Goal: Transaction & Acquisition: Download file/media

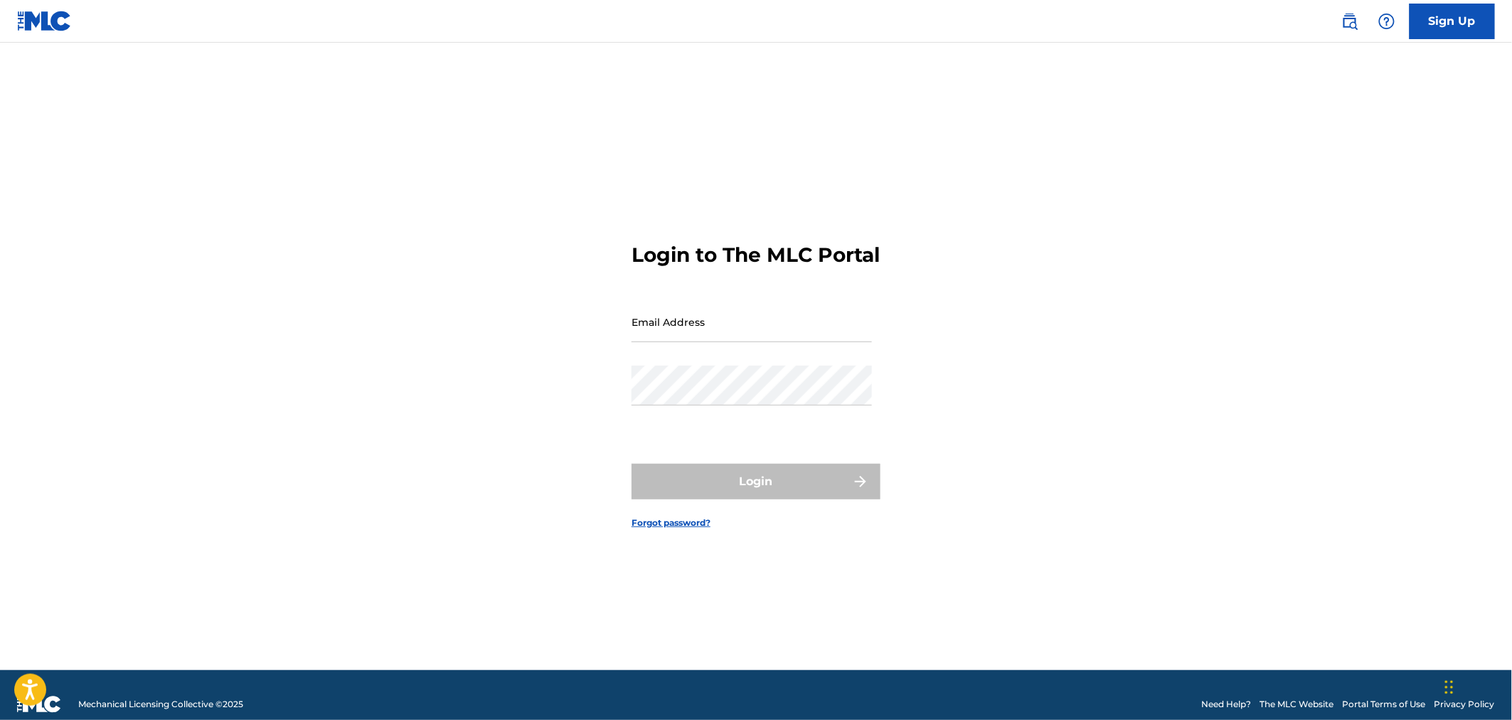
drag, startPoint x: 706, startPoint y: 321, endPoint x: 707, endPoint y: 342, distance: 21.3
click at [705, 320] on input "Email Address" at bounding box center [751, 322] width 240 height 41
type input "[EMAIL_ADDRESS][DOMAIN_NAME]"
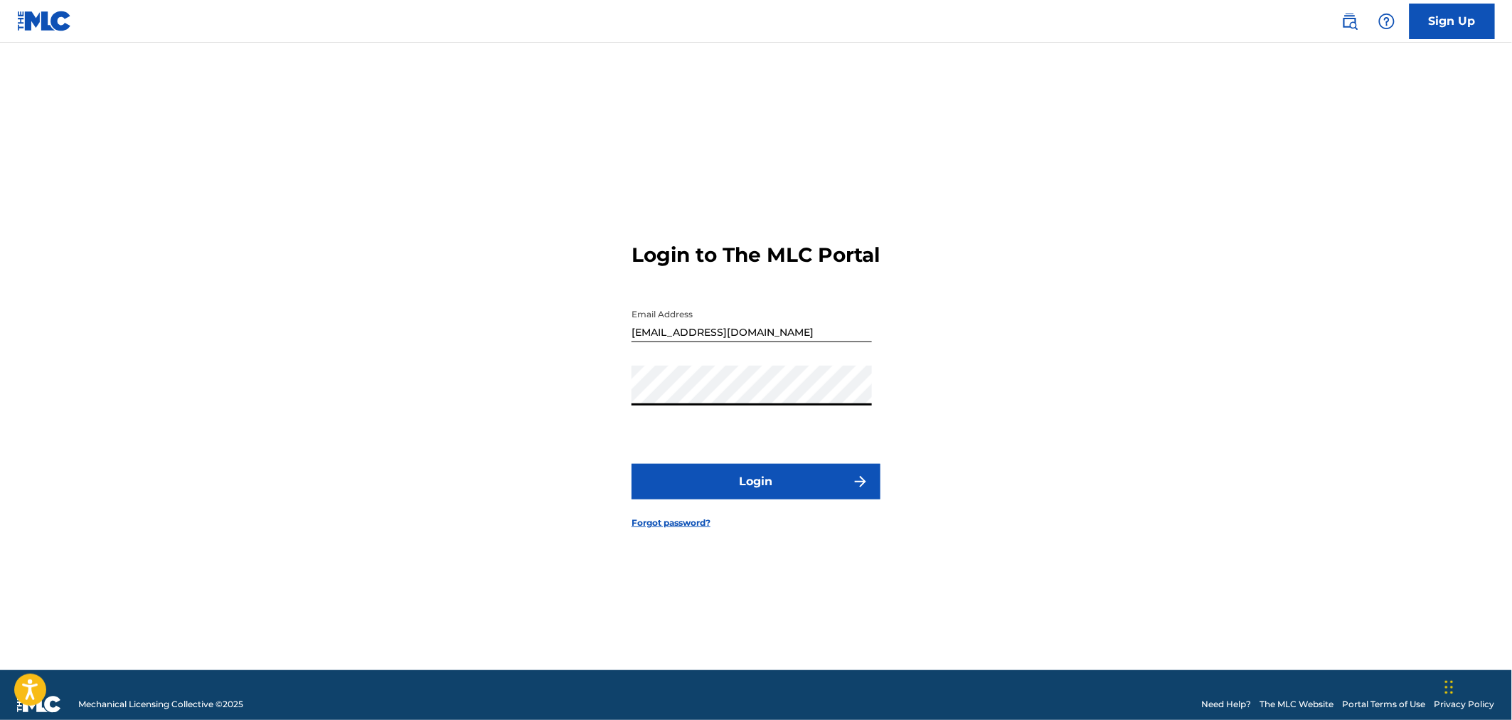
click at [631, 464] on button "Login" at bounding box center [755, 482] width 249 height 36
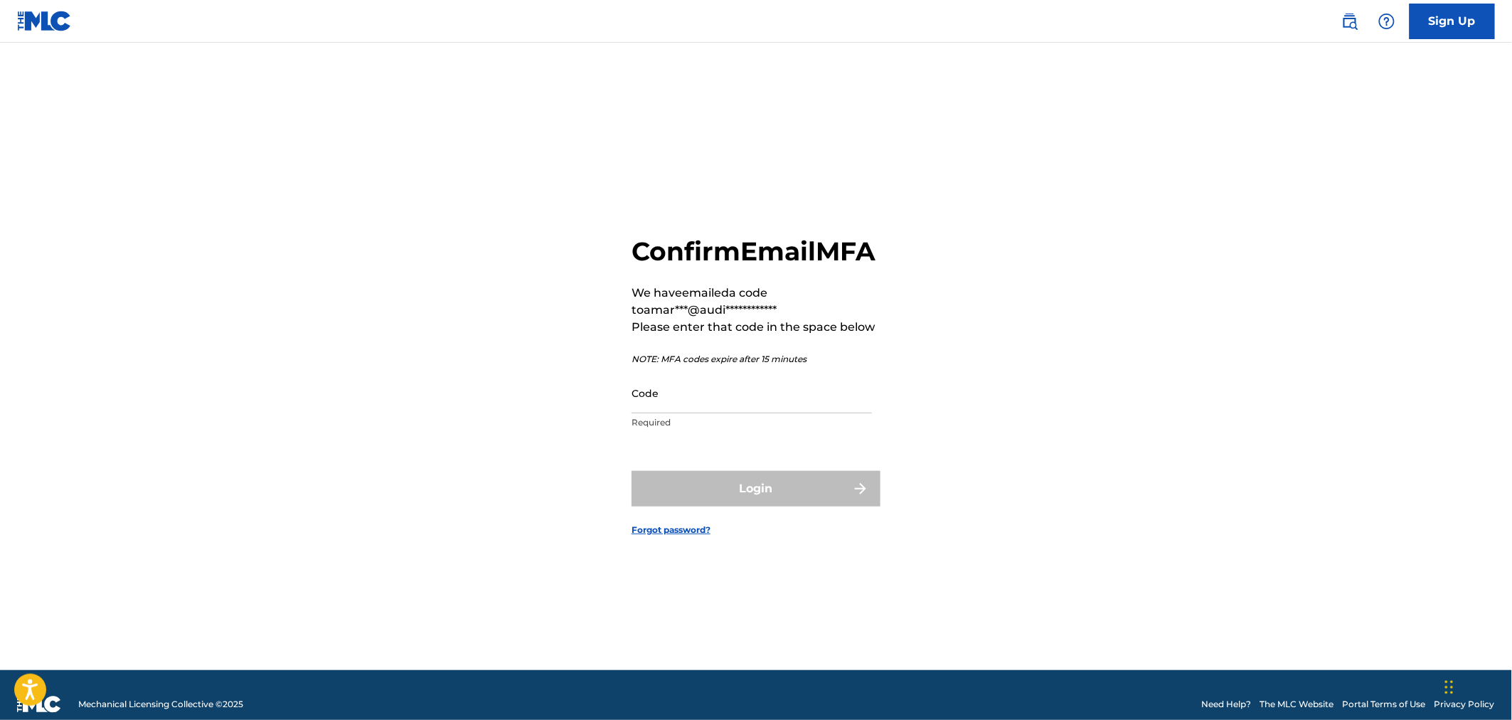
click at [720, 413] on input "Code" at bounding box center [751, 393] width 240 height 41
drag, startPoint x: 706, startPoint y: 396, endPoint x: 705, endPoint y: 410, distance: 14.2
click at [706, 396] on input "Code" at bounding box center [751, 393] width 240 height 41
click at [789, 413] on input "Code" at bounding box center [751, 393] width 240 height 41
paste input "708119"
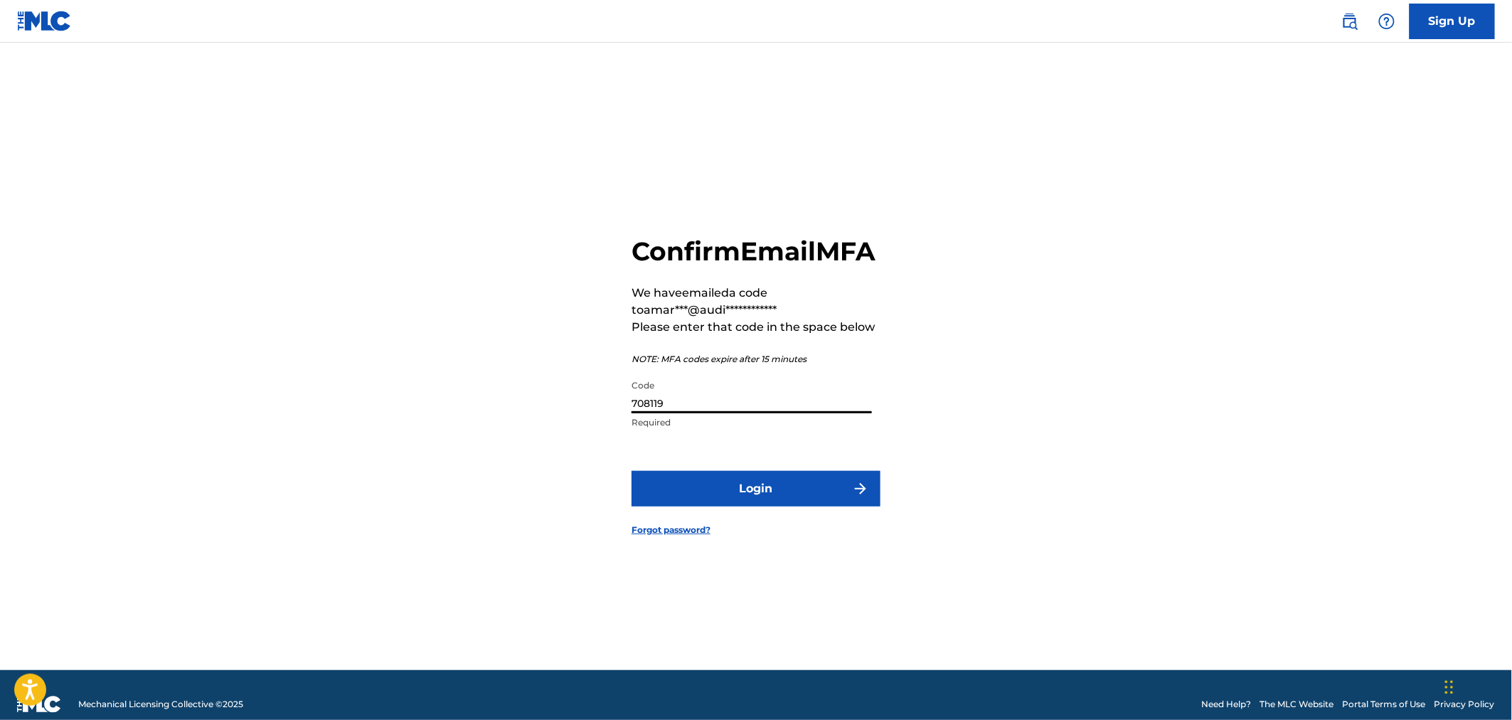
type input "708119"
drag, startPoint x: 789, startPoint y: 417, endPoint x: 761, endPoint y: 494, distance: 81.9
click at [761, 494] on button "Login" at bounding box center [755, 489] width 249 height 36
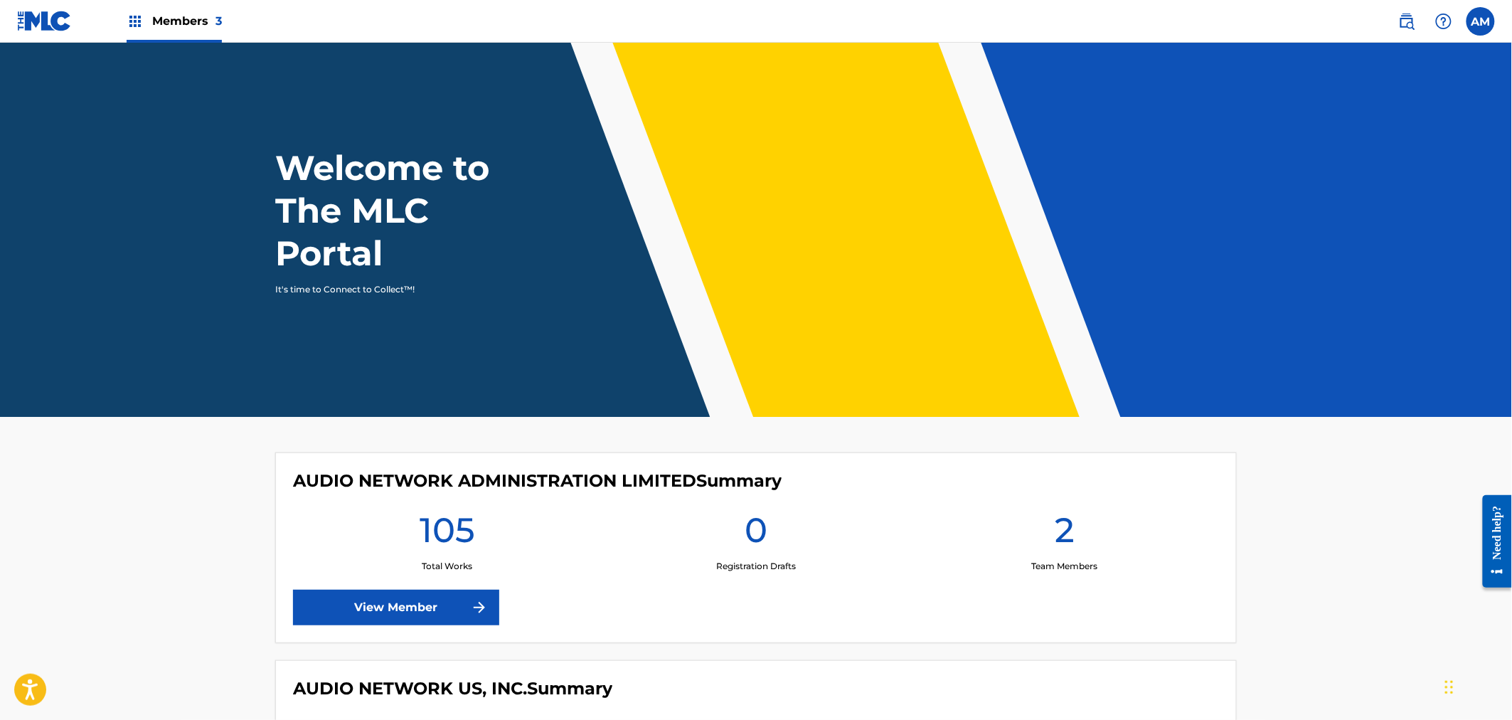
click at [339, 612] on link "View Member" at bounding box center [396, 608] width 206 height 36
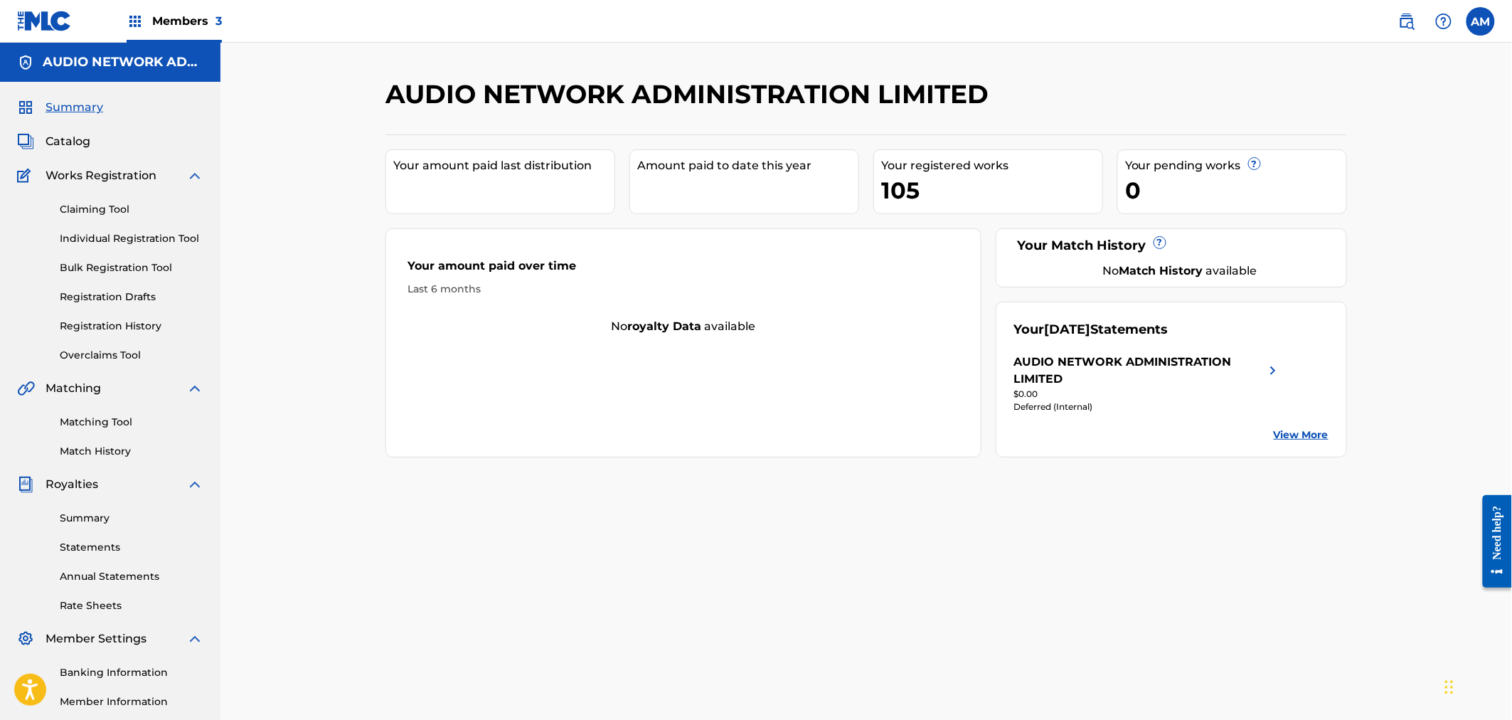
scroll to position [79, 0]
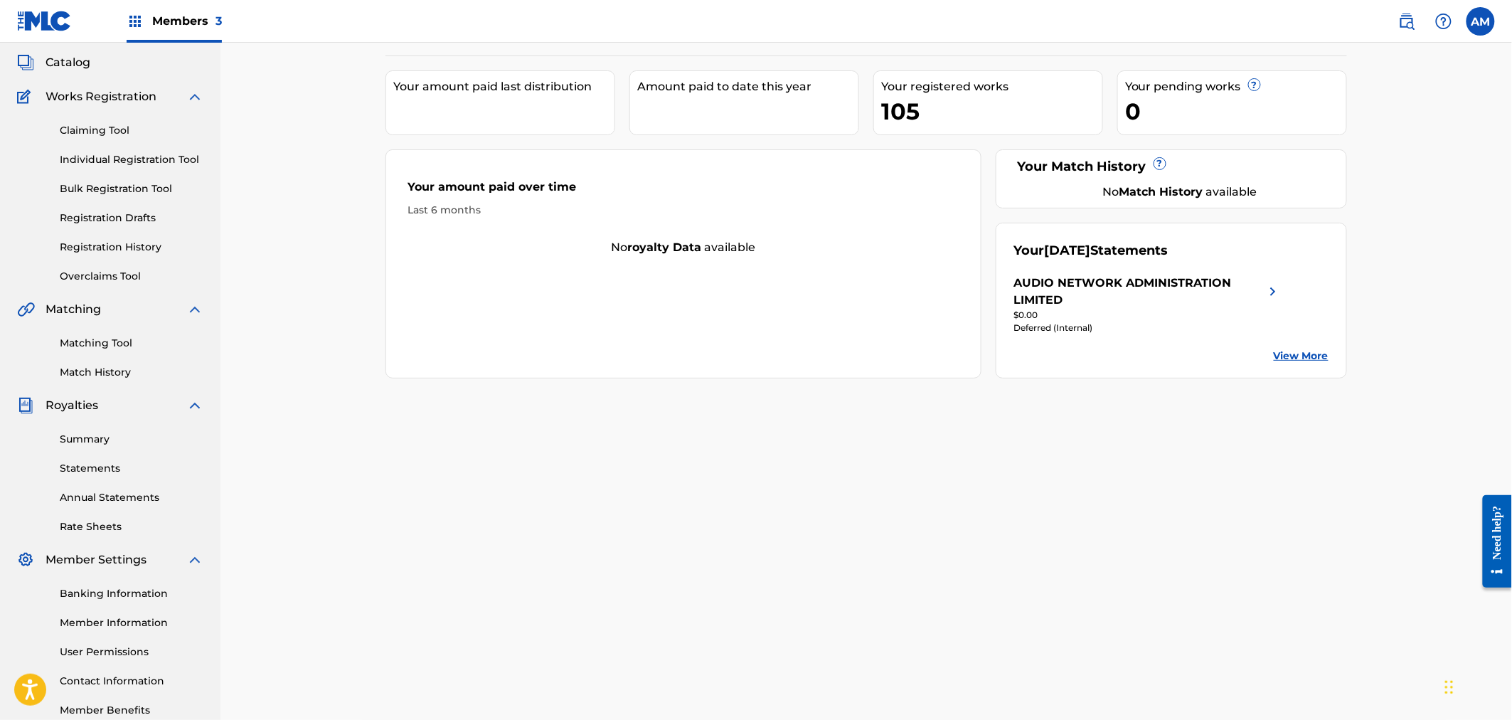
click at [134, 475] on div "Summary Statements Annual Statements Rate Sheets" at bounding box center [110, 474] width 186 height 120
click at [117, 467] on link "Statements" at bounding box center [132, 468] width 144 height 15
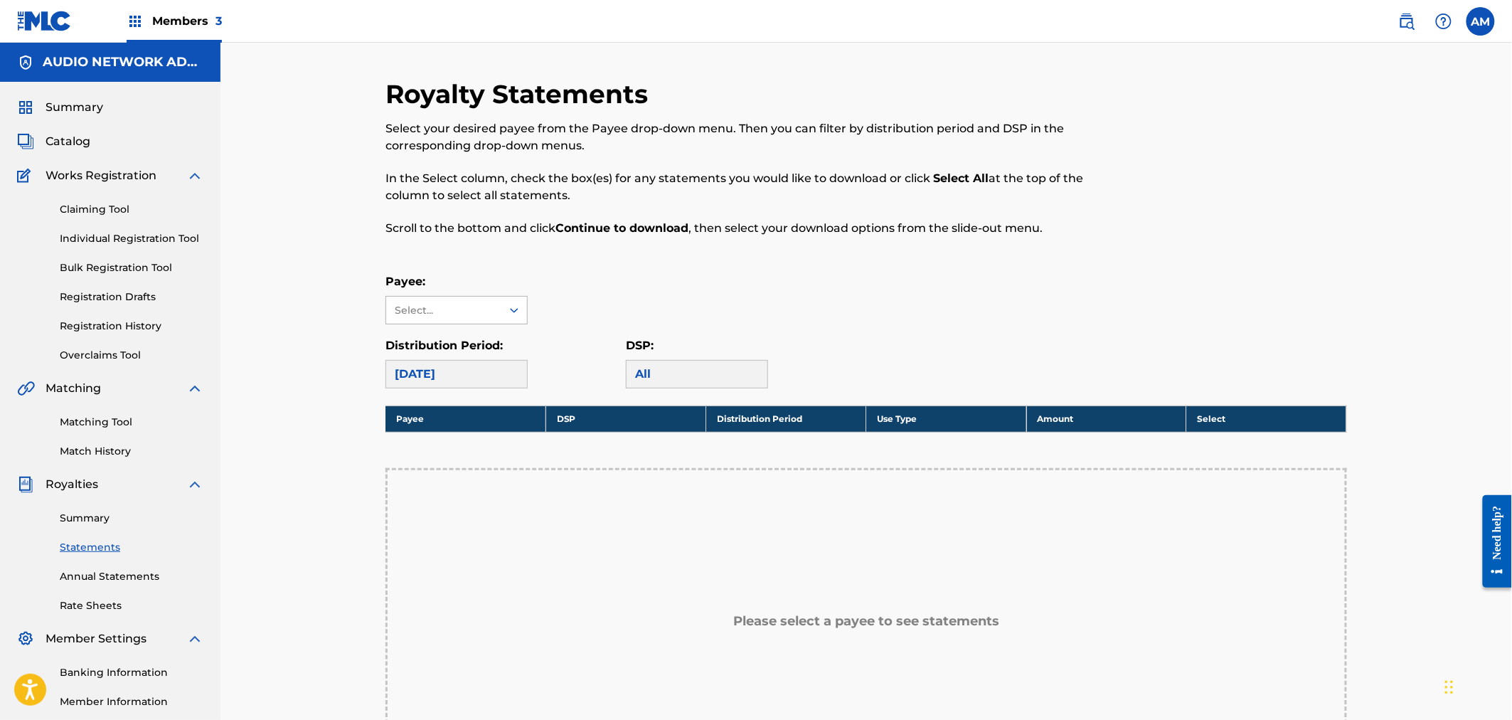
drag, startPoint x: 450, startPoint y: 267, endPoint x: 459, endPoint y: 299, distance: 32.4
click at [451, 269] on div "Royalty Statements Select your desired payee from the Payee drop-down menu. The…" at bounding box center [865, 501] width 961 height 846
click at [459, 299] on div "Select..." at bounding box center [443, 310] width 115 height 27
click at [467, 343] on div "AUDIO NETWORK ADMINISTRATION LIMITED" at bounding box center [456, 359] width 141 height 70
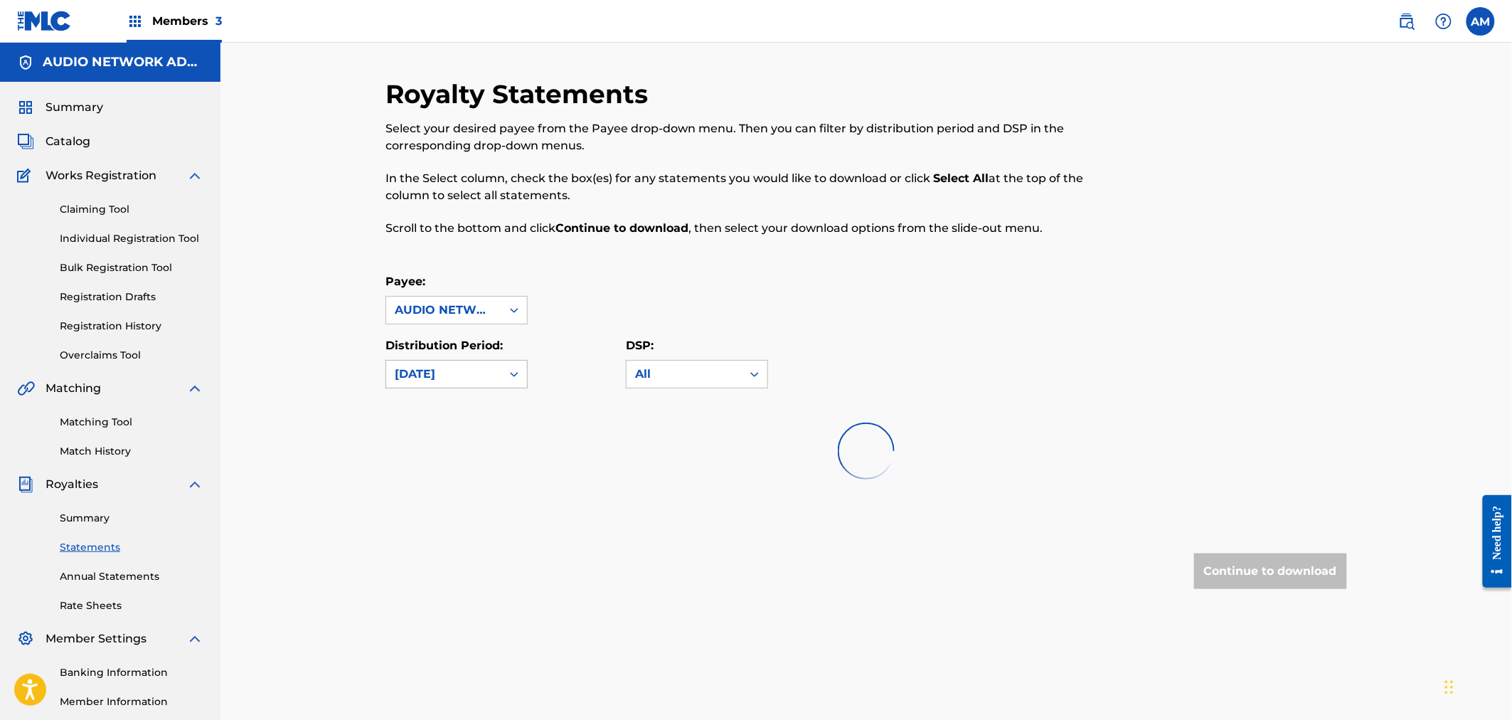
click at [480, 373] on div "[DATE]" at bounding box center [444, 374] width 98 height 17
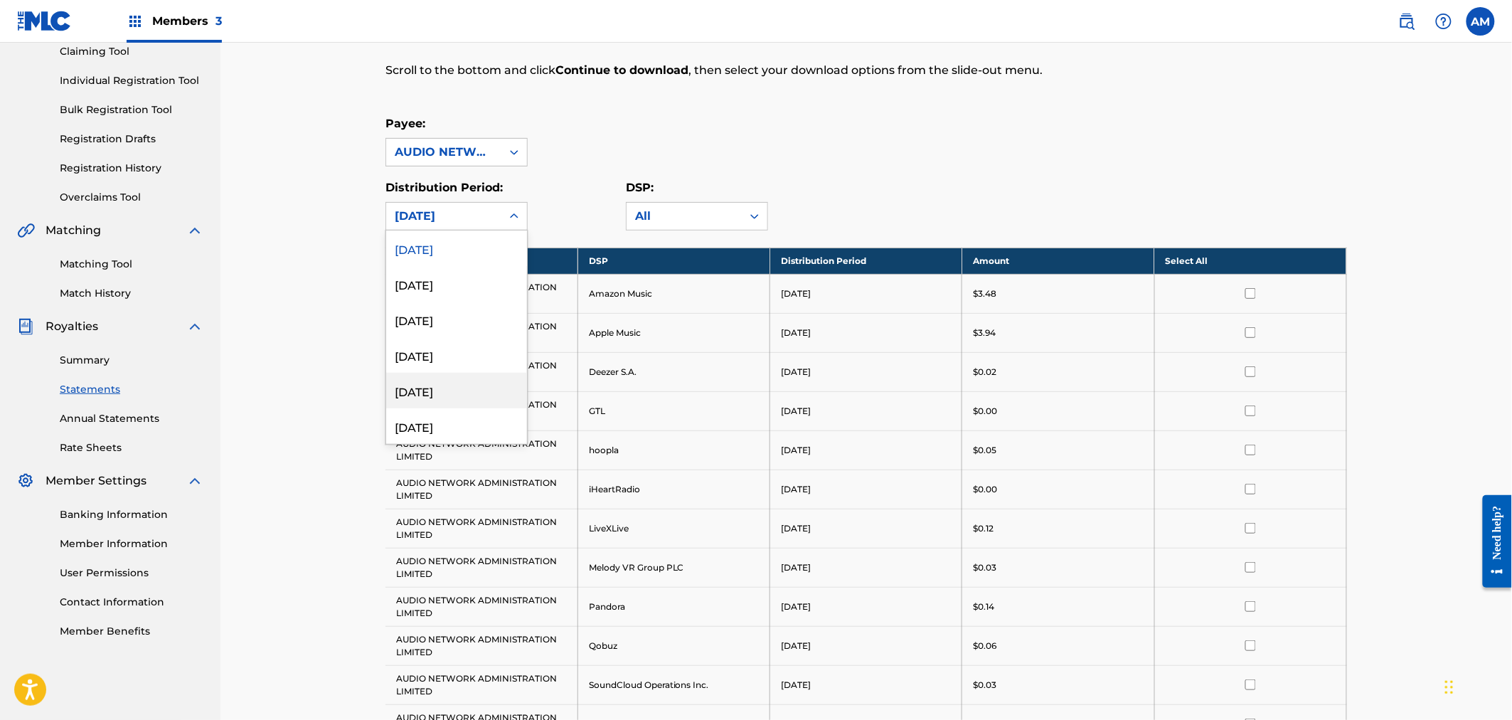
scroll to position [158, 0]
click at [450, 401] on div "[DATE]" at bounding box center [456, 411] width 141 height 36
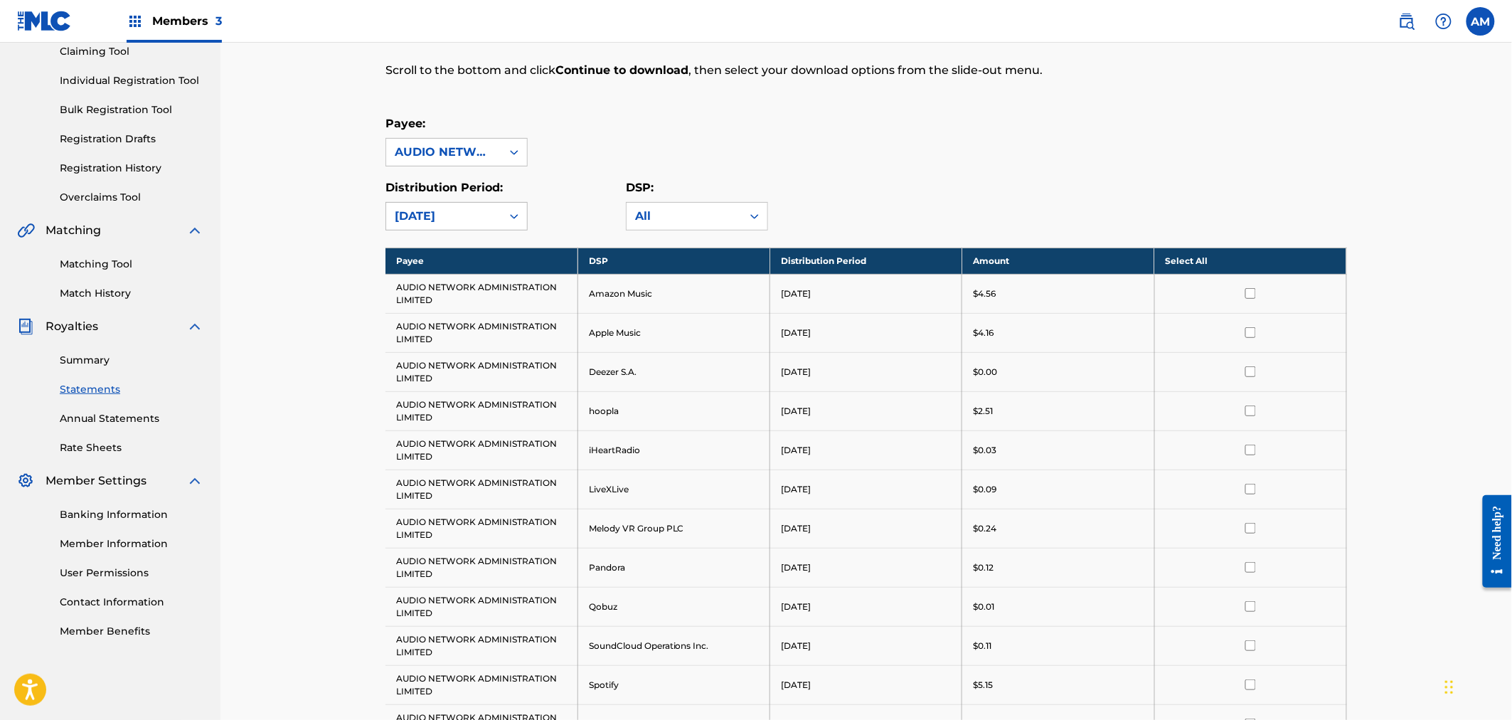
click at [454, 213] on div "[DATE]" at bounding box center [444, 216] width 98 height 17
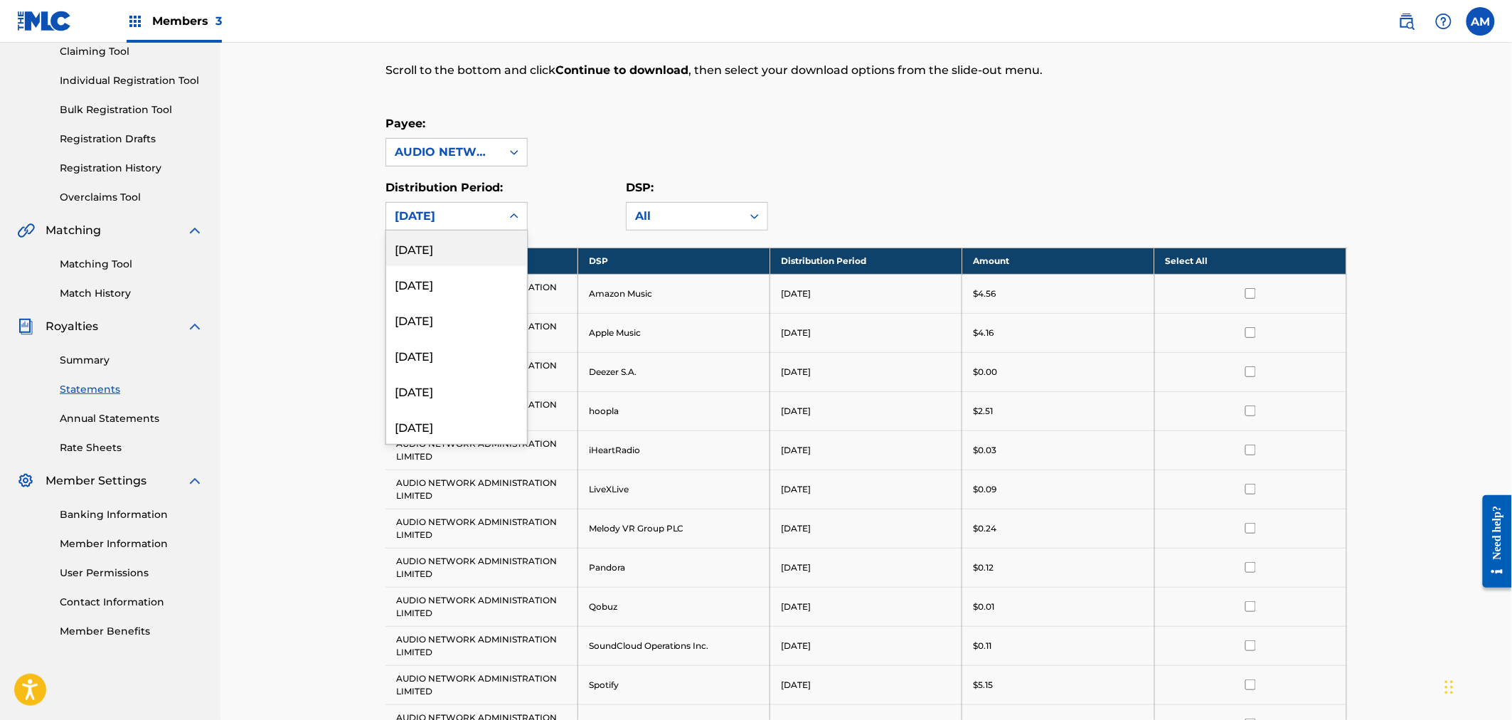
click at [311, 254] on div "Royalty Statements Select your desired payee from the Payee drop-down menu. The…" at bounding box center [865, 446] width 1291 height 1122
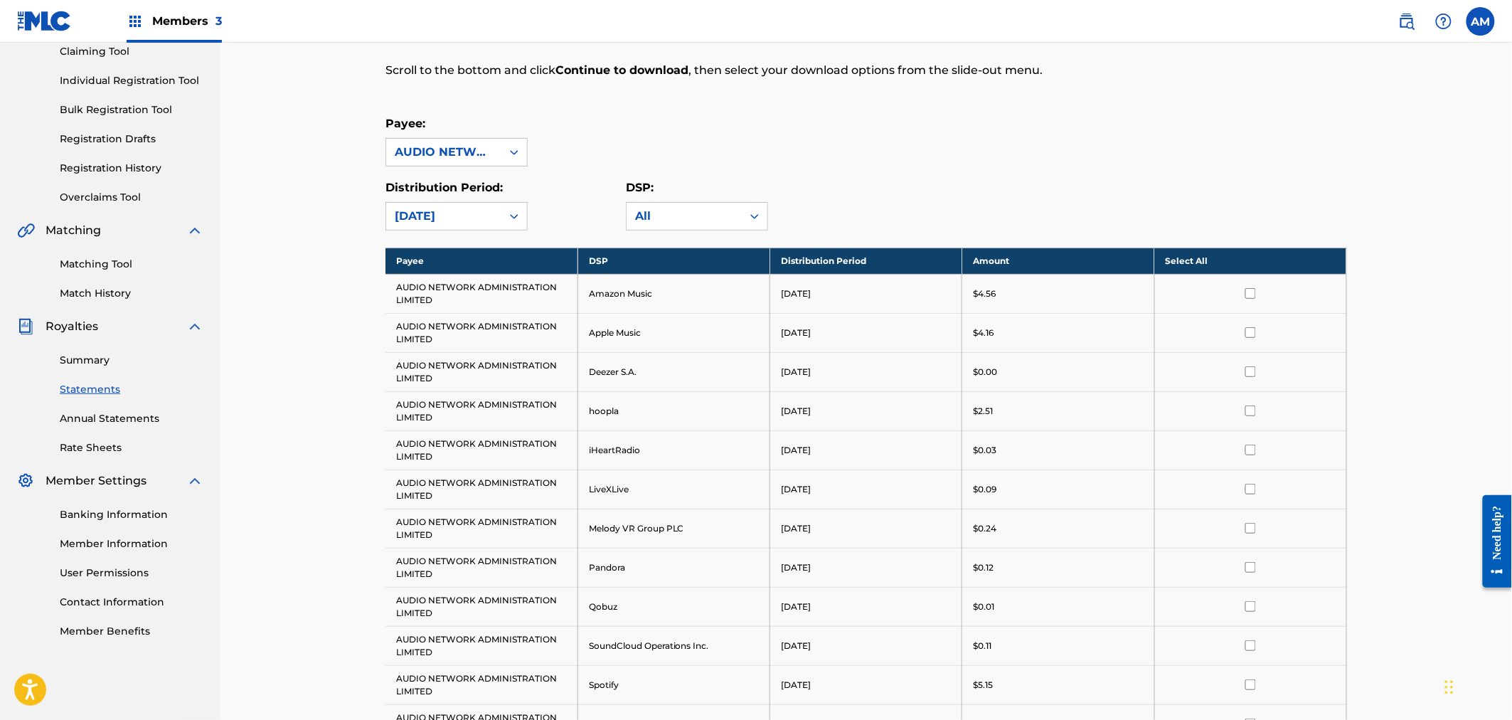
click at [65, 358] on link "Summary" at bounding box center [132, 360] width 144 height 15
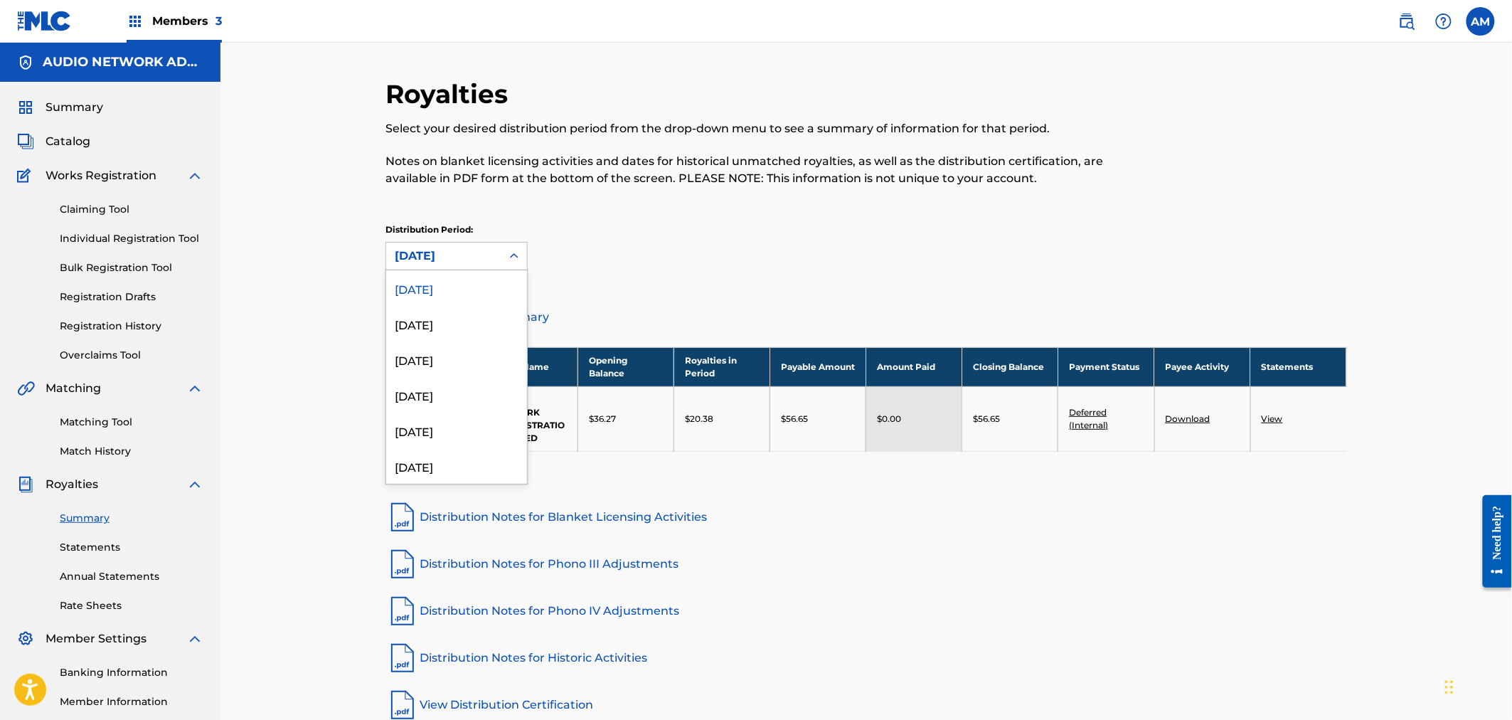
click at [489, 257] on div "[DATE]" at bounding box center [444, 255] width 98 height 17
click at [454, 420] on div "[DATE]" at bounding box center [456, 415] width 141 height 36
click at [470, 255] on div "[DATE]" at bounding box center [444, 255] width 98 height 17
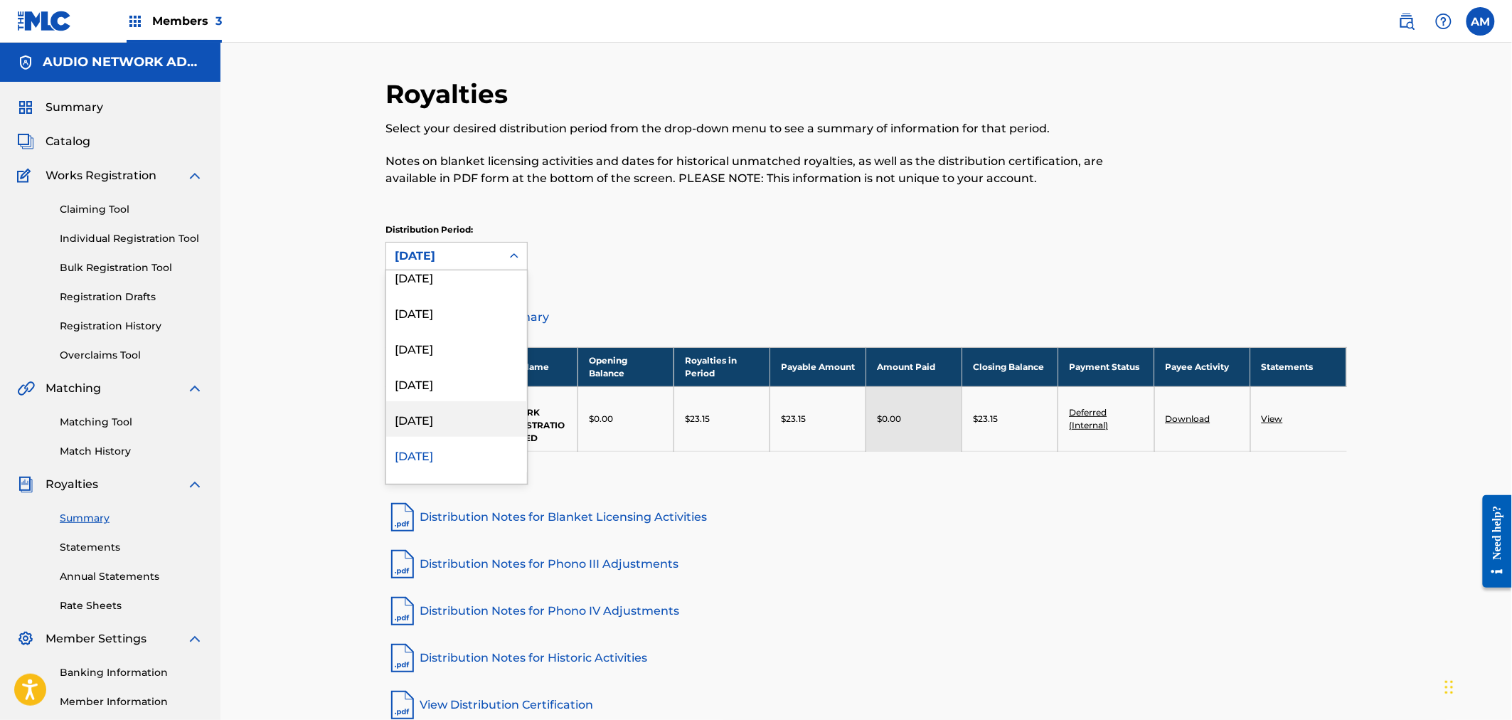
click at [466, 421] on div "[DATE]" at bounding box center [456, 419] width 141 height 36
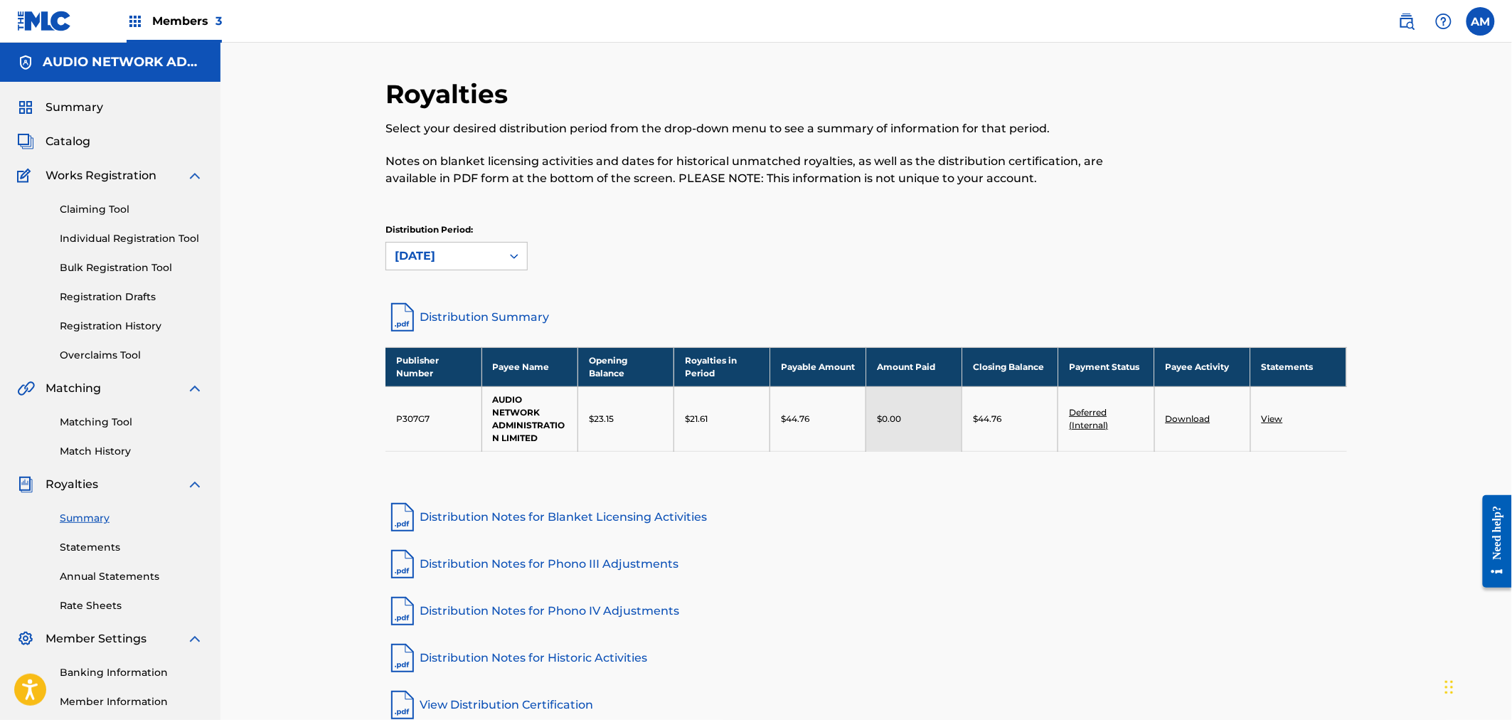
click at [482, 251] on div "[DATE]" at bounding box center [444, 255] width 98 height 17
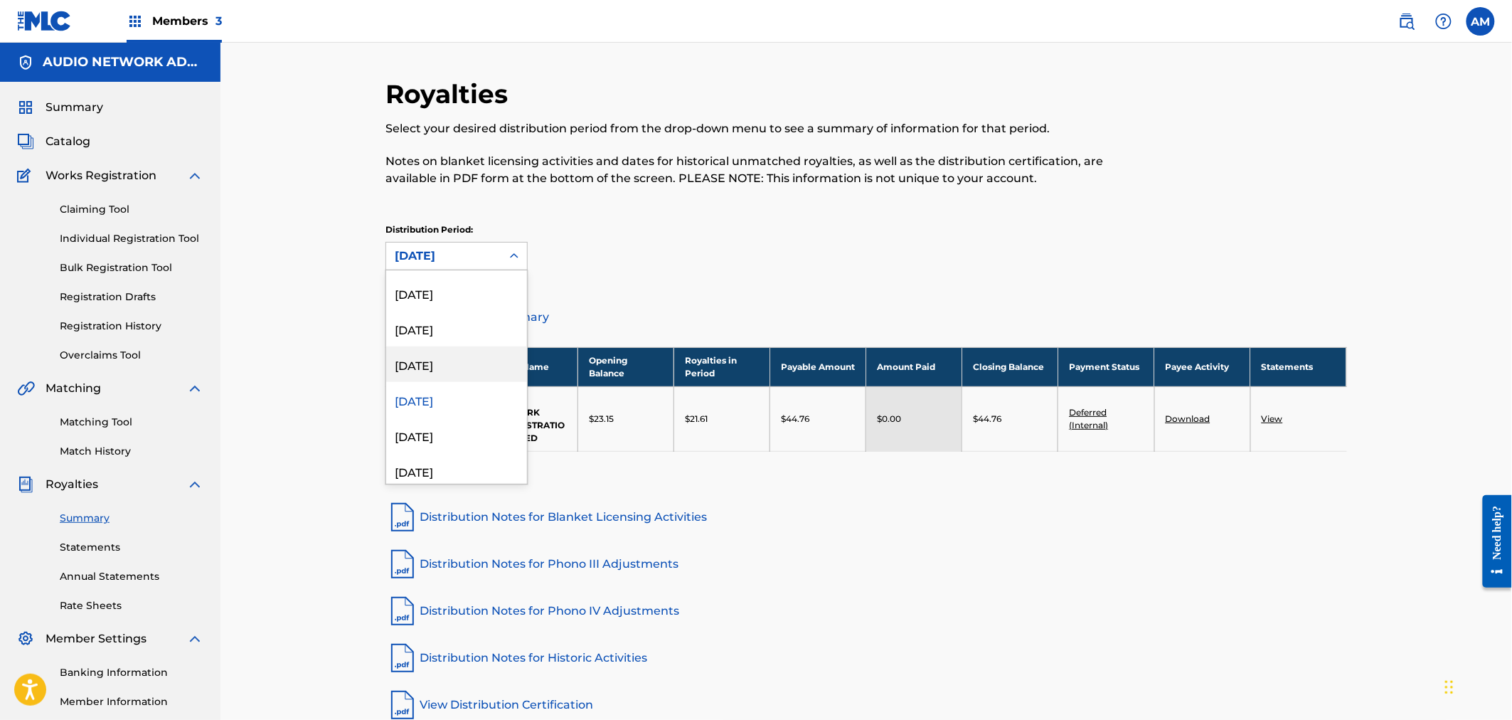
scroll to position [161, 0]
click at [468, 404] on div "[DATE]" at bounding box center [456, 411] width 141 height 36
click at [451, 257] on div "[DATE]" at bounding box center [444, 255] width 98 height 17
click at [458, 390] on div "[DATE]" at bounding box center [456, 384] width 141 height 36
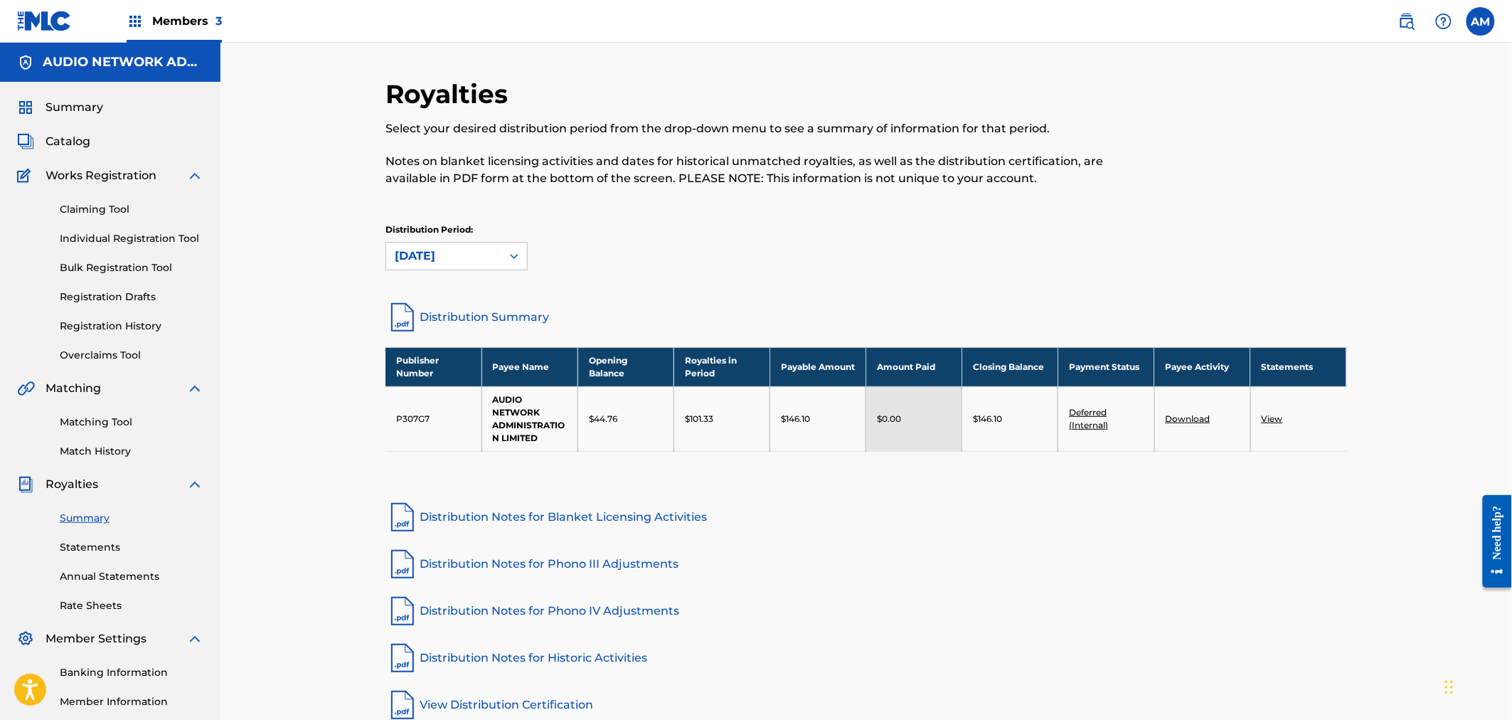
click at [454, 257] on div "[DATE]" at bounding box center [444, 255] width 98 height 17
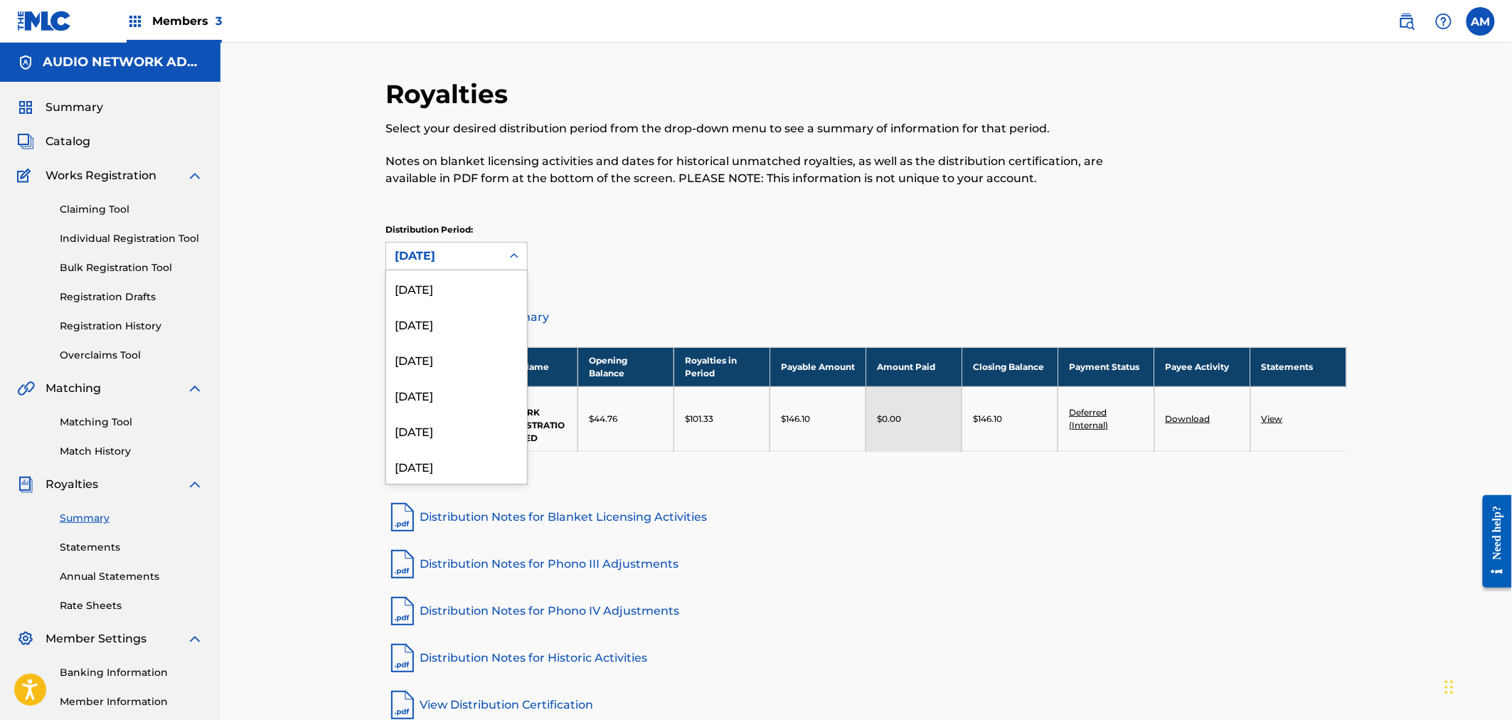
scroll to position [47, 0]
click at [455, 416] on div "[DATE]" at bounding box center [456, 419] width 141 height 36
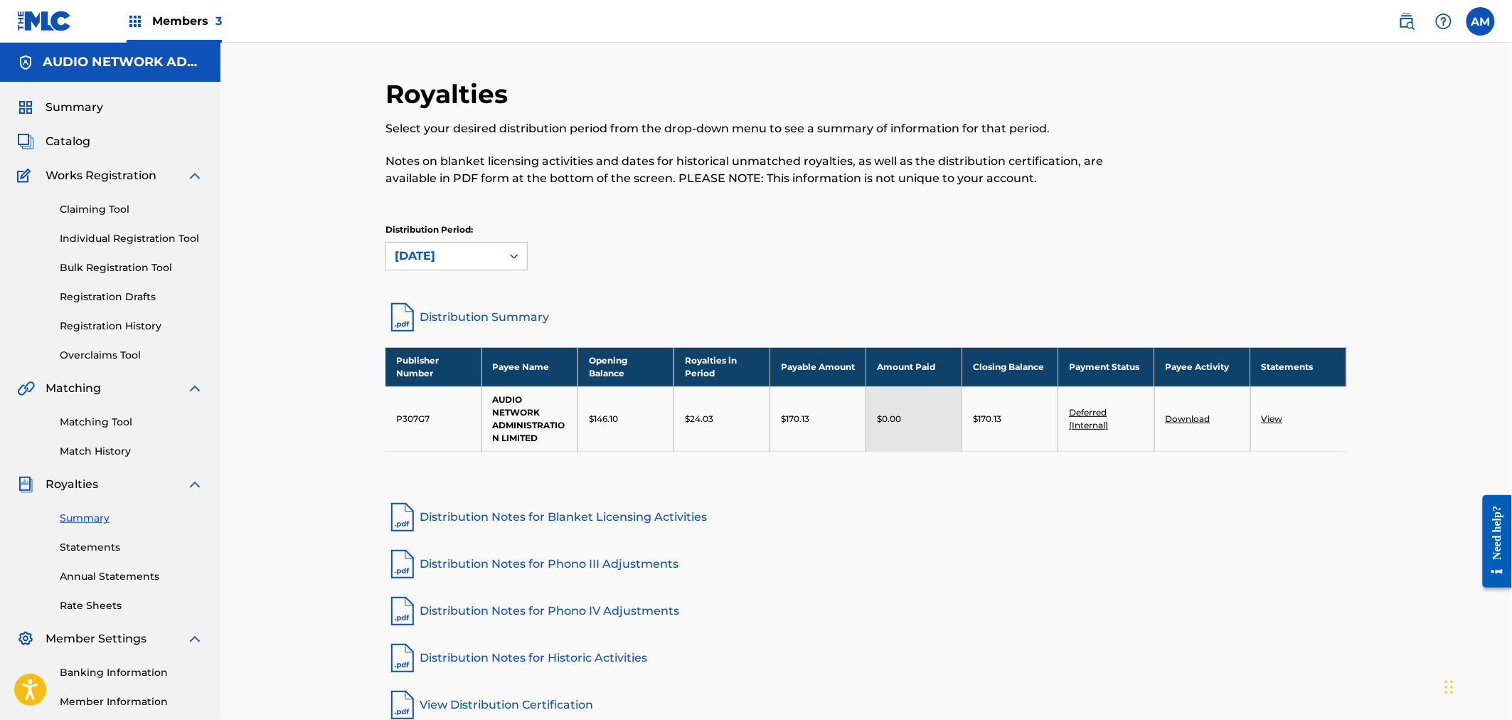
click at [438, 250] on div "[DATE]" at bounding box center [444, 255] width 98 height 17
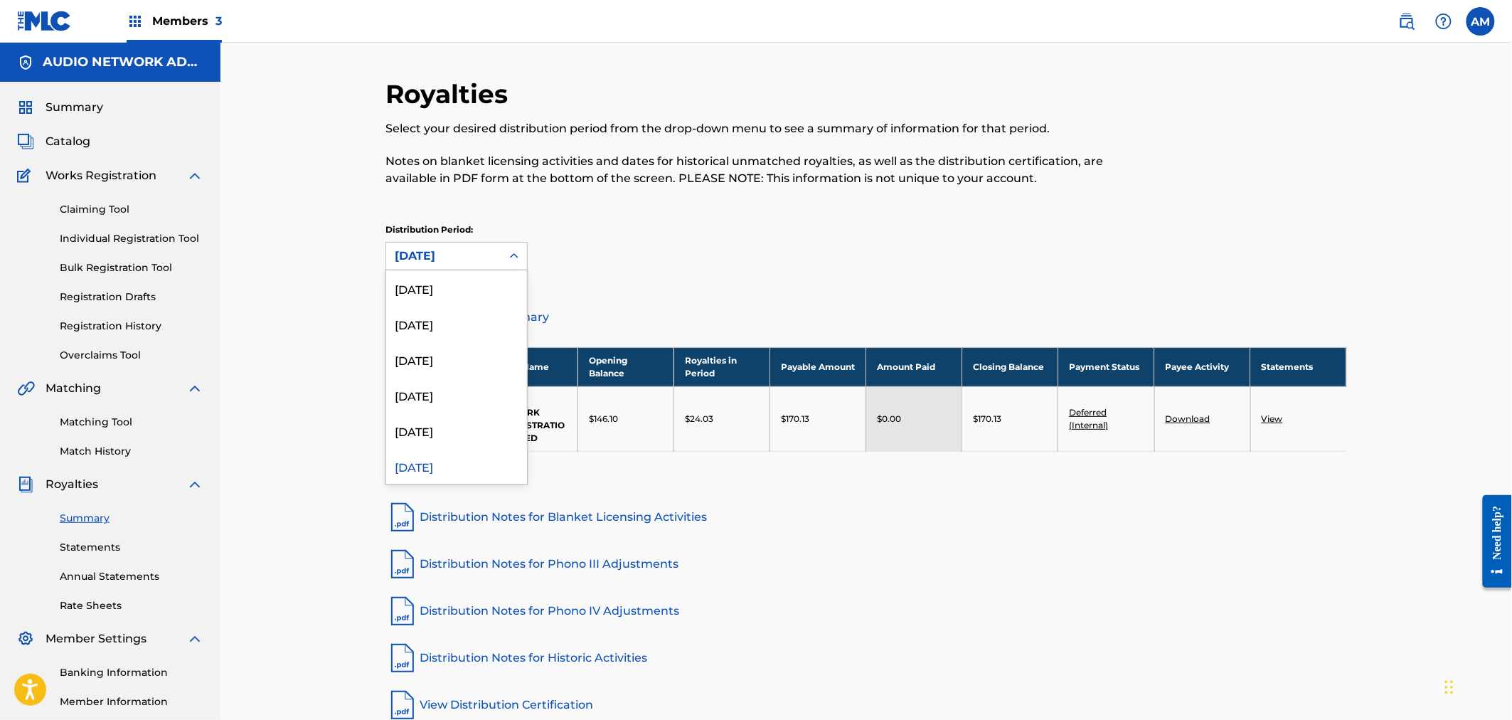
scroll to position [11, 0]
click at [442, 412] on div "[DATE]" at bounding box center [456, 419] width 141 height 36
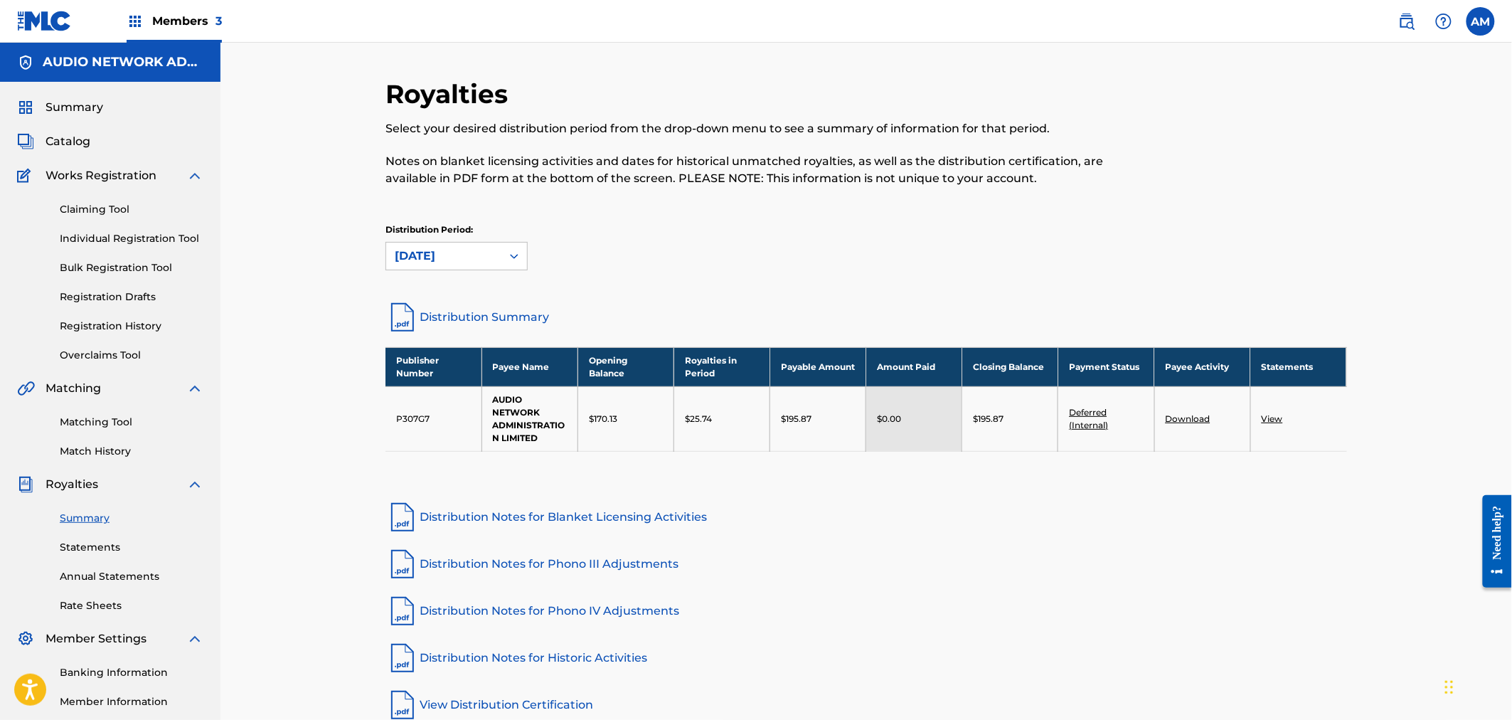
click at [410, 252] on div "[DATE]" at bounding box center [444, 255] width 98 height 17
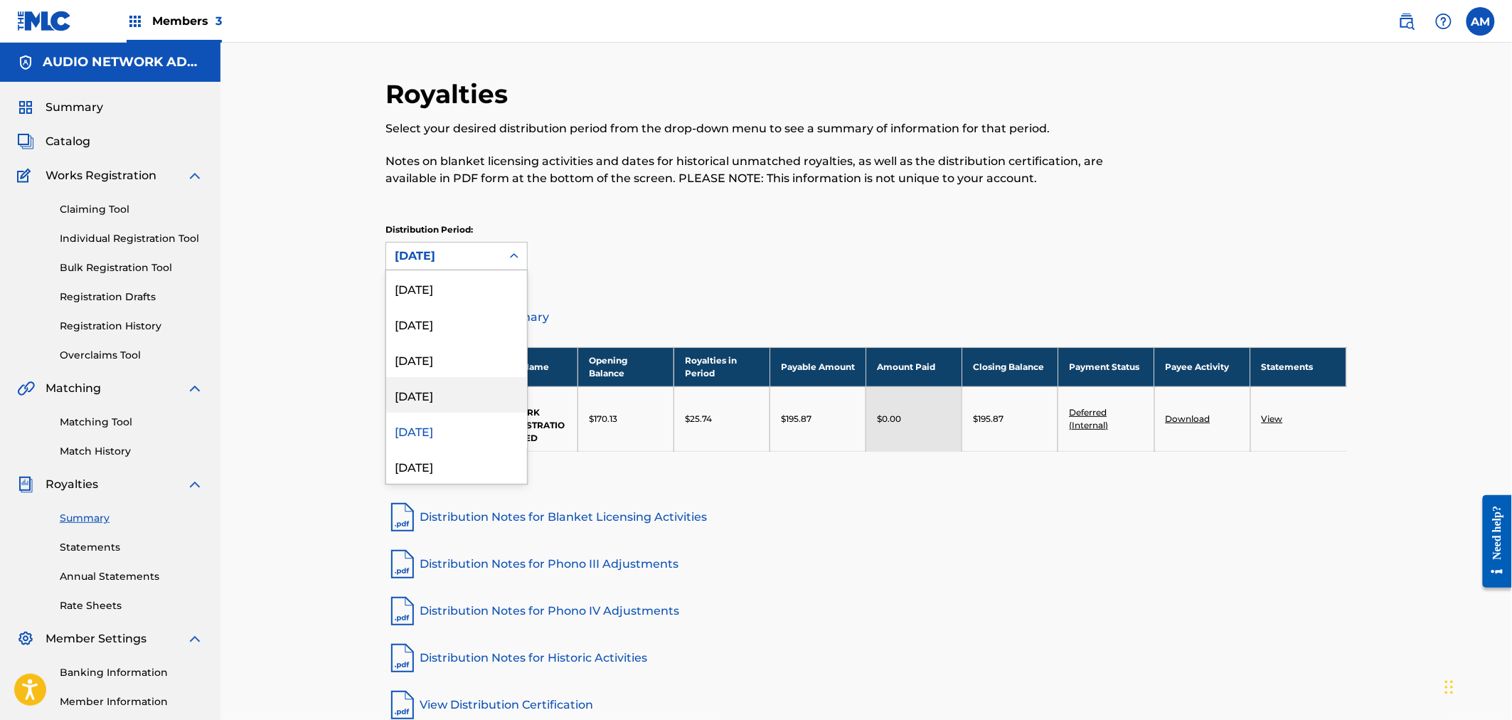
click at [456, 387] on div "[DATE]" at bounding box center [456, 395] width 141 height 36
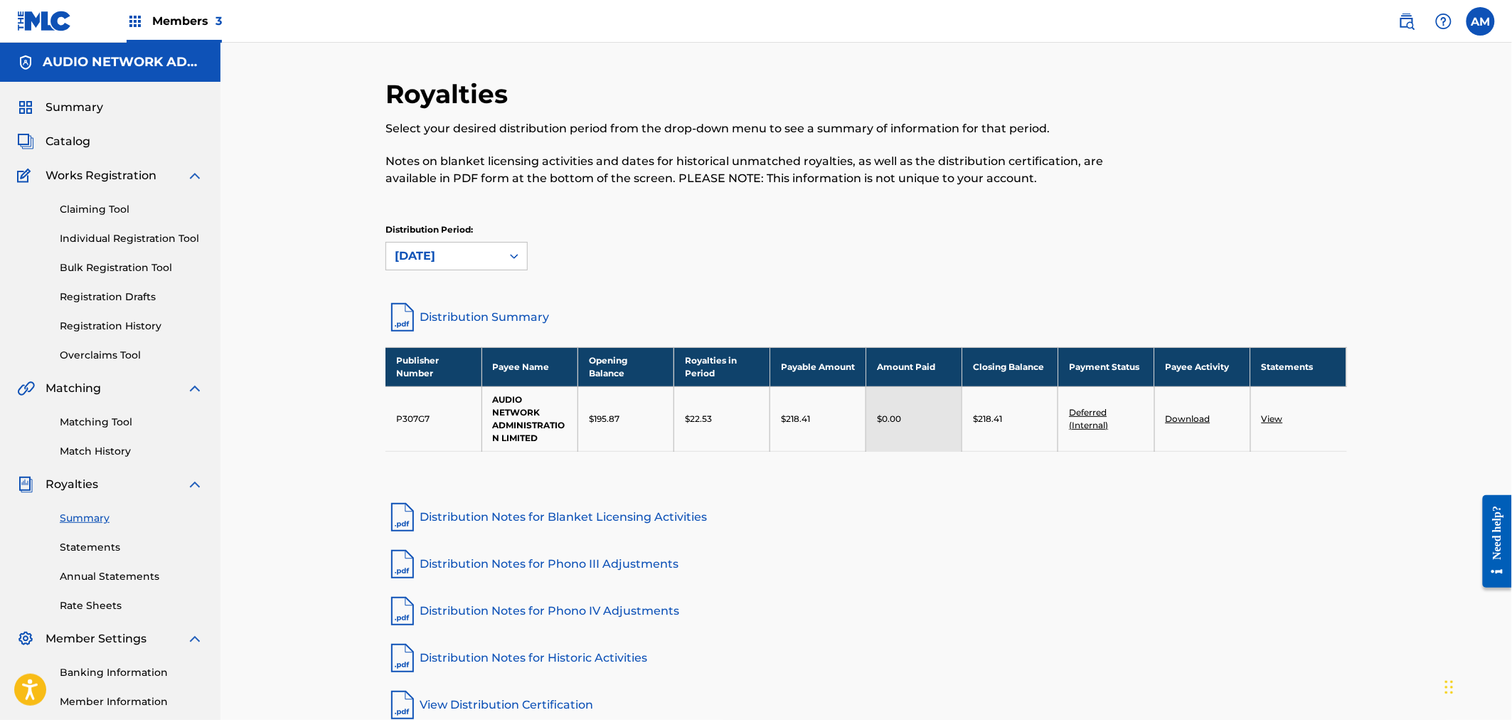
click at [460, 257] on div "[DATE]" at bounding box center [444, 255] width 98 height 17
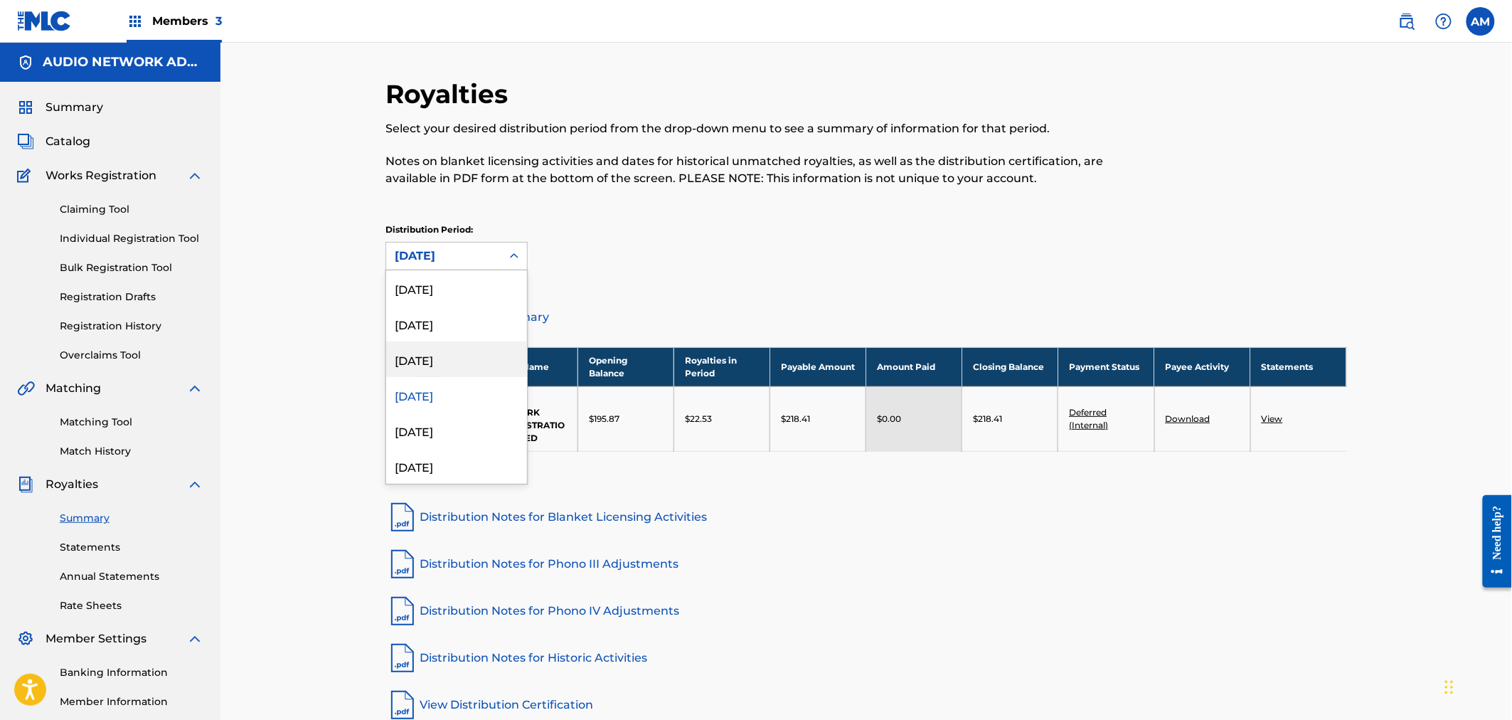
click at [452, 357] on div "[DATE]" at bounding box center [456, 359] width 141 height 36
click at [474, 267] on div "[DATE]" at bounding box center [443, 255] width 115 height 27
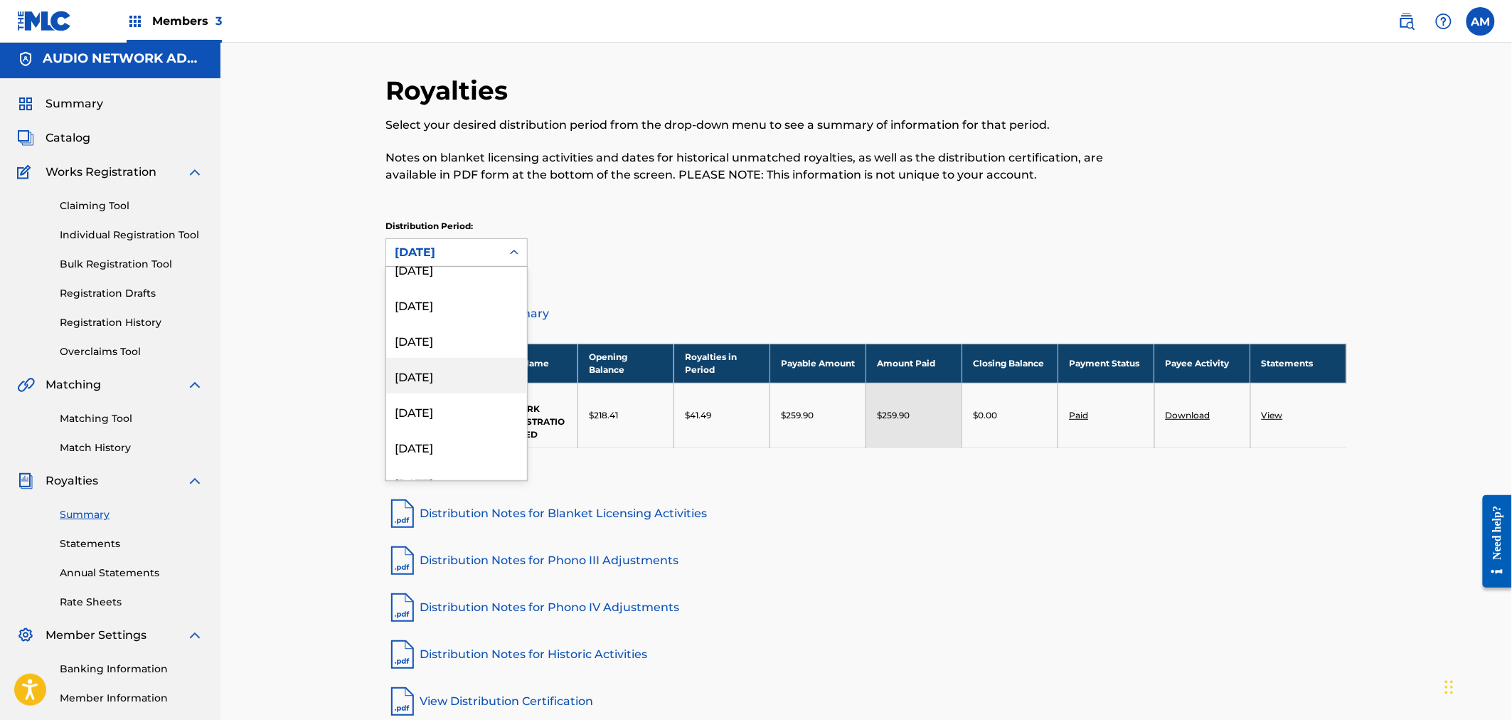
scroll to position [237, 0]
click at [465, 343] on div "[DATE]" at bounding box center [456, 332] width 141 height 36
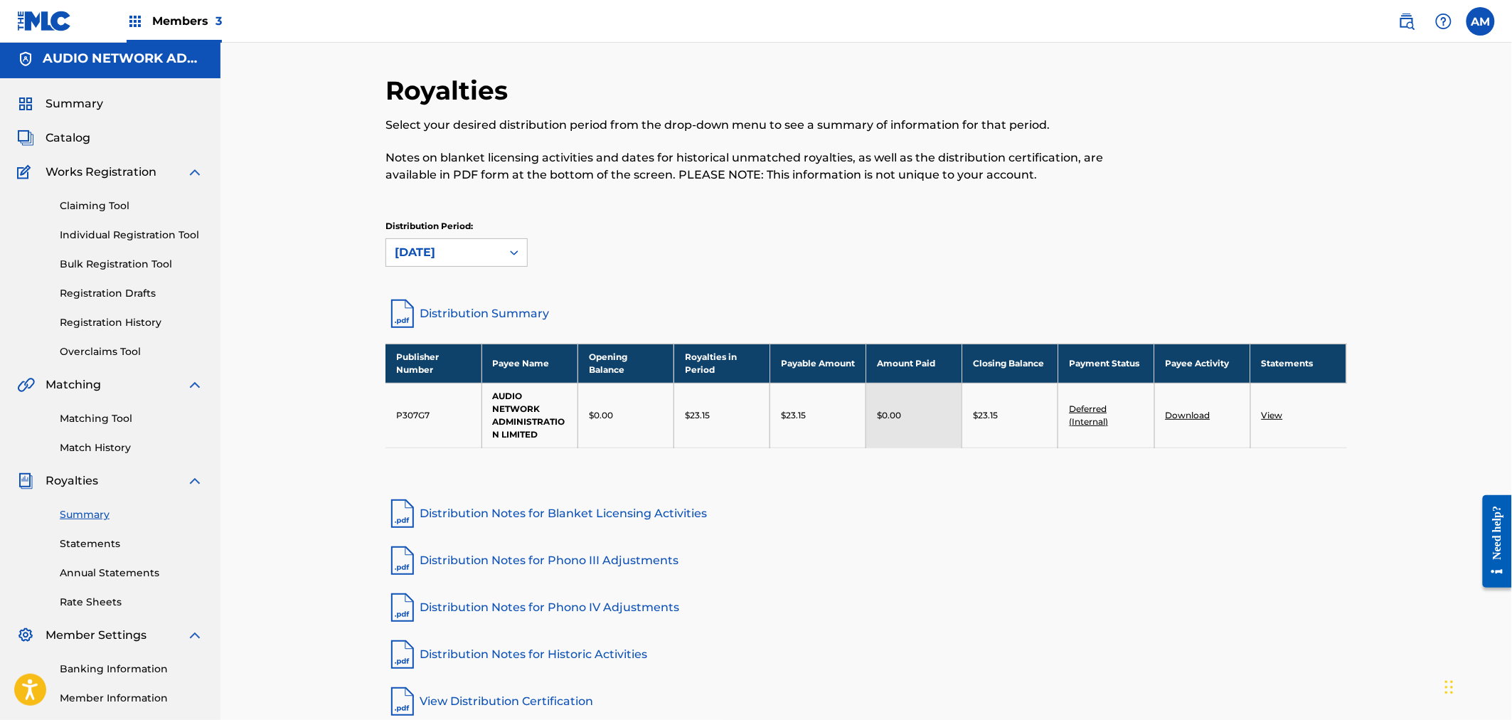
click at [467, 252] on div "[DATE]" at bounding box center [444, 252] width 98 height 17
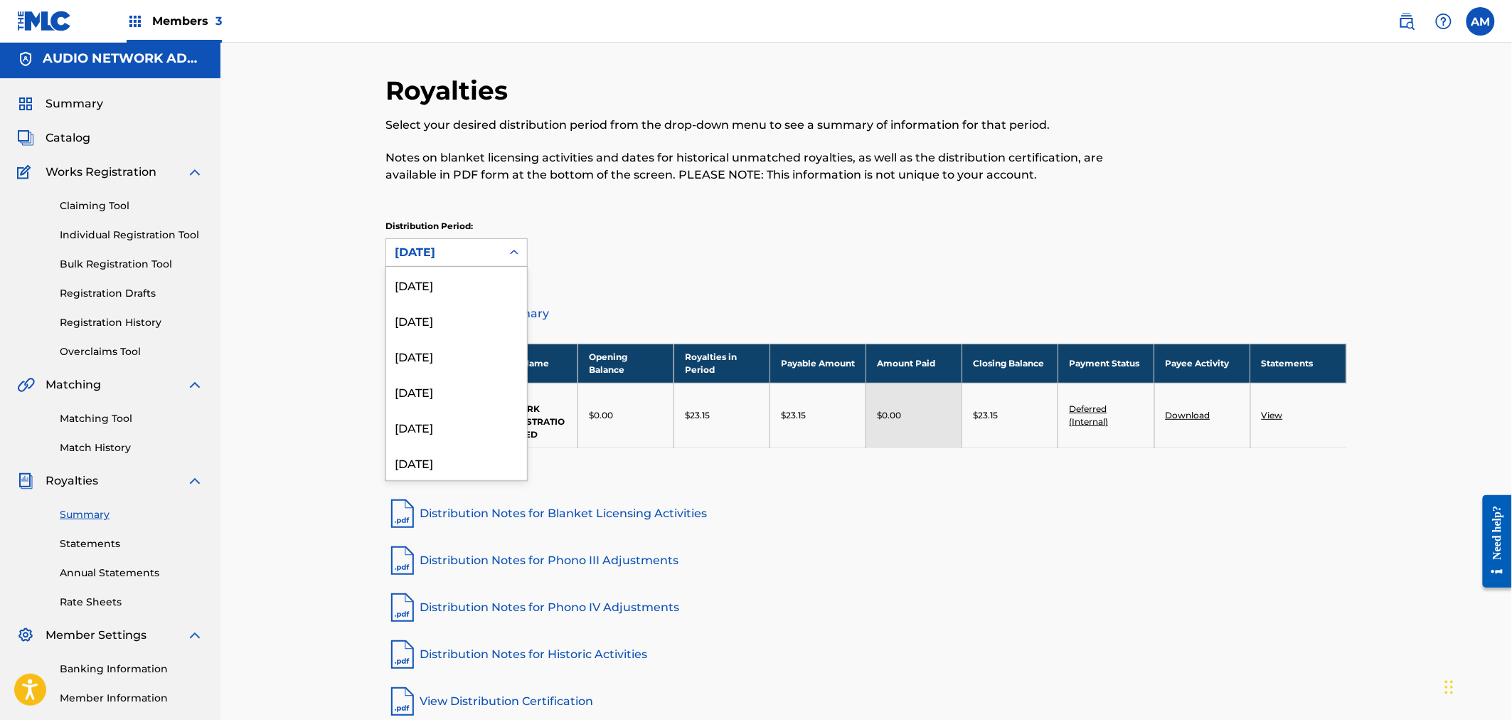
scroll to position [118, 0]
click at [447, 407] on div "[DATE]" at bounding box center [456, 416] width 141 height 36
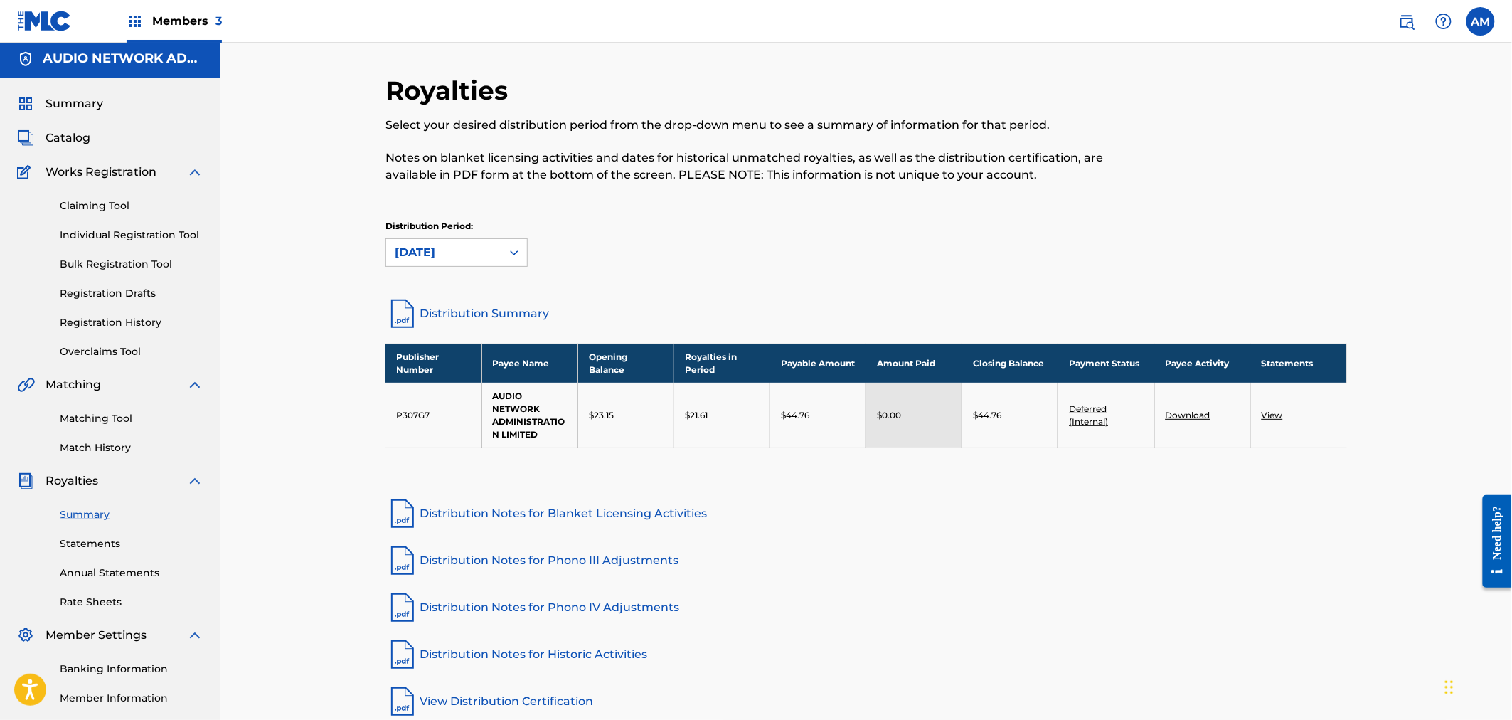
click at [469, 245] on div "[DATE]" at bounding box center [444, 252] width 98 height 17
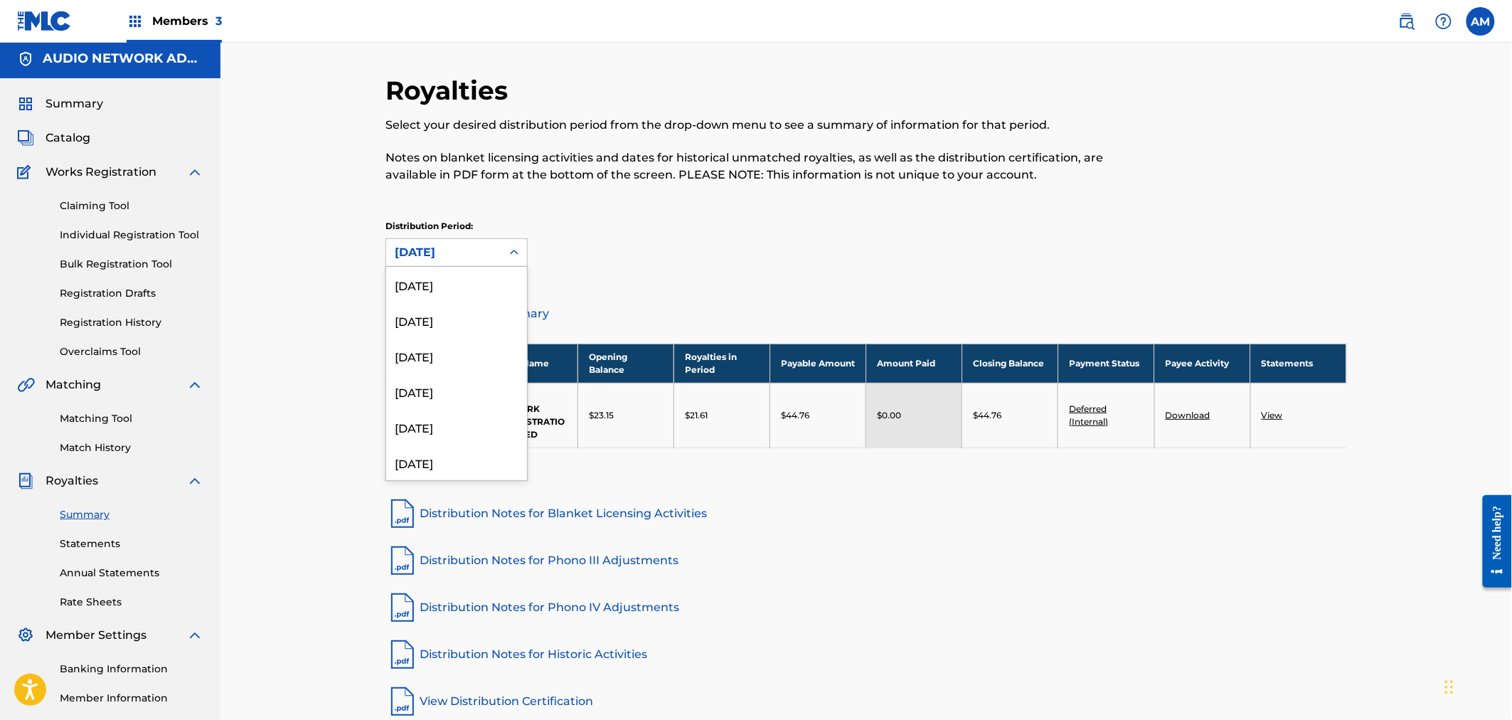
scroll to position [82, 0]
click at [436, 418] on div "[DATE]" at bounding box center [456, 416] width 141 height 36
click at [457, 257] on div "[DATE]" at bounding box center [444, 252] width 98 height 17
click at [464, 410] on div "[DATE]" at bounding box center [456, 416] width 141 height 36
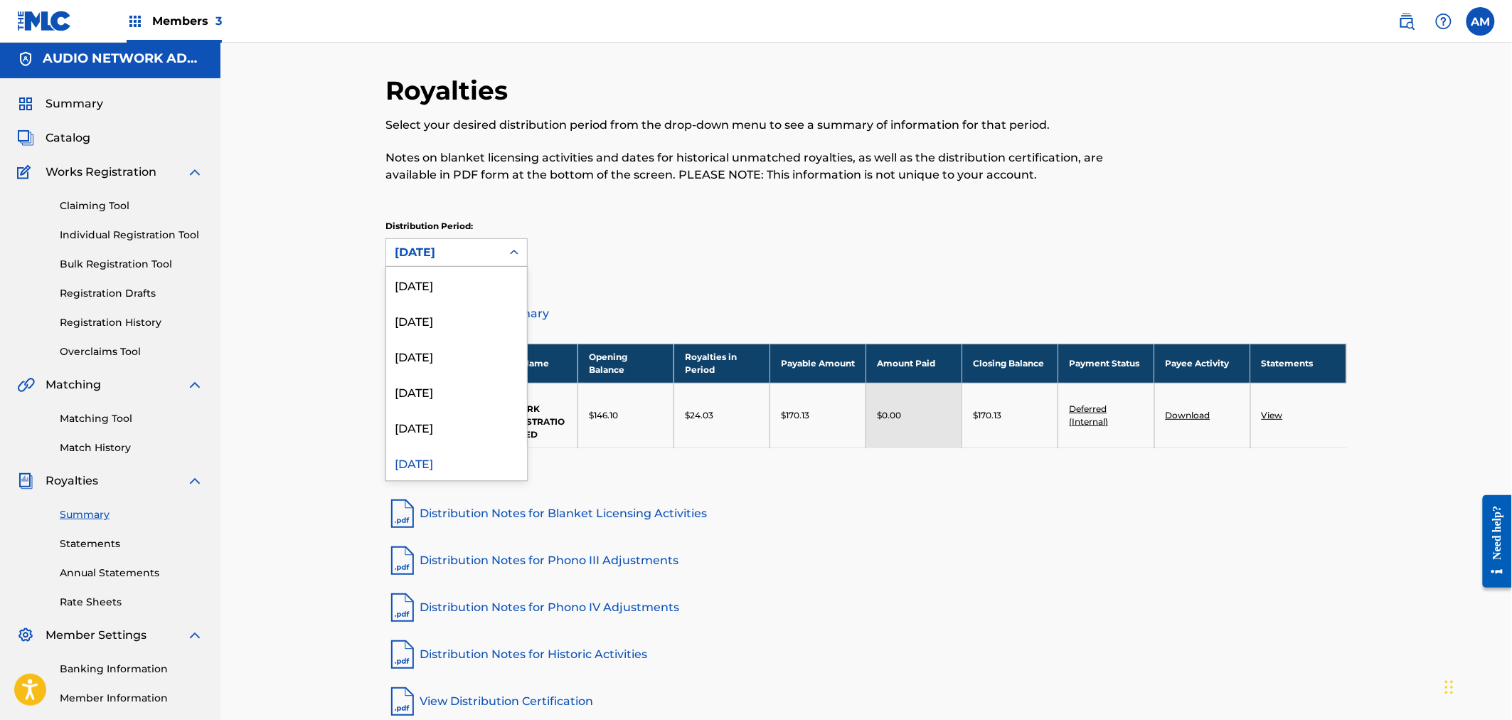
click at [449, 250] on div "[DATE]" at bounding box center [444, 252] width 98 height 17
click at [444, 408] on div "[DATE]" at bounding box center [456, 416] width 141 height 36
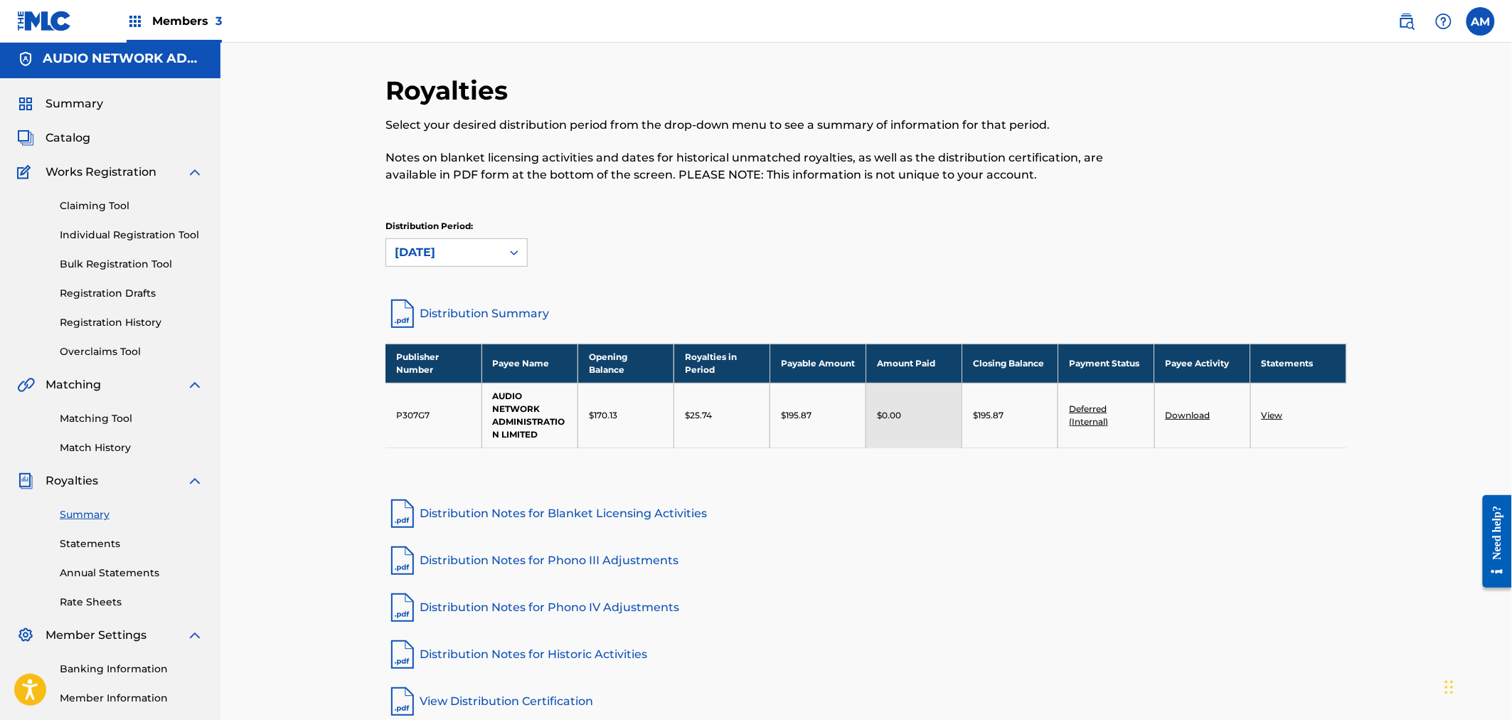
click at [452, 252] on div "[DATE]" at bounding box center [444, 252] width 98 height 17
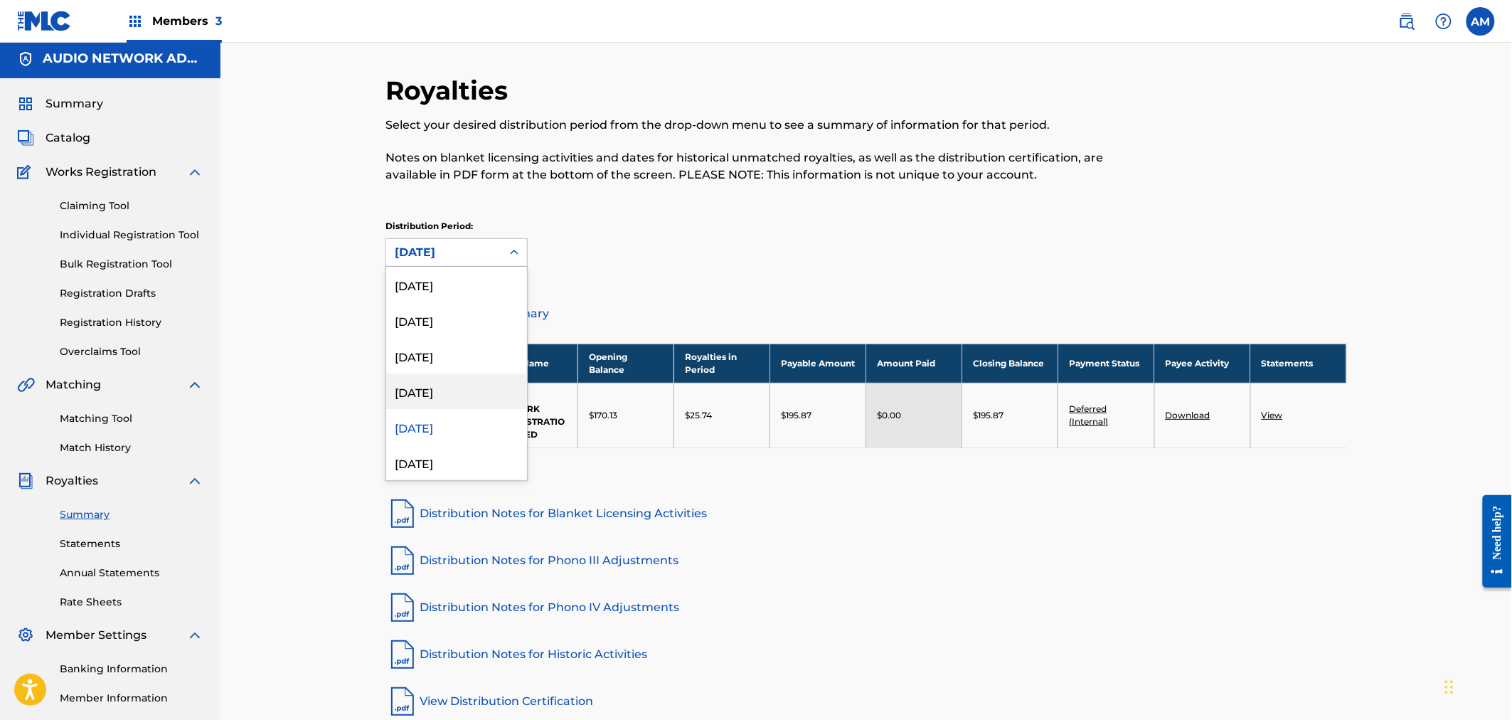
click at [439, 375] on div "[DATE]" at bounding box center [456, 391] width 141 height 36
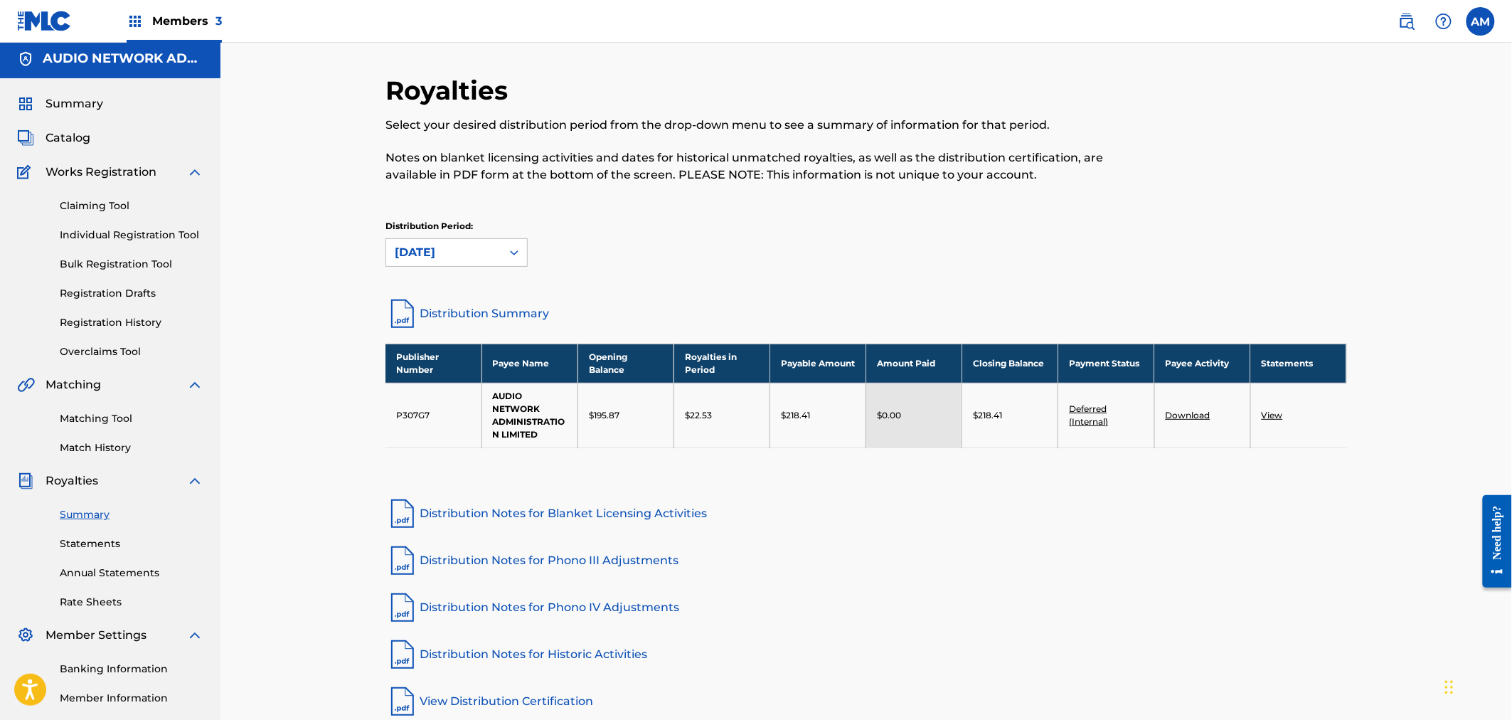
click at [442, 252] on div "[DATE]" at bounding box center [444, 252] width 98 height 17
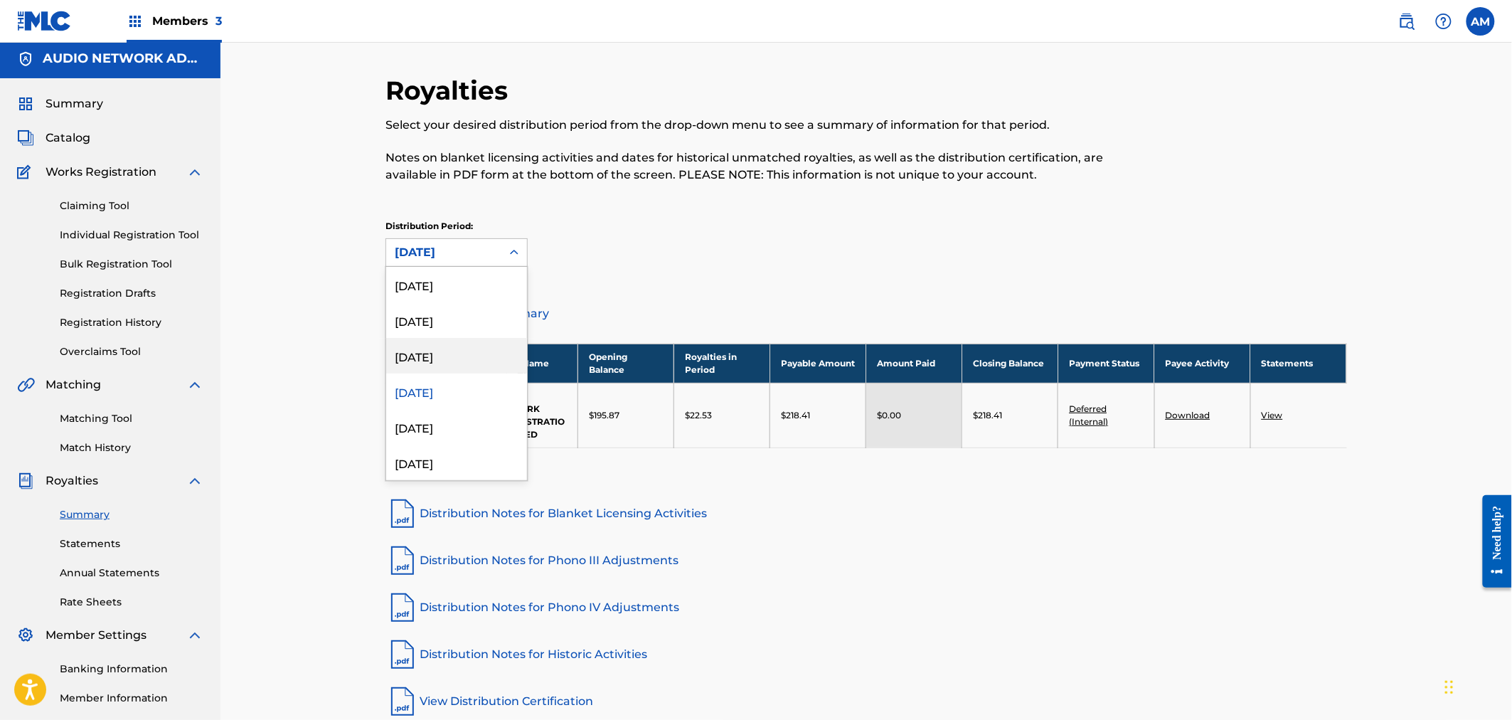
click at [454, 364] on div "[DATE]" at bounding box center [456, 356] width 141 height 36
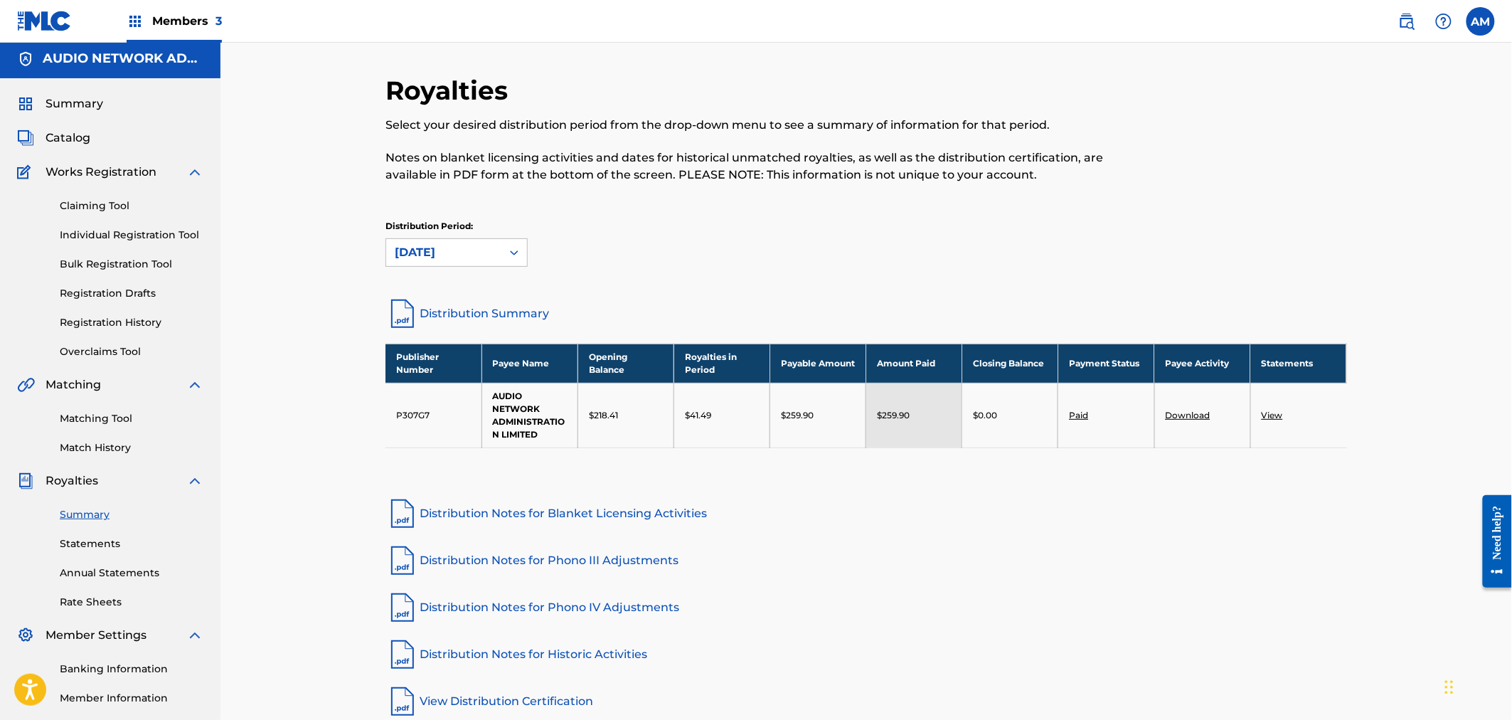
click at [100, 544] on link "Statements" at bounding box center [132, 543] width 144 height 15
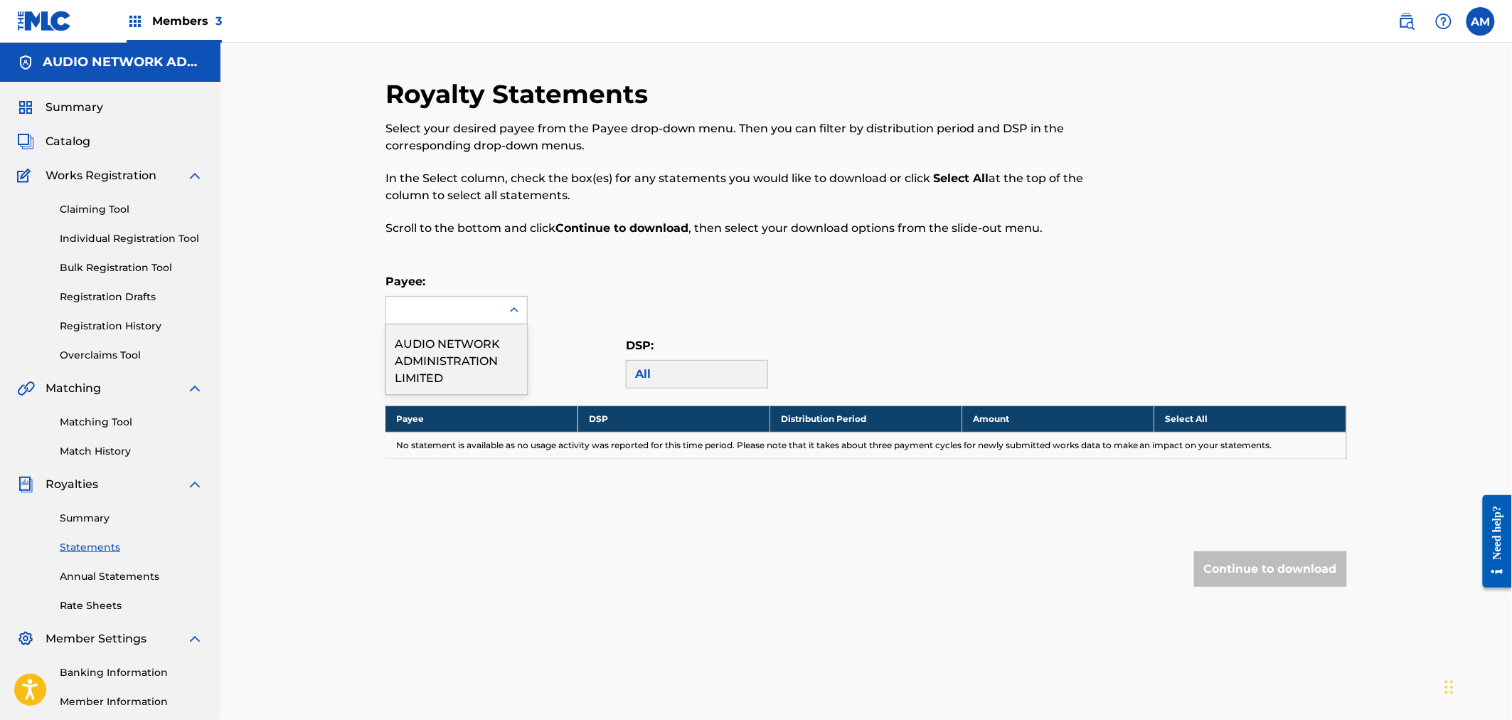
click at [448, 316] on div at bounding box center [443, 310] width 115 height 27
click at [444, 361] on div "AUDIO NETWORK ADMINISTRATION LIMITED" at bounding box center [456, 359] width 141 height 70
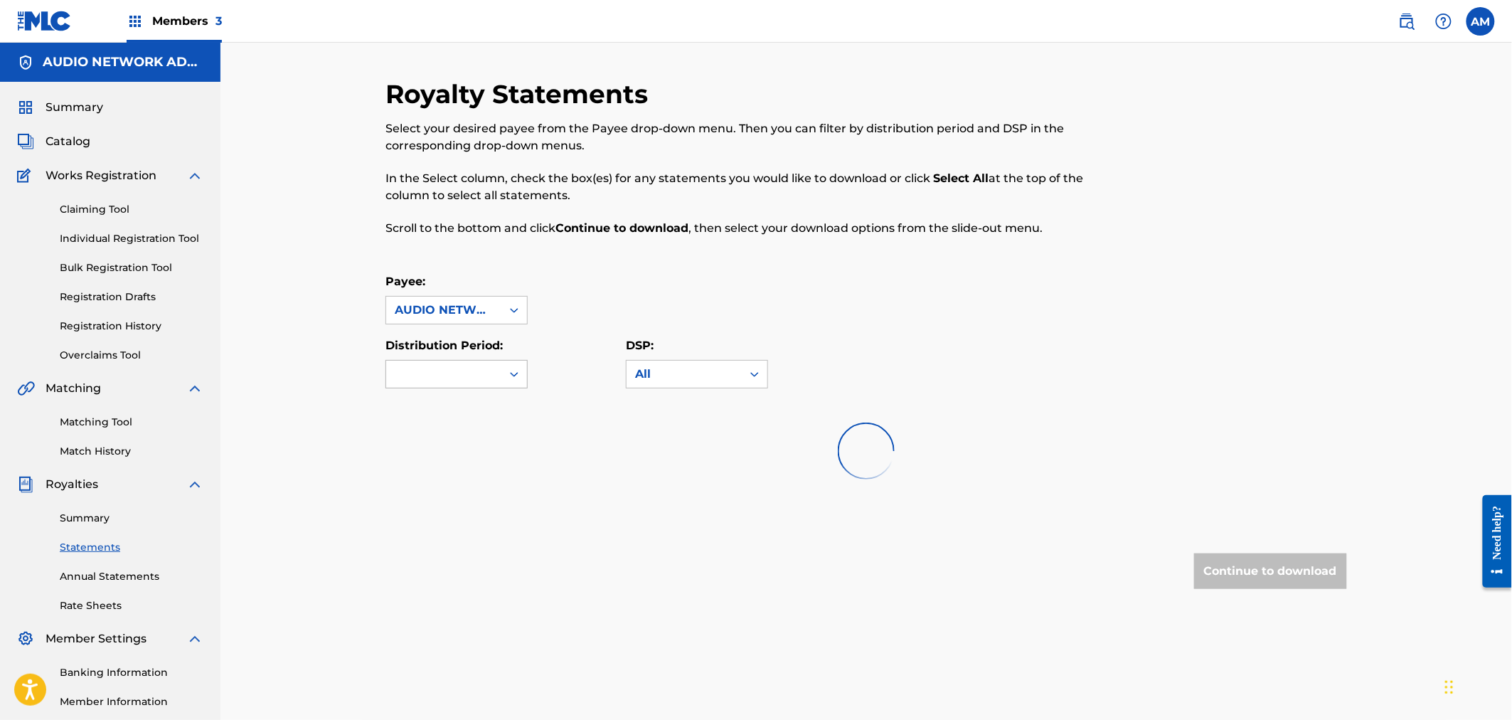
click at [449, 380] on div at bounding box center [443, 374] width 115 height 27
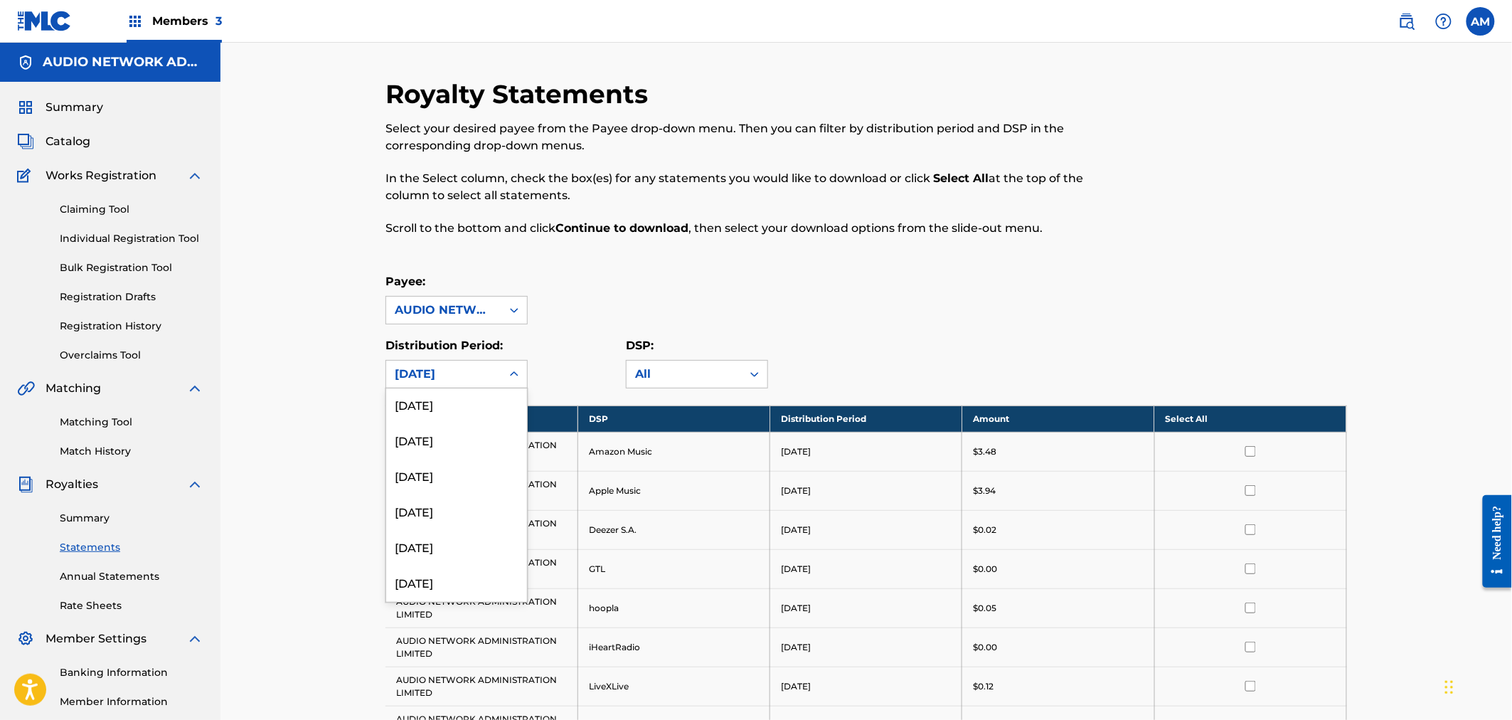
scroll to position [237, 0]
click at [455, 455] on div "[DATE]" at bounding box center [456, 454] width 141 height 36
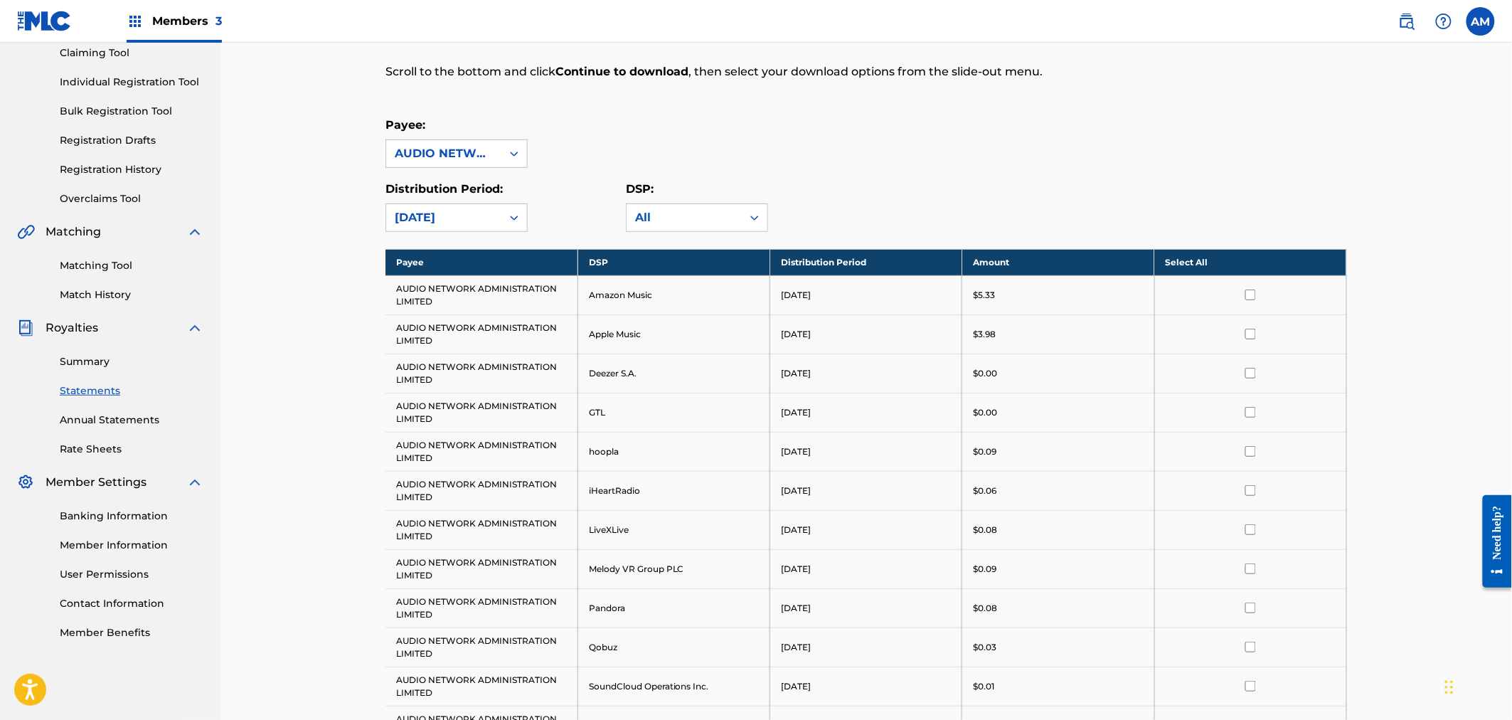
scroll to position [158, 0]
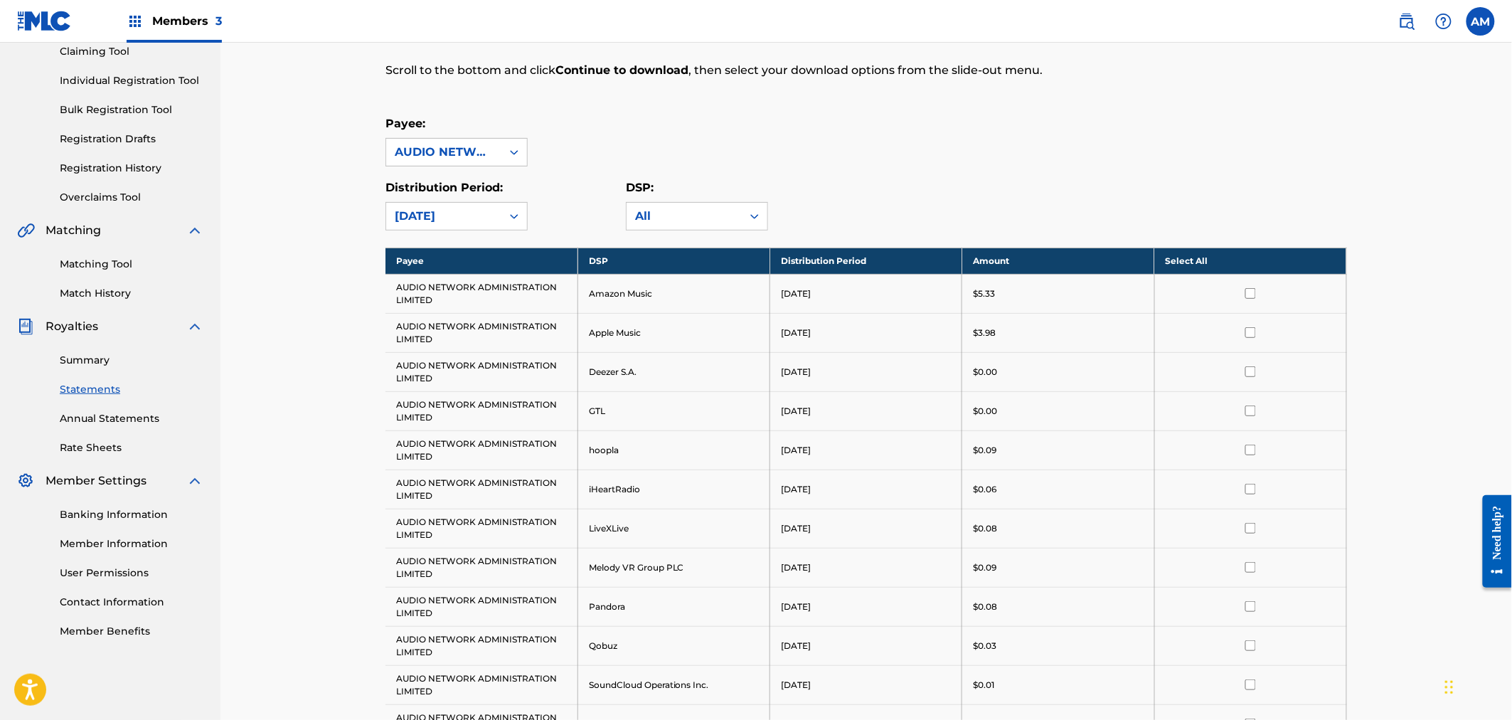
click at [1198, 258] on th "Select All" at bounding box center [1250, 260] width 192 height 26
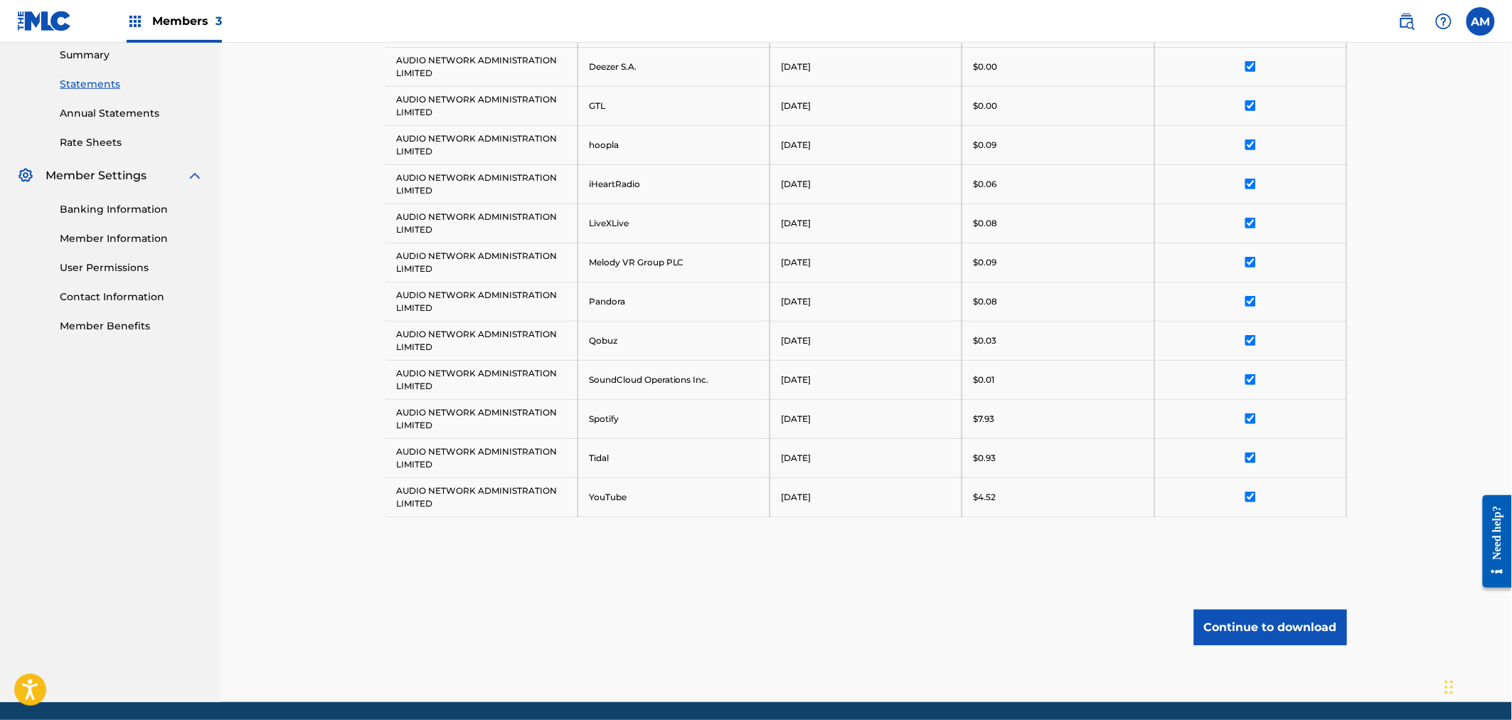
scroll to position [514, 0]
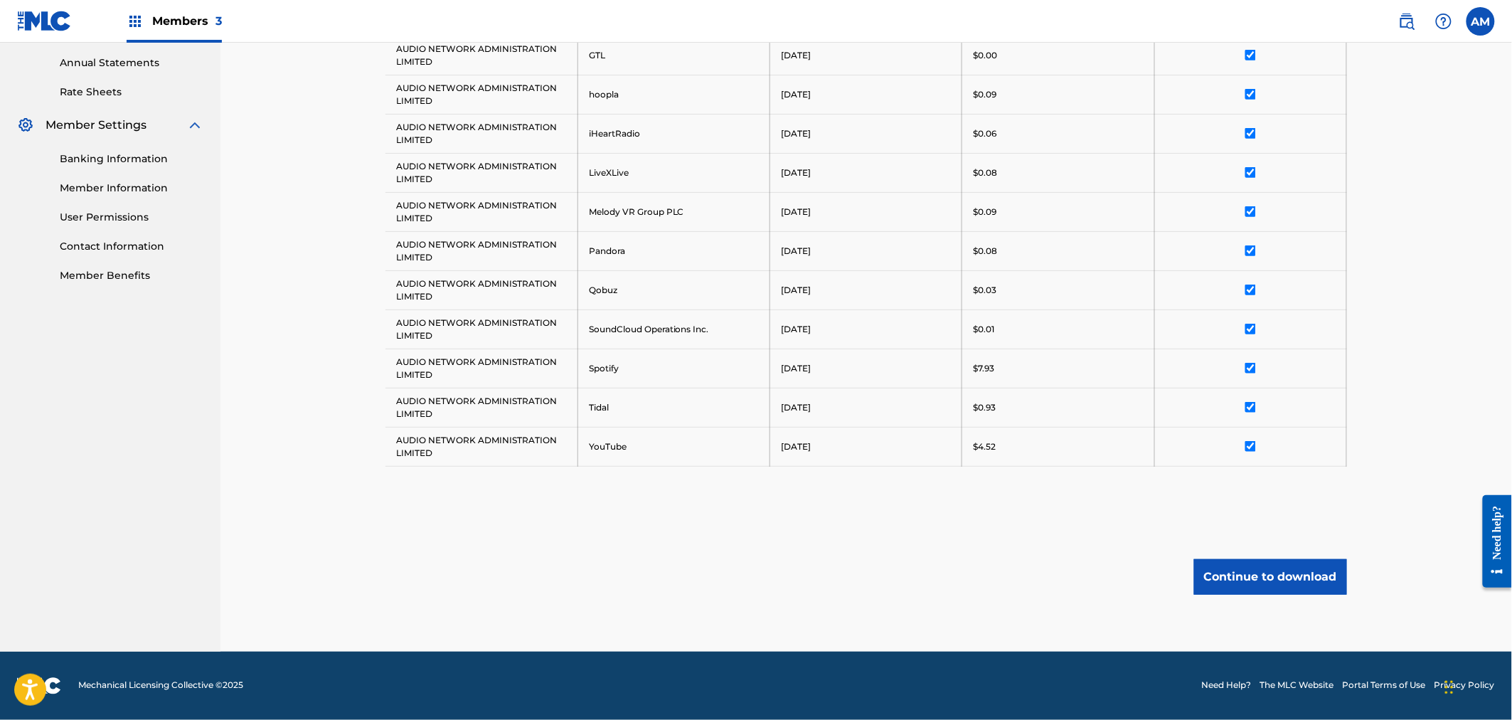
click at [1278, 583] on button "Continue to download" at bounding box center [1270, 577] width 153 height 36
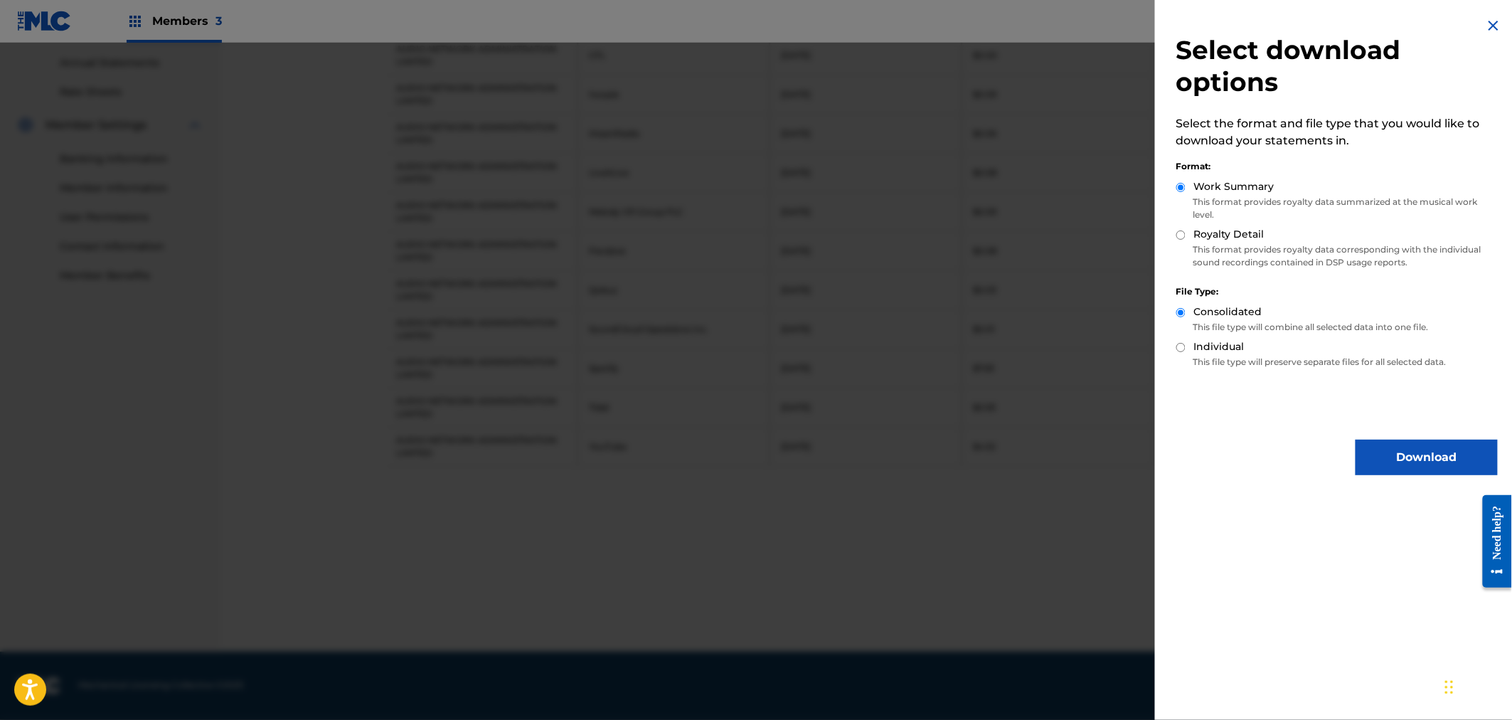
click at [1190, 240] on div "Royalty Detail" at bounding box center [1336, 235] width 321 height 16
click at [1180, 233] on input "Royalty Detail" at bounding box center [1180, 234] width 9 height 9
radio input "true"
click at [1208, 349] on label "Individual" at bounding box center [1219, 346] width 50 height 15
click at [1185, 349] on input "Individual" at bounding box center [1180, 347] width 9 height 9
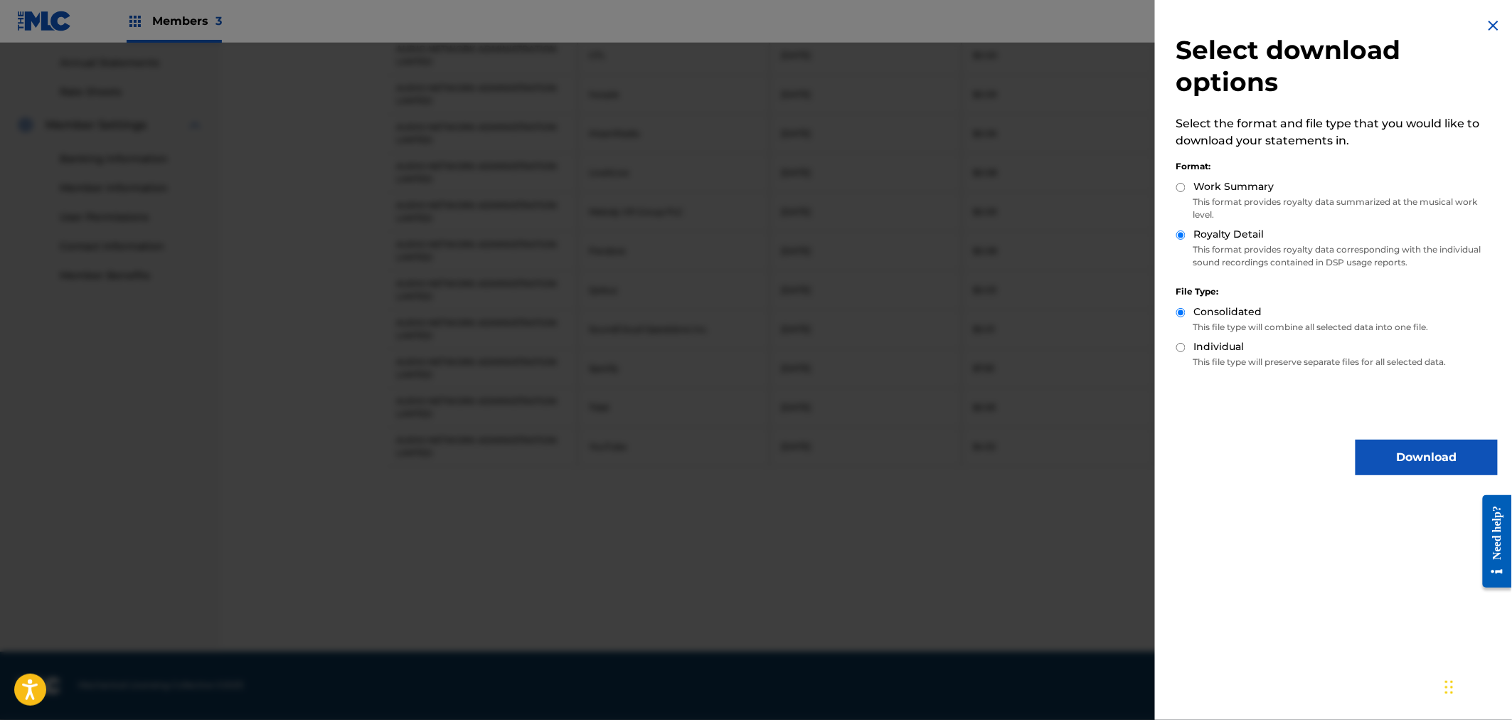
radio input "true"
click at [1210, 328] on p "This file type will combine all selected data into one file." at bounding box center [1336, 327] width 321 height 13
click at [1213, 311] on label "Consolidated" at bounding box center [1228, 311] width 68 height 15
click at [1185, 311] on input "Consolidated" at bounding box center [1180, 312] width 9 height 9
radio input "true"
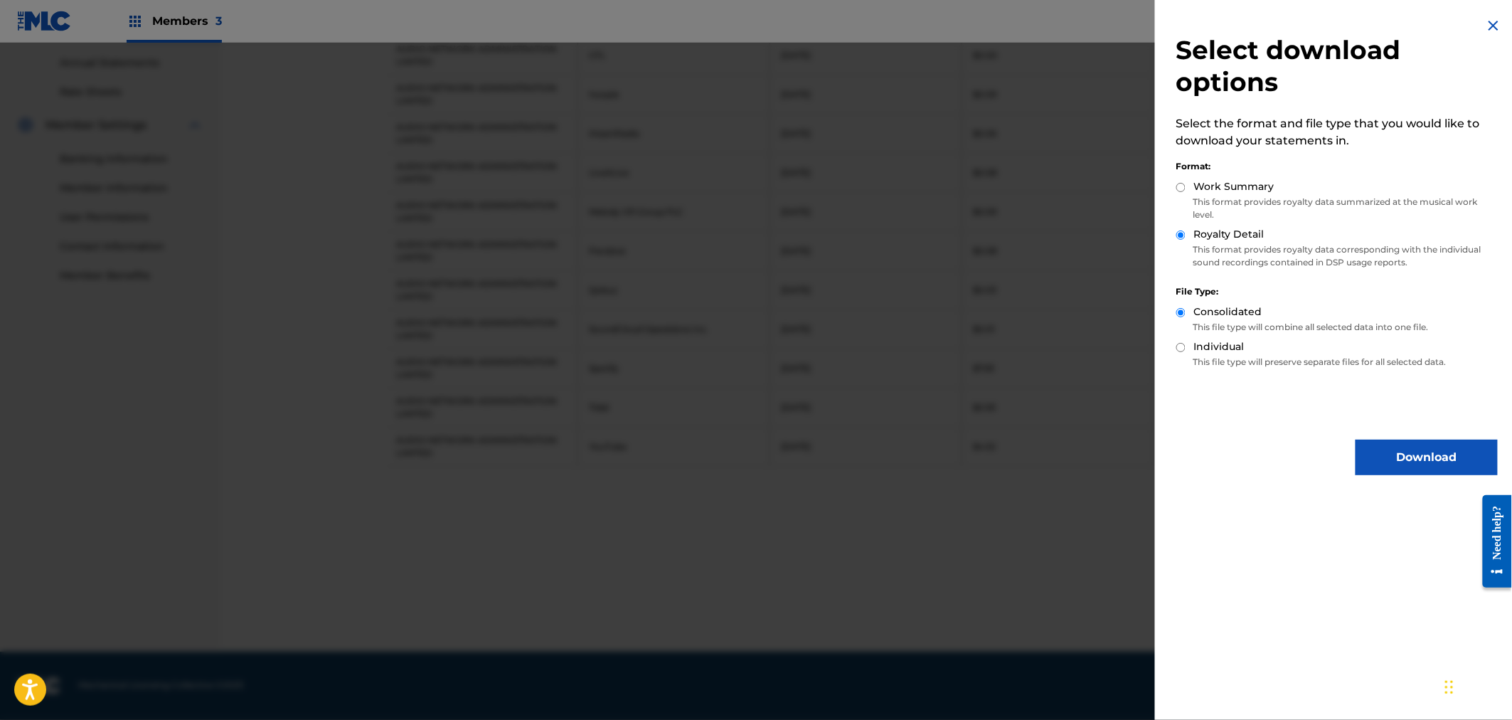
click at [1212, 188] on label "Work Summary" at bounding box center [1234, 186] width 80 height 15
click at [1185, 188] on input "Work Summary" at bounding box center [1180, 187] width 9 height 9
radio input "true"
click at [1223, 236] on label "Royalty Detail" at bounding box center [1229, 234] width 70 height 15
click at [1185, 236] on input "Royalty Detail" at bounding box center [1180, 234] width 9 height 9
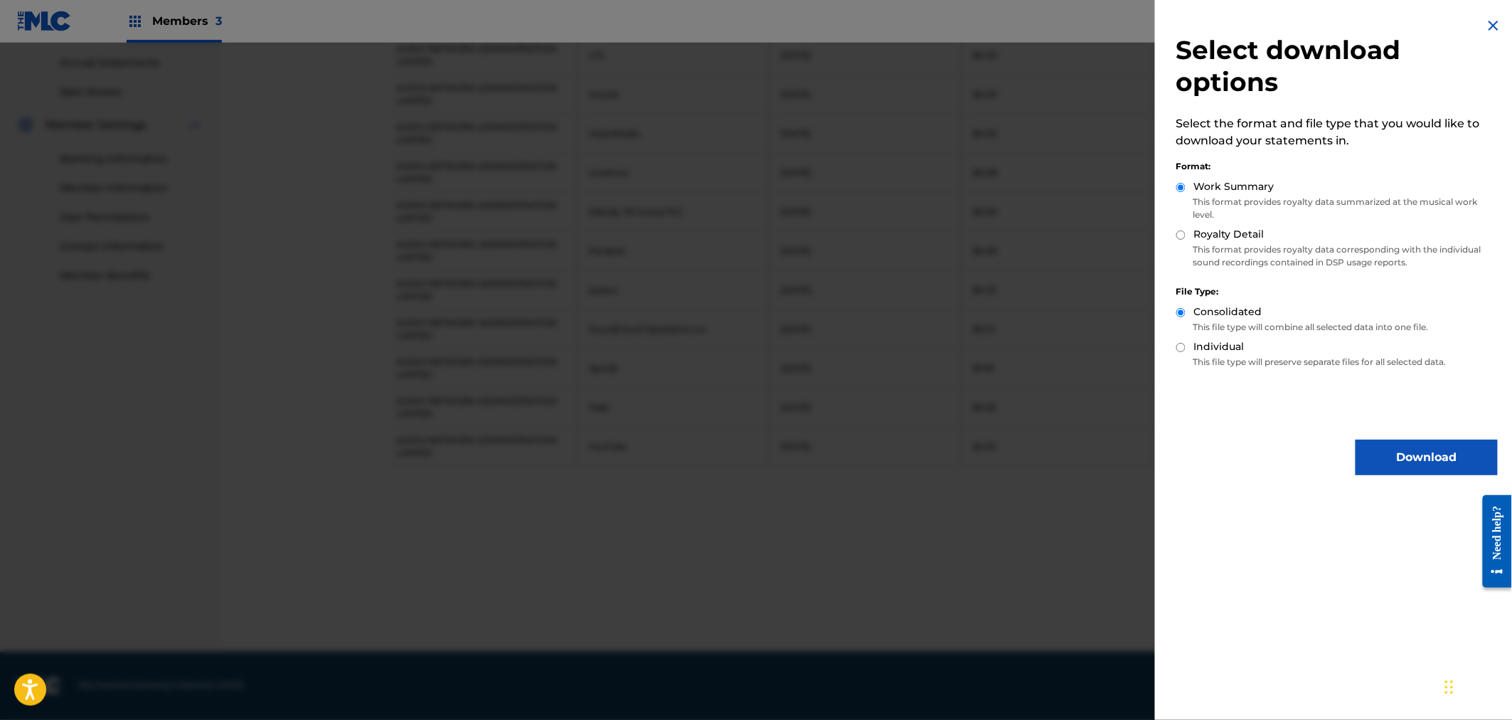
radio input "true"
click at [1240, 356] on p "This file type will preserve separate files for all selected data." at bounding box center [1336, 362] width 321 height 13
click at [1220, 351] on label "Individual" at bounding box center [1219, 346] width 50 height 15
click at [1217, 343] on label "Individual" at bounding box center [1219, 346] width 50 height 15
click at [1185, 343] on input "Individual" at bounding box center [1180, 347] width 9 height 9
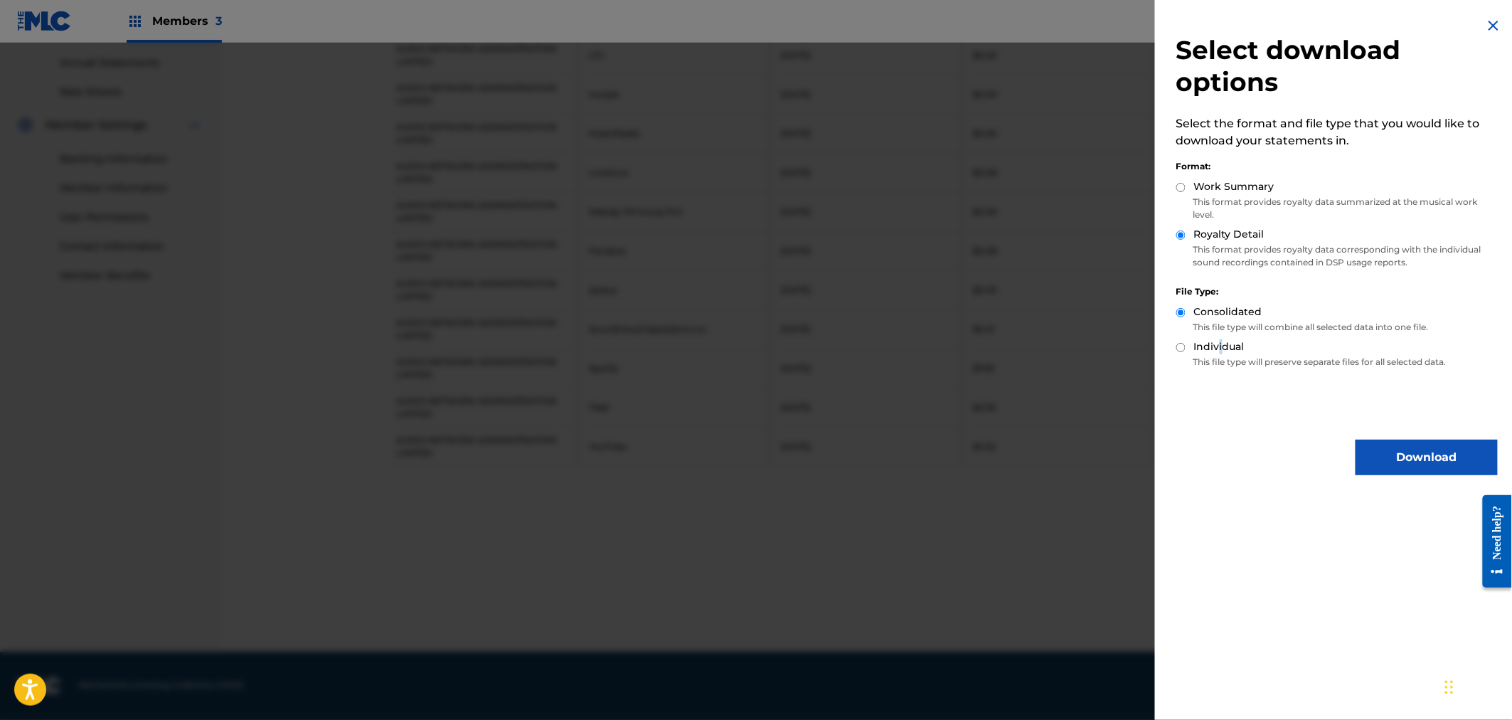
radio input "true"
click at [1220, 432] on div "Select download options Select the format and file type that you would like to …" at bounding box center [1337, 246] width 364 height 492
click at [1217, 316] on label "Consolidated" at bounding box center [1228, 311] width 68 height 15
click at [1185, 316] on input "Consolidated" at bounding box center [1180, 312] width 9 height 9
radio input "true"
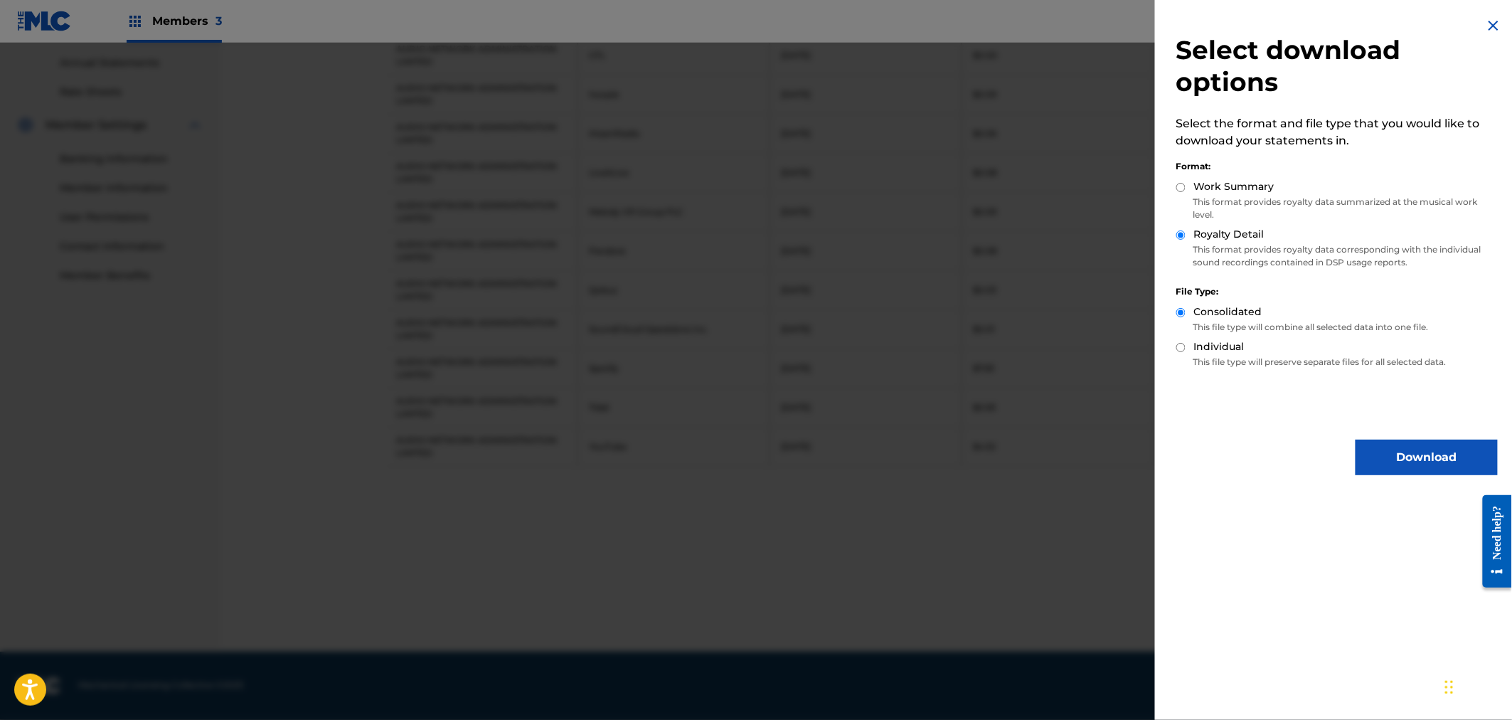
click at [977, 489] on div at bounding box center [756, 403] width 1512 height 720
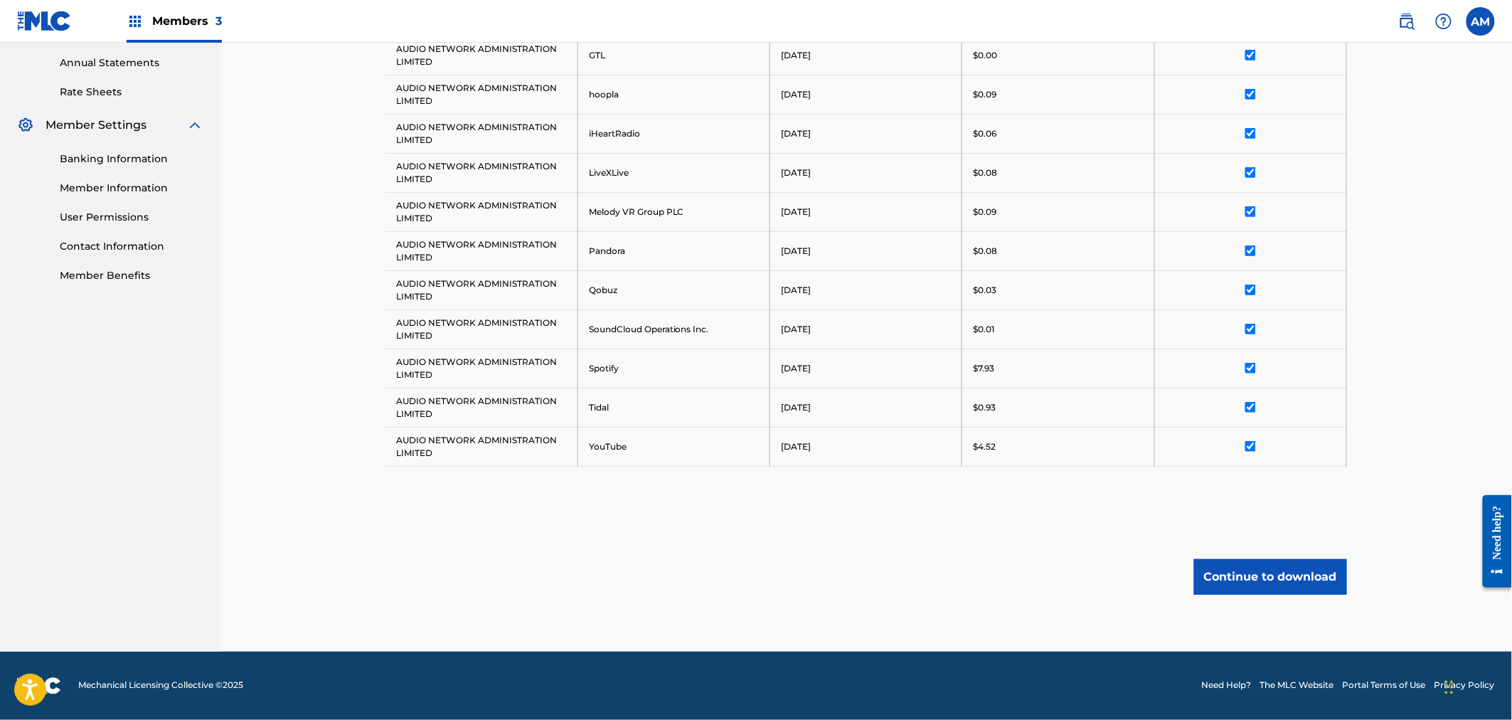
scroll to position [0, 0]
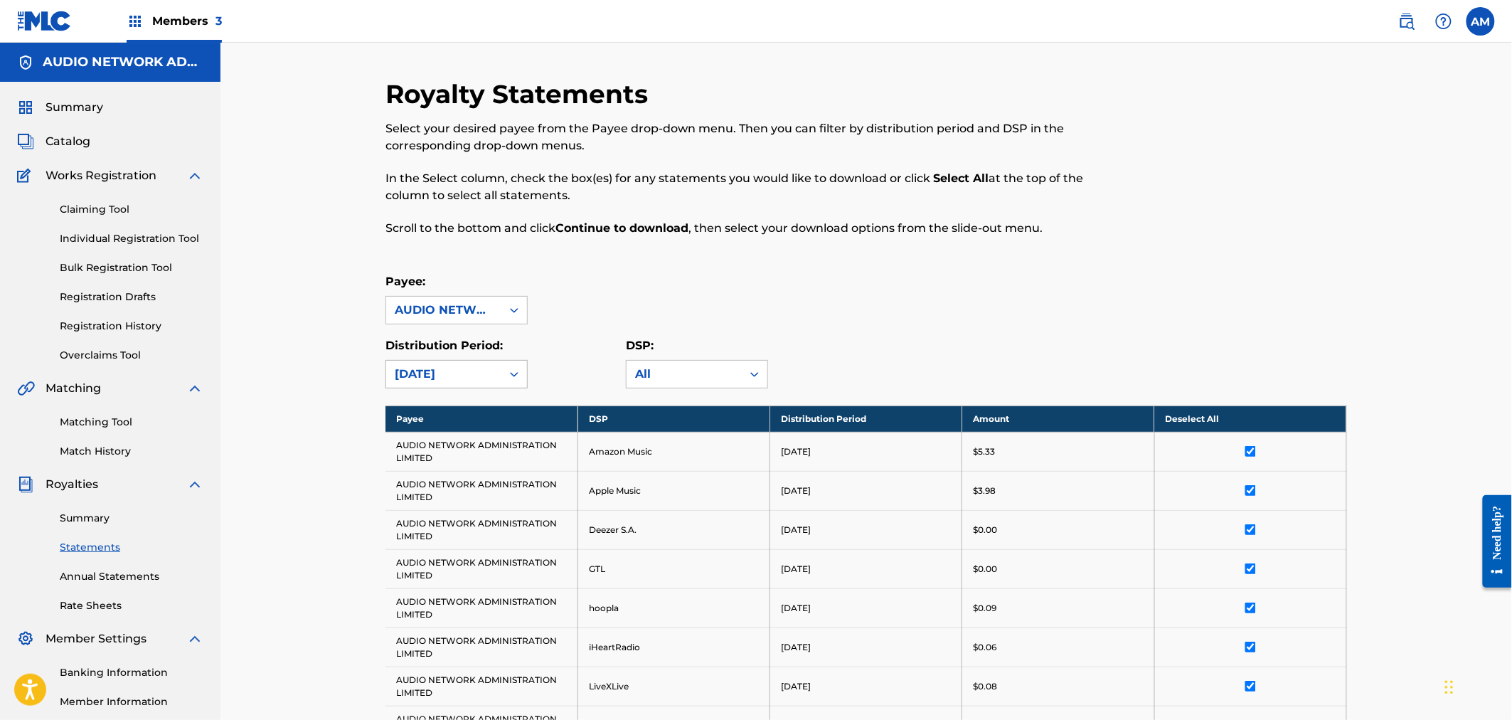
click at [455, 380] on div "[DATE]" at bounding box center [444, 374] width 98 height 17
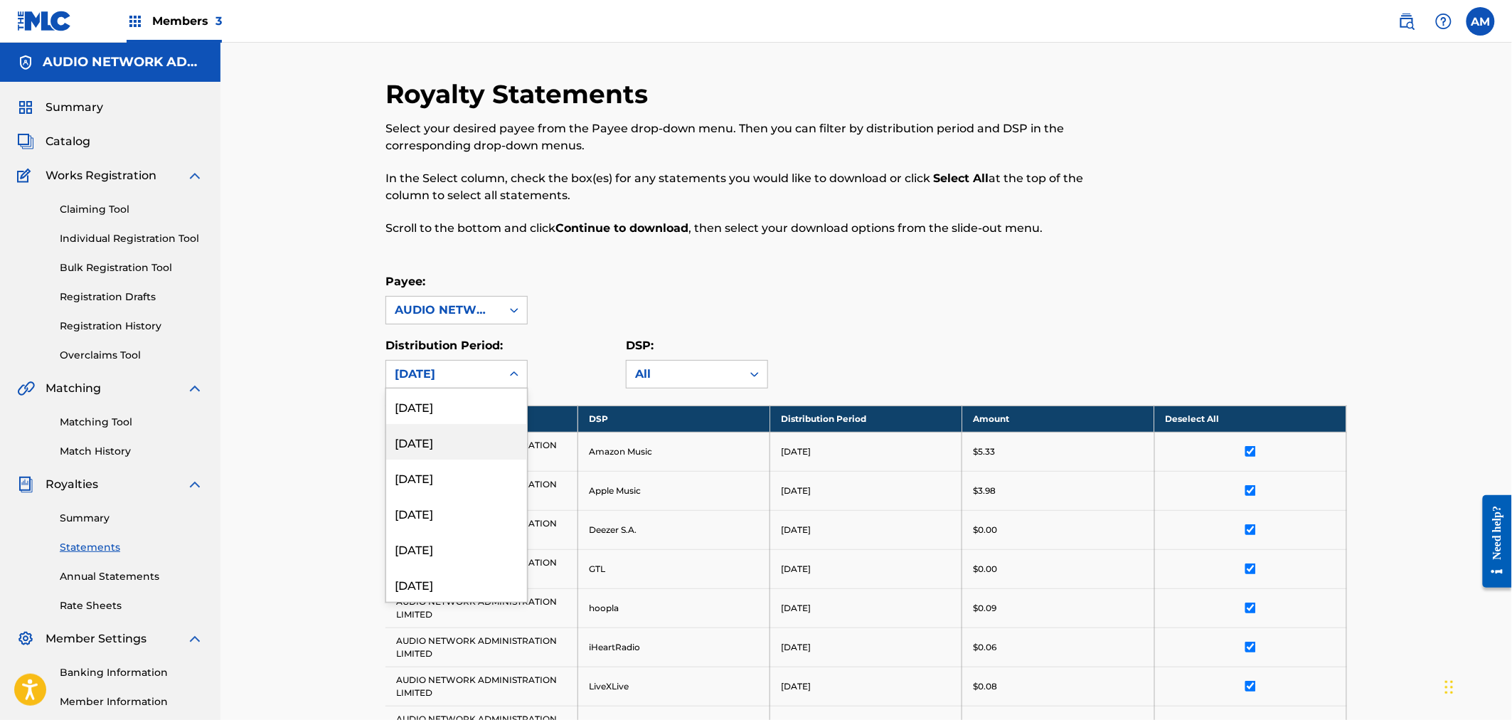
click at [459, 429] on div "[DATE]" at bounding box center [456, 442] width 141 height 36
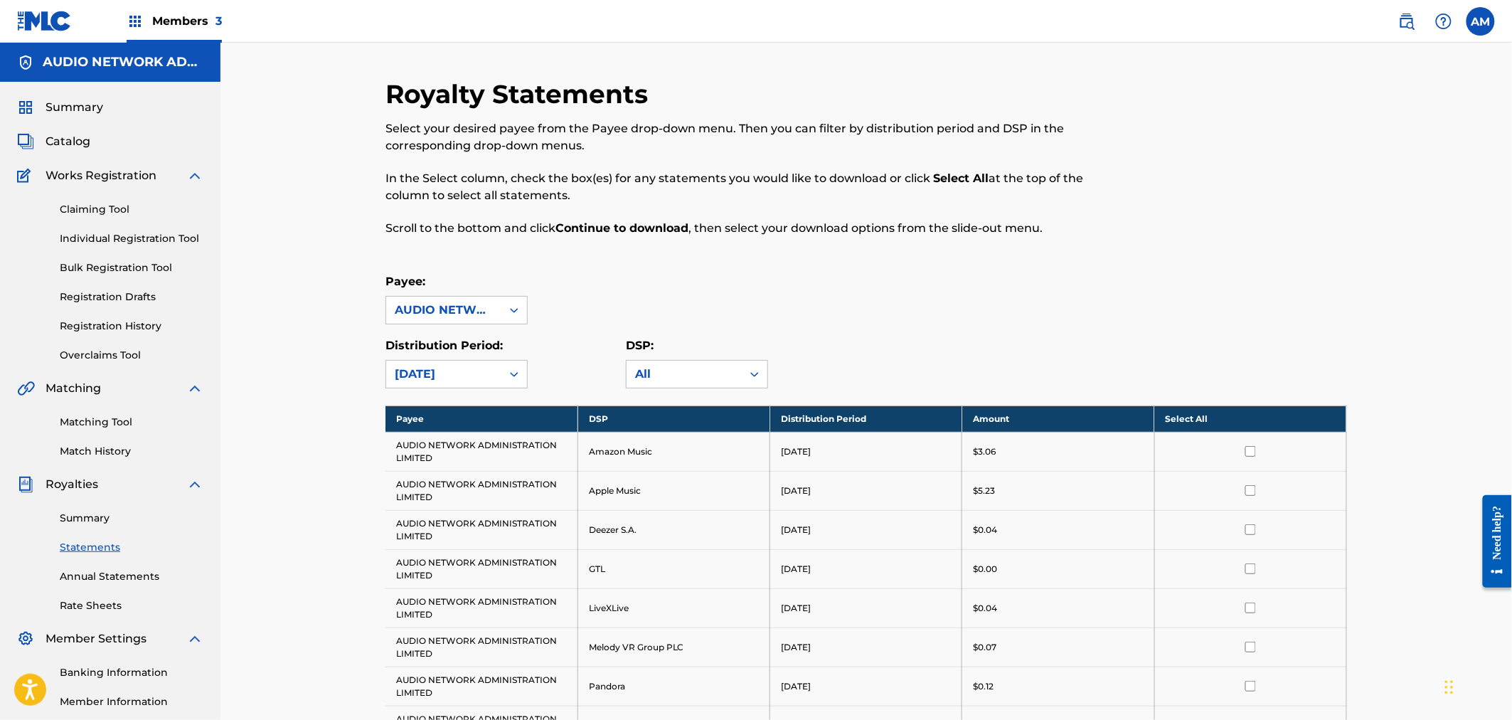
click at [459, 429] on th "Payee" at bounding box center [481, 418] width 192 height 26
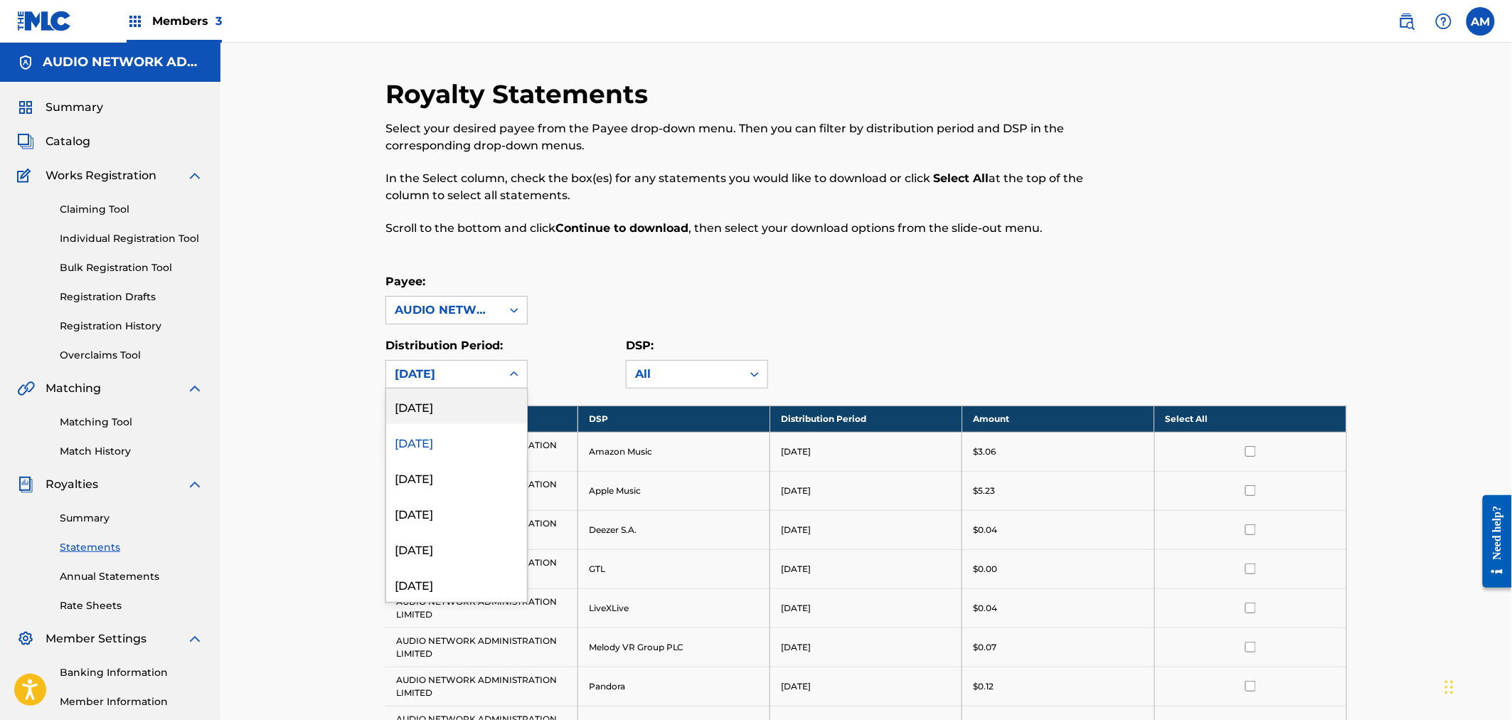
click at [445, 380] on div "[DATE]" at bounding box center [444, 374] width 98 height 17
click at [272, 329] on div "Royalty Statements Select your desired payee from the Payee drop-down menu. The…" at bounding box center [865, 545] width 1291 height 1005
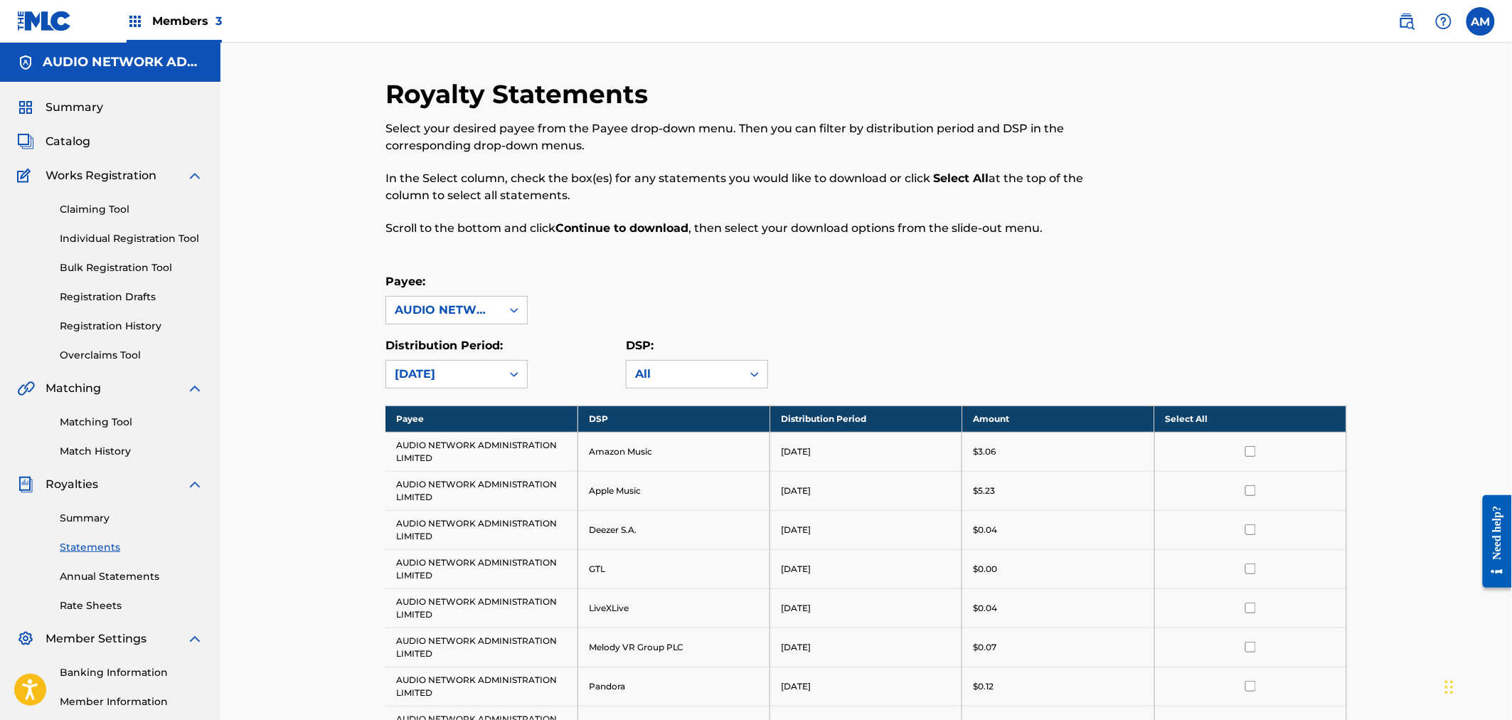
click at [87, 515] on link "Summary" at bounding box center [132, 518] width 144 height 15
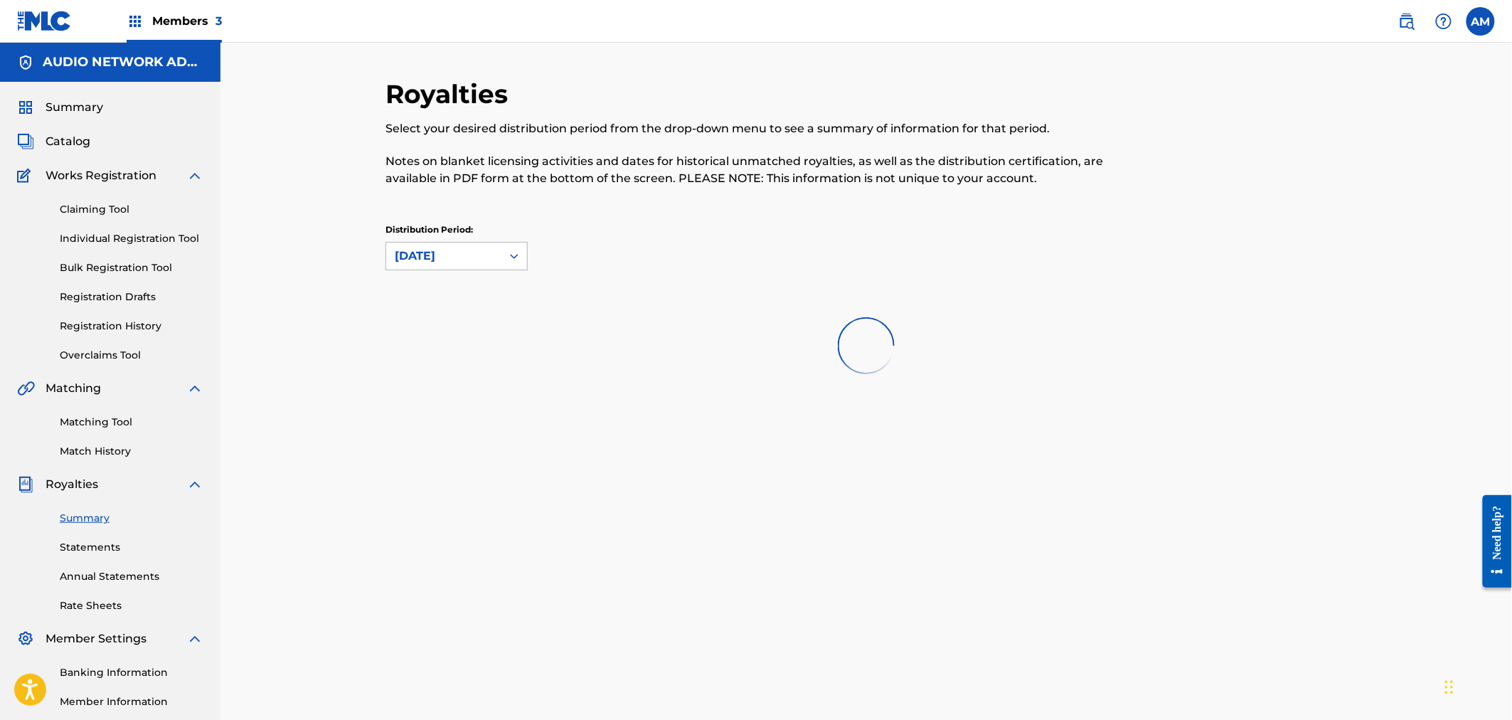
click at [519, 255] on icon at bounding box center [514, 256] width 14 height 14
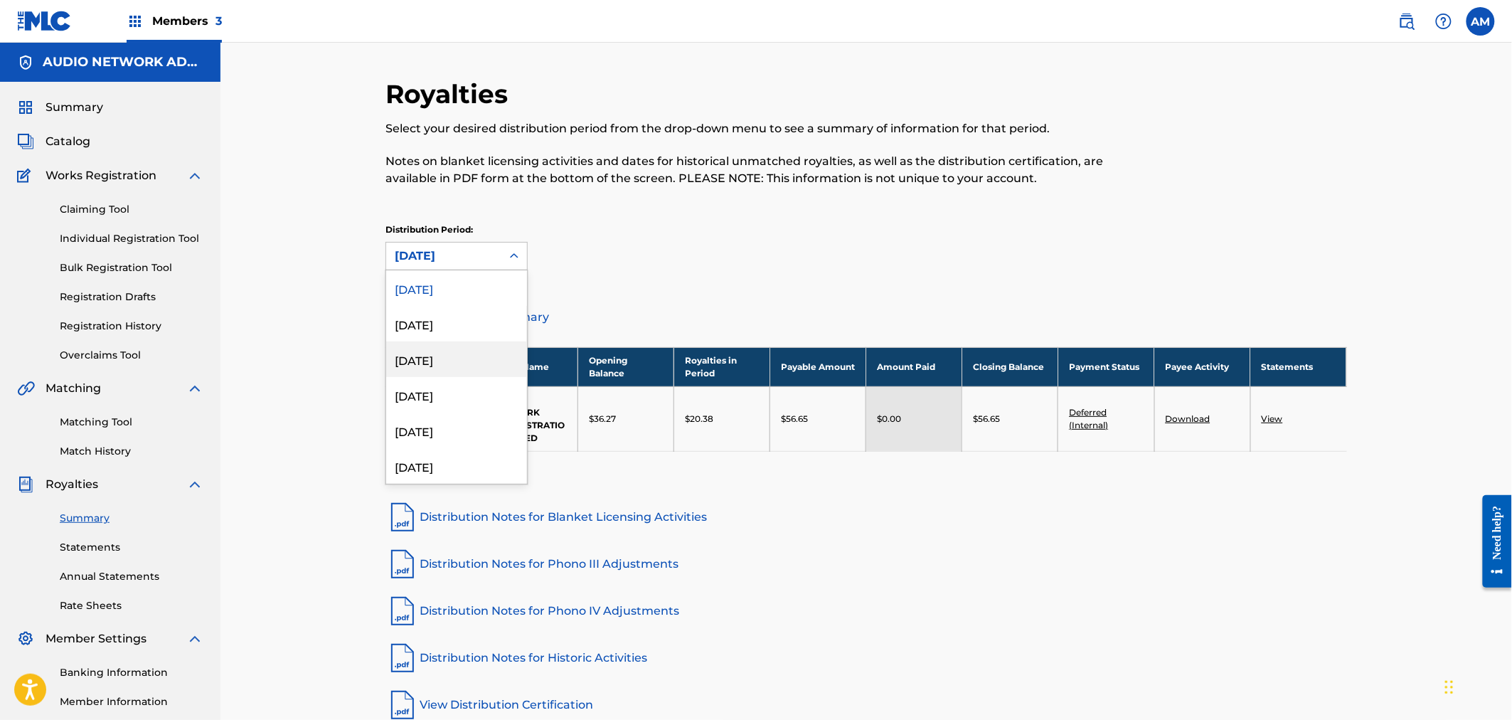
click at [463, 363] on div "[DATE]" at bounding box center [456, 359] width 141 height 36
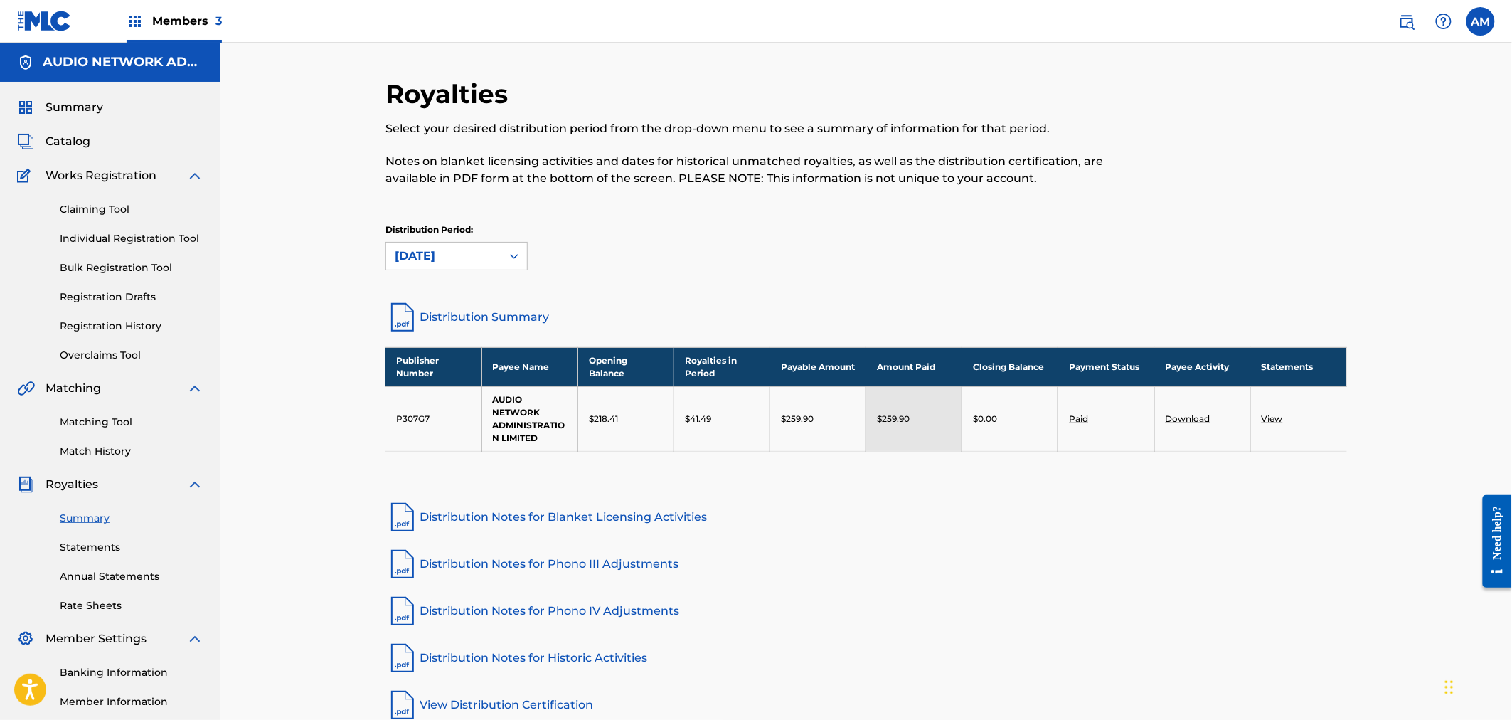
click at [1351, 226] on div "Royalties Select your desired distribution period from the drop-down menu to se…" at bounding box center [866, 445] width 996 height 735
click at [1368, 247] on div "Royalties Select your desired distribution period from the drop-down menu to se…" at bounding box center [865, 428] width 1291 height 771
click at [1330, 279] on div "Distribution Period: [DATE]" at bounding box center [865, 253] width 961 height 60
click at [1326, 250] on div "Distribution Period: [DATE]" at bounding box center [865, 246] width 961 height 47
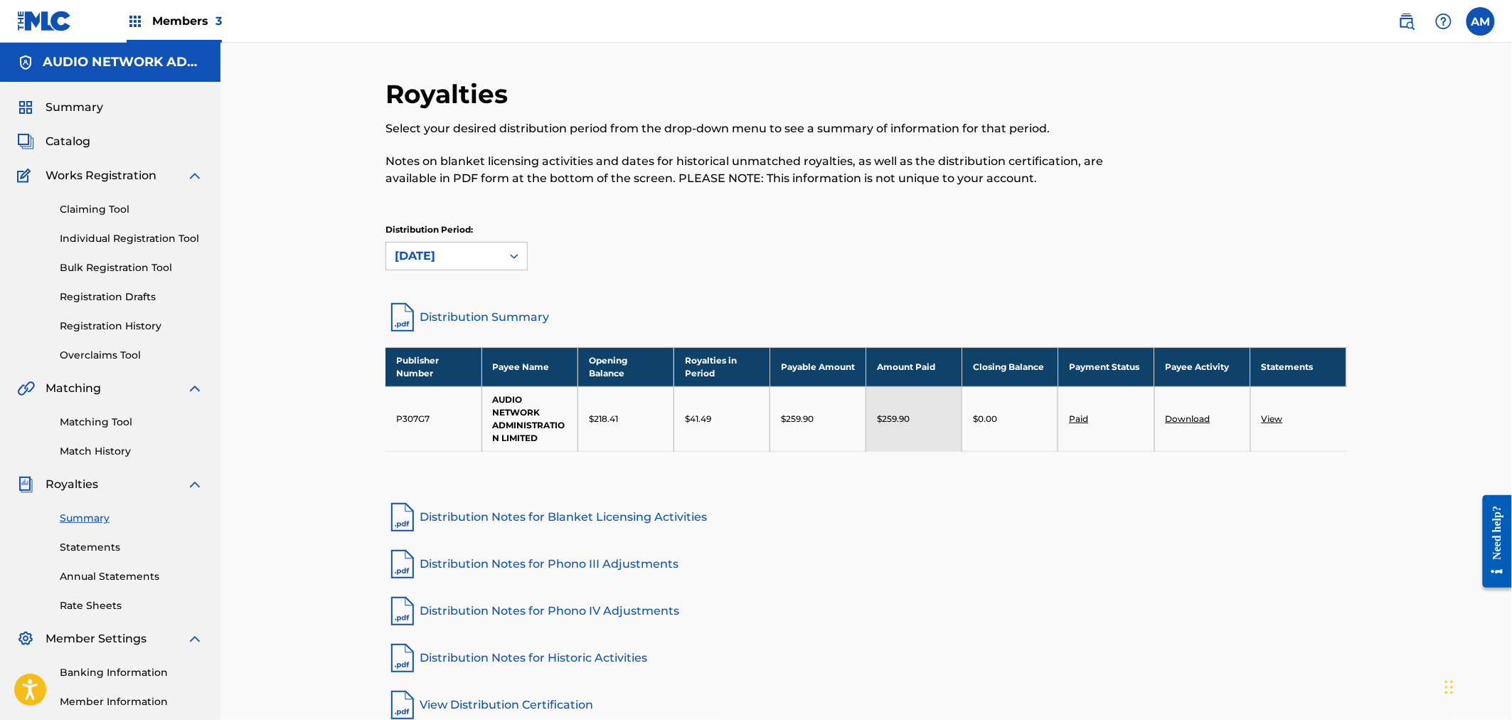
click at [1326, 250] on div "Distribution Period: [DATE]" at bounding box center [865, 246] width 961 height 47
click at [1173, 415] on link "Download" at bounding box center [1188, 418] width 45 height 11
click at [107, 545] on link "Statements" at bounding box center [132, 547] width 144 height 15
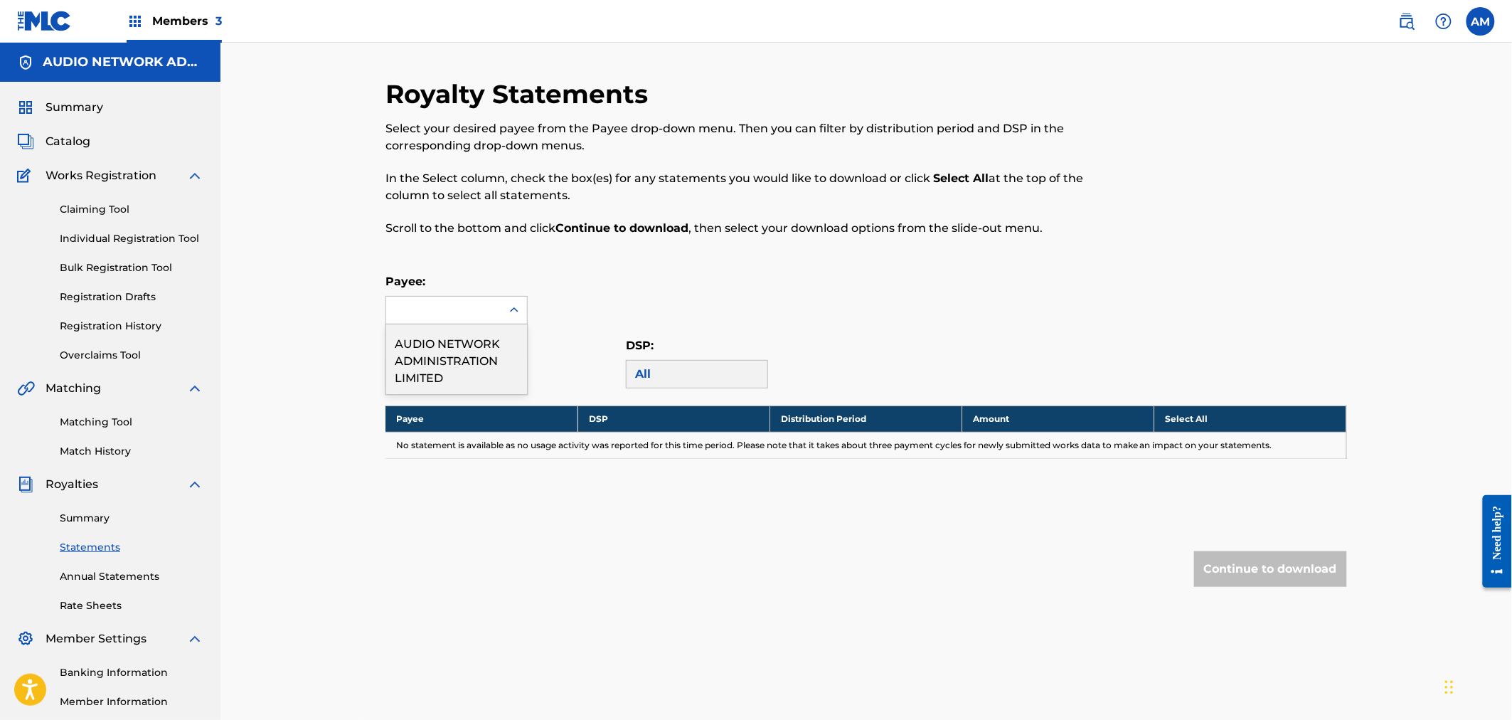
click at [508, 323] on div at bounding box center [514, 310] width 26 height 27
click at [479, 349] on div "AUDIO NETWORK ADMINISTRATION LIMITED" at bounding box center [456, 359] width 141 height 70
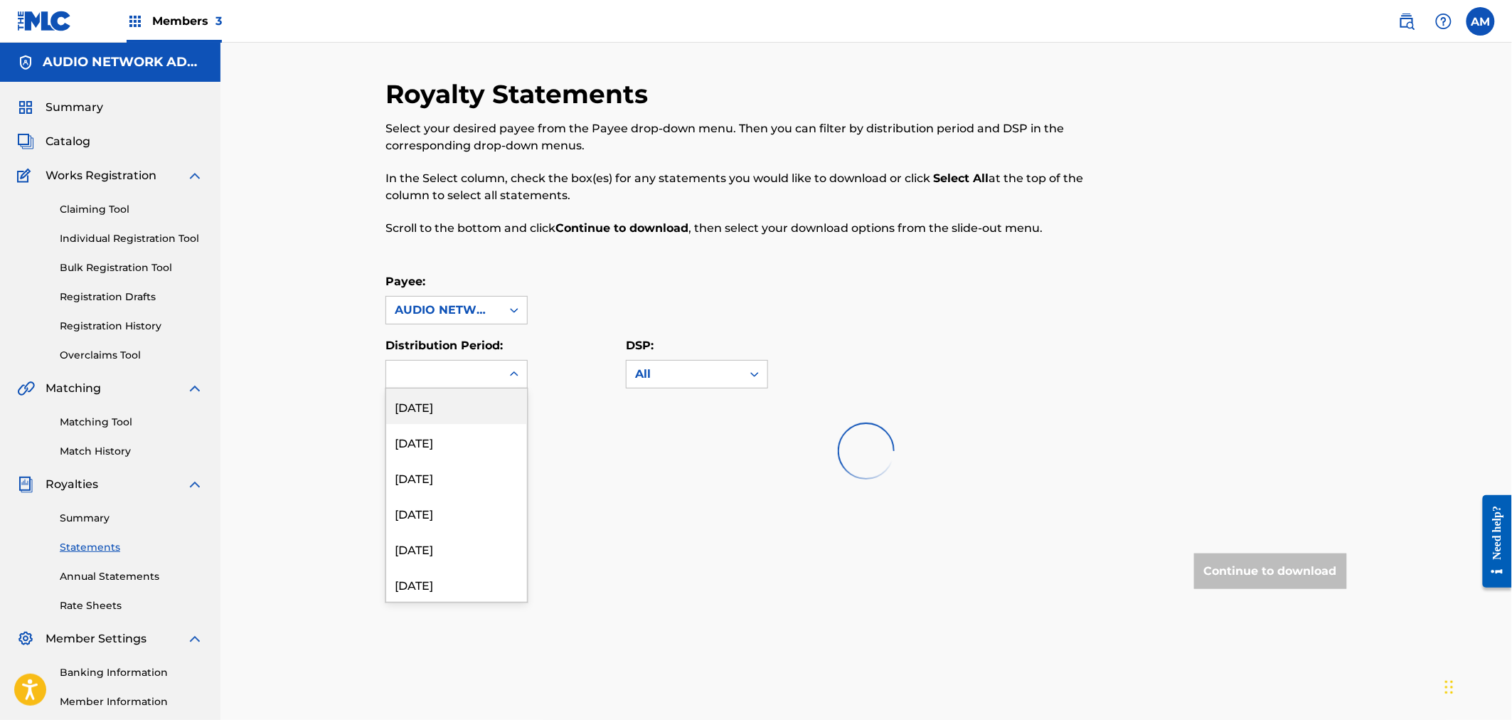
click at [463, 377] on div at bounding box center [443, 374] width 115 height 27
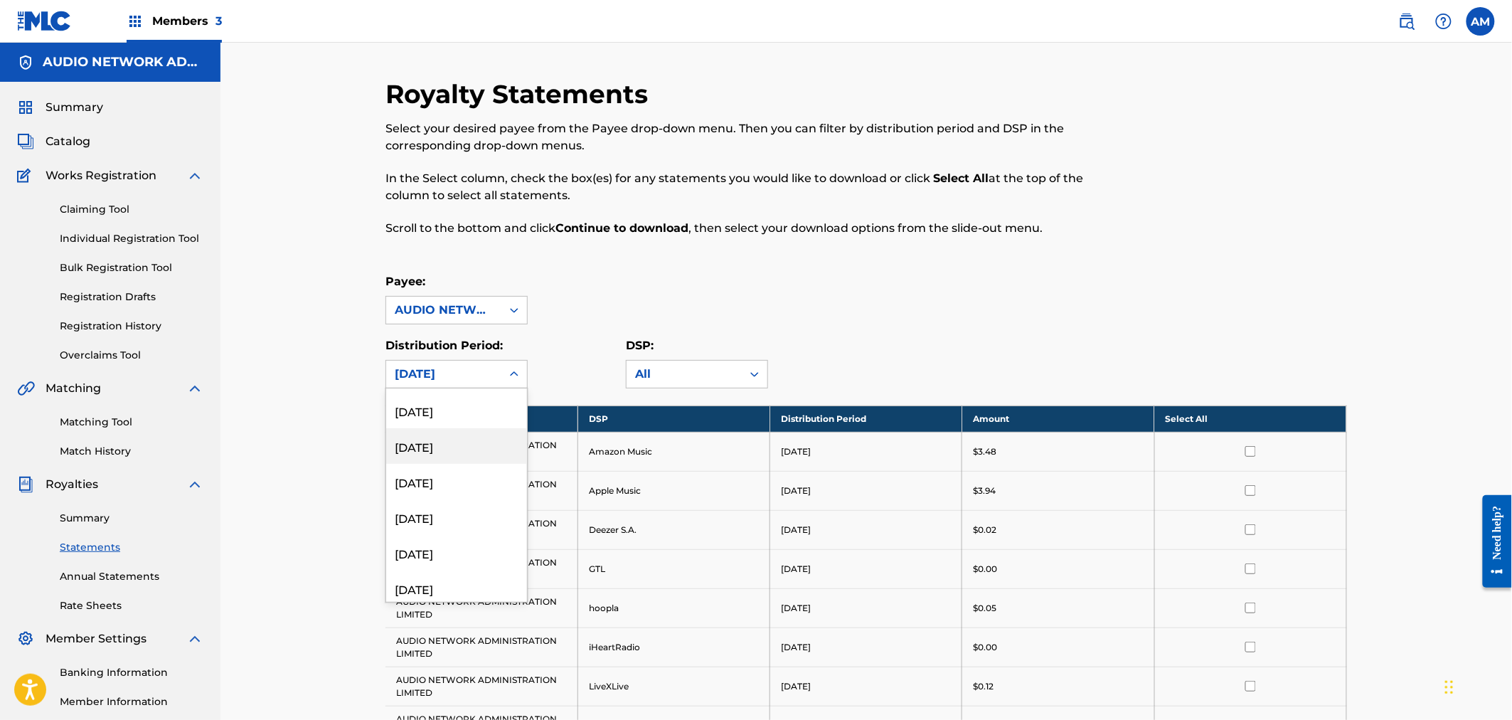
scroll to position [237, 0]
click at [464, 459] on div "[DATE]" at bounding box center [456, 454] width 141 height 36
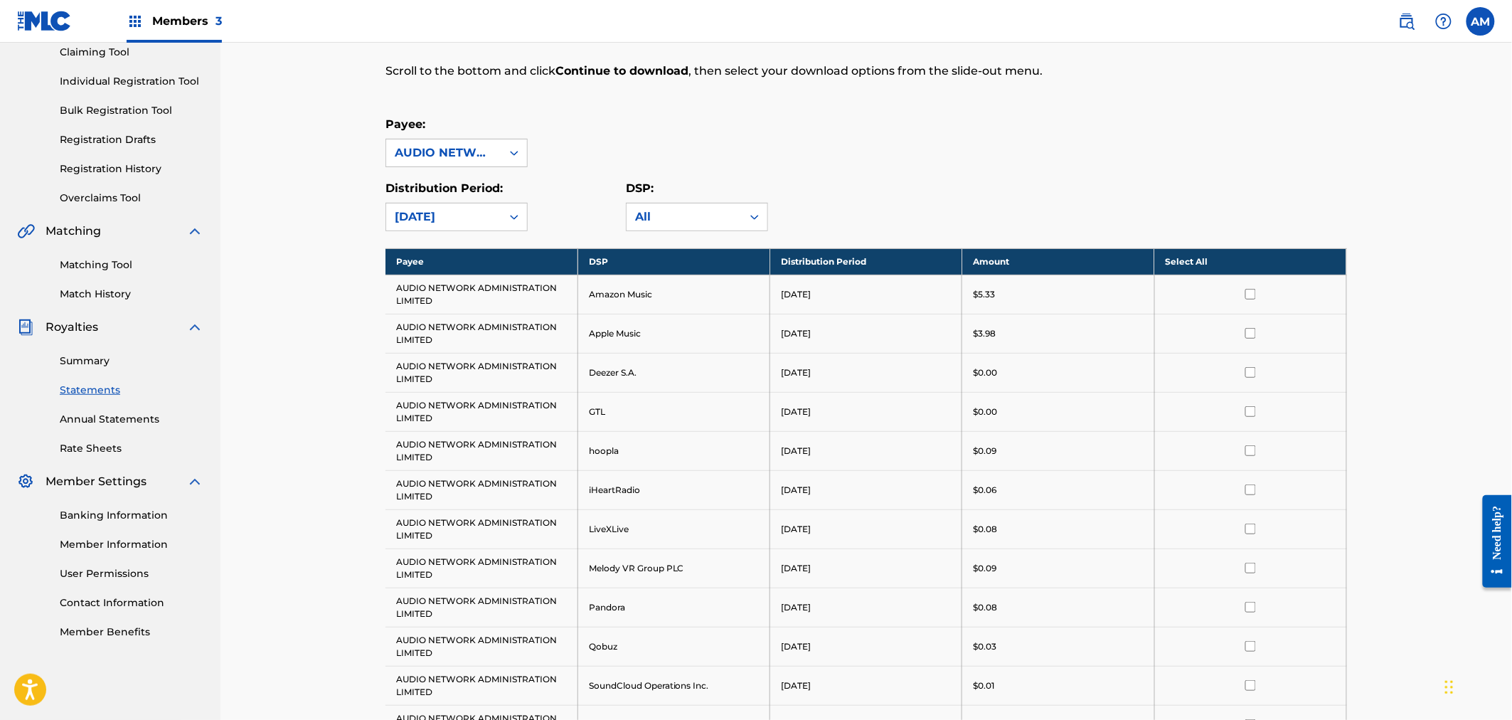
scroll to position [158, 0]
click at [1218, 262] on th "Select All" at bounding box center [1250, 260] width 192 height 26
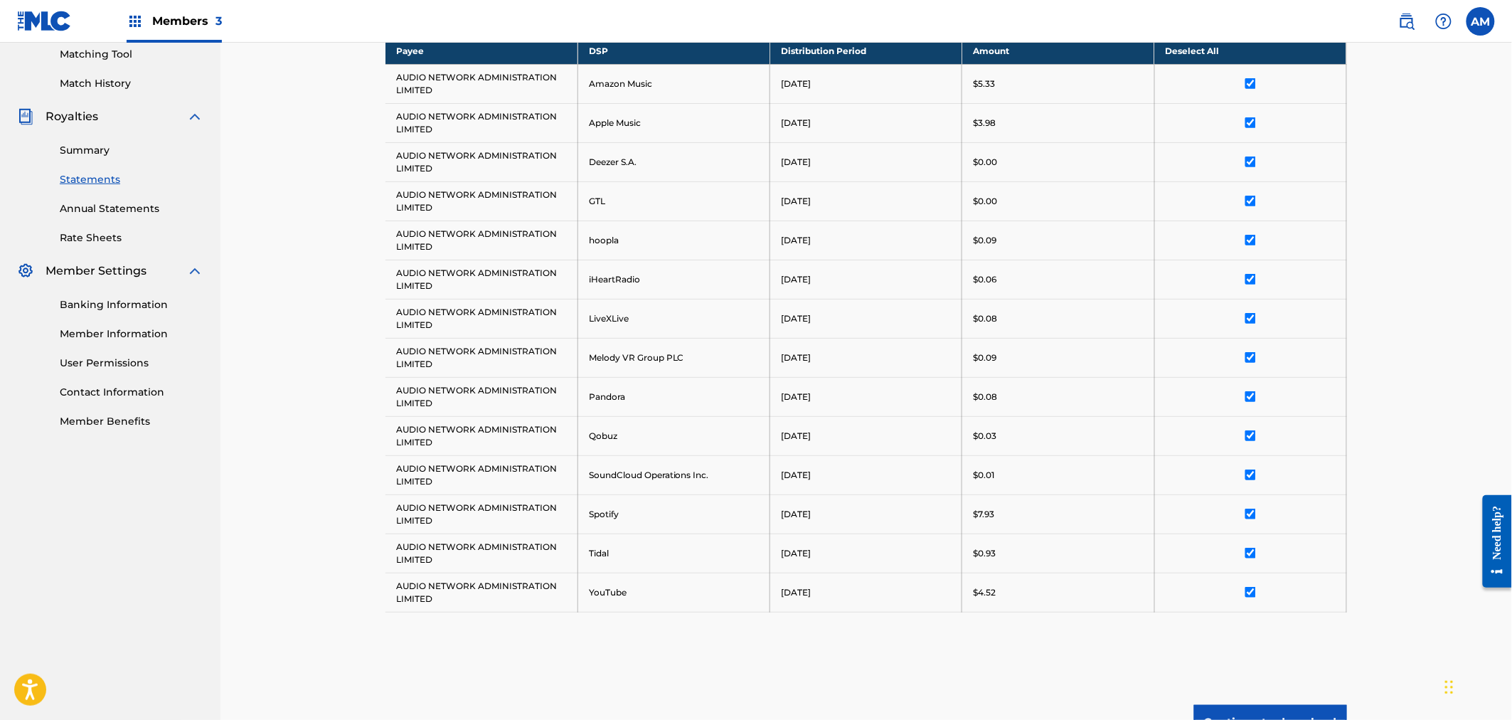
scroll to position [514, 0]
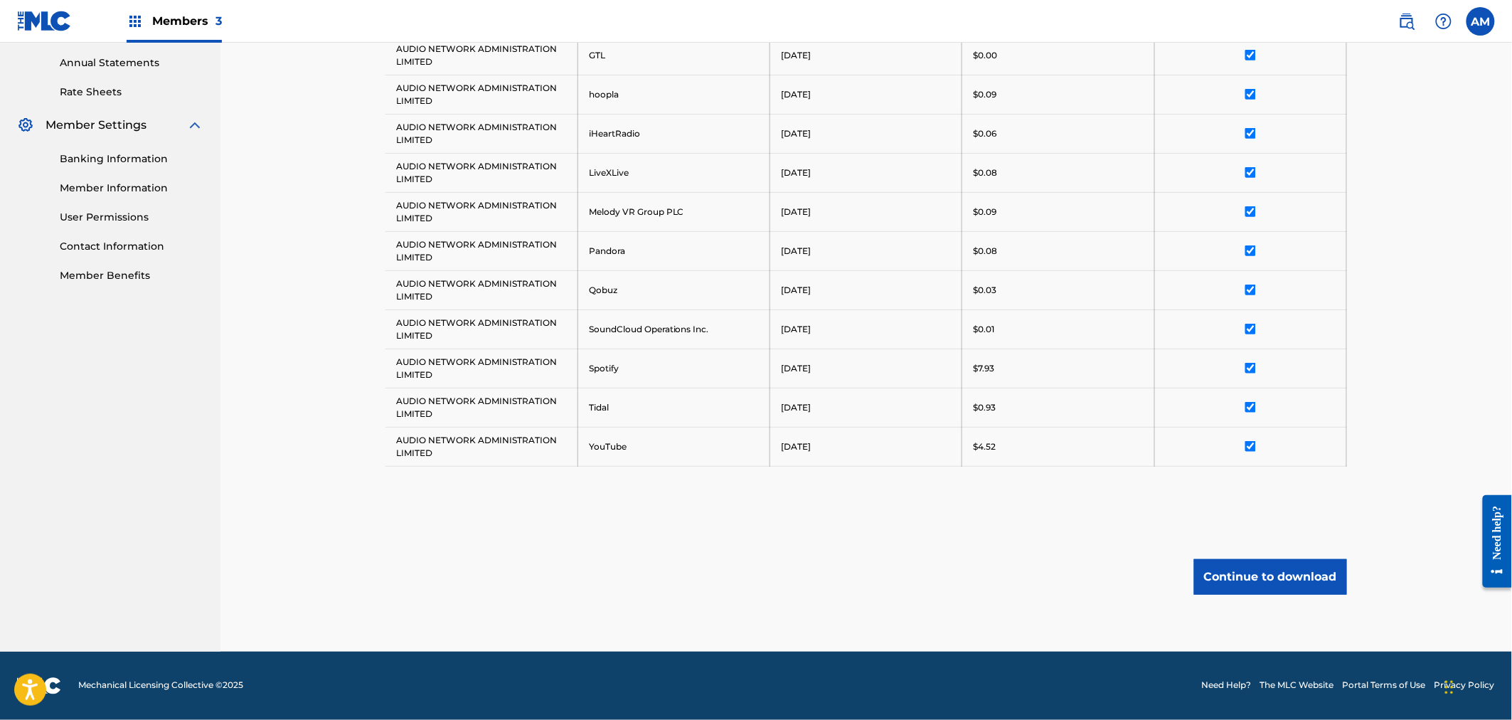
click at [1249, 573] on button "Continue to download" at bounding box center [1270, 577] width 153 height 36
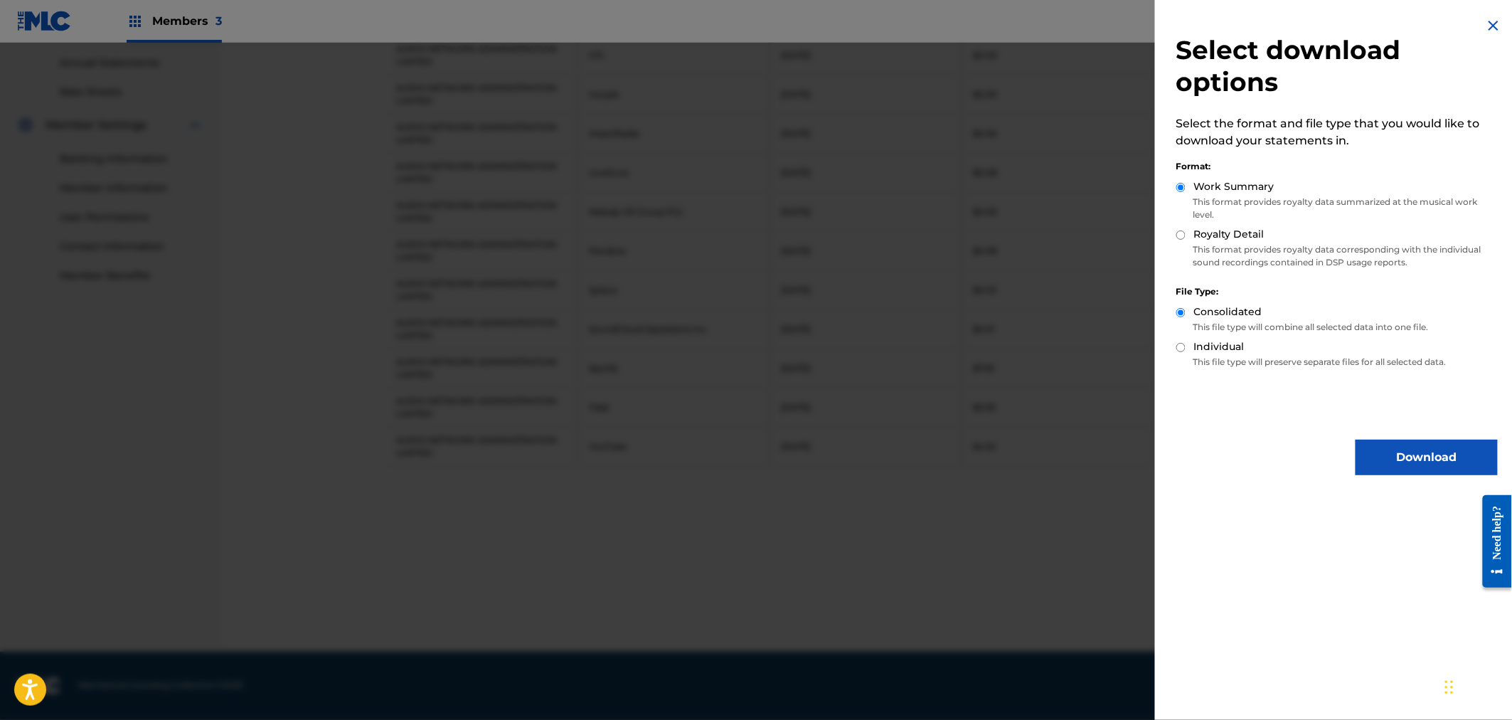
click at [1178, 237] on input "Royalty Detail" at bounding box center [1180, 234] width 9 height 9
radio input "true"
click at [1433, 457] on button "Download" at bounding box center [1426, 457] width 142 height 36
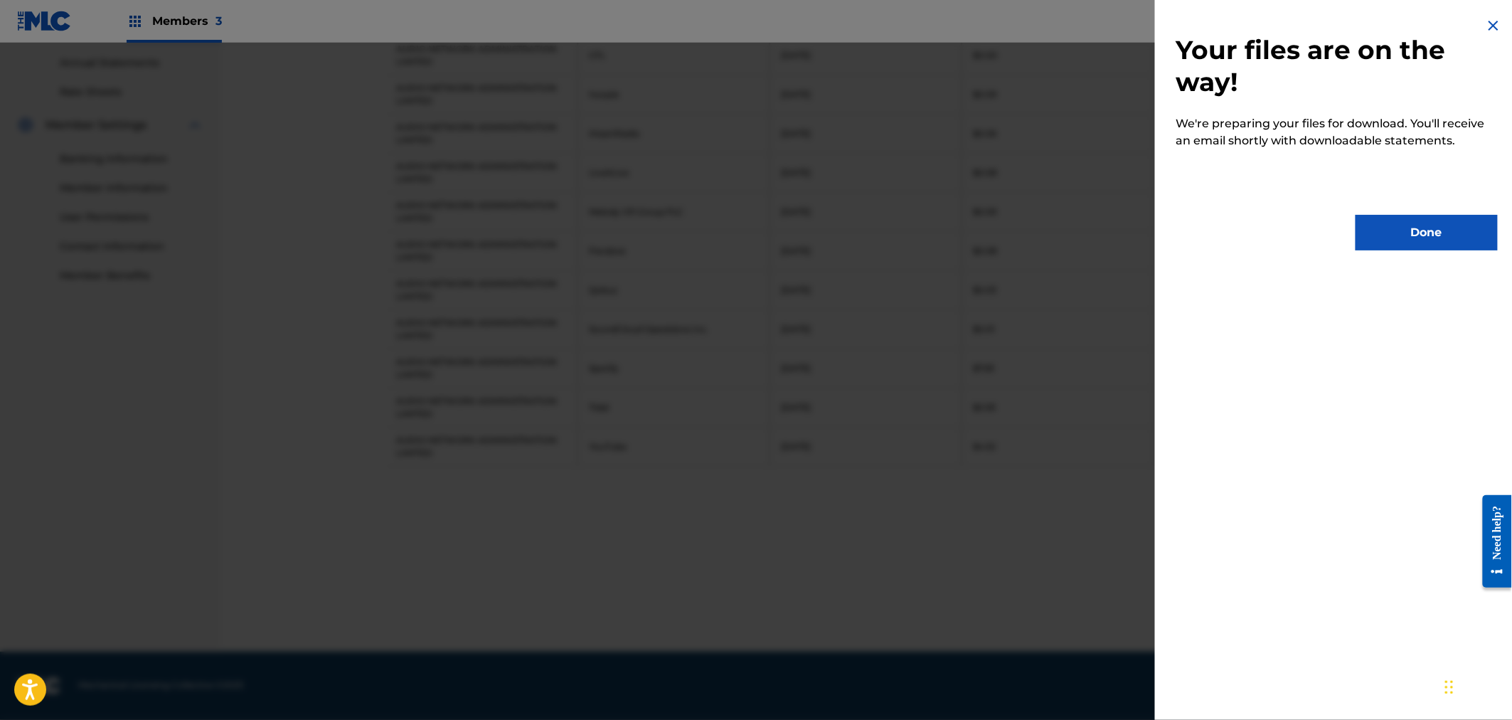
click at [1431, 235] on button "Done" at bounding box center [1426, 233] width 142 height 36
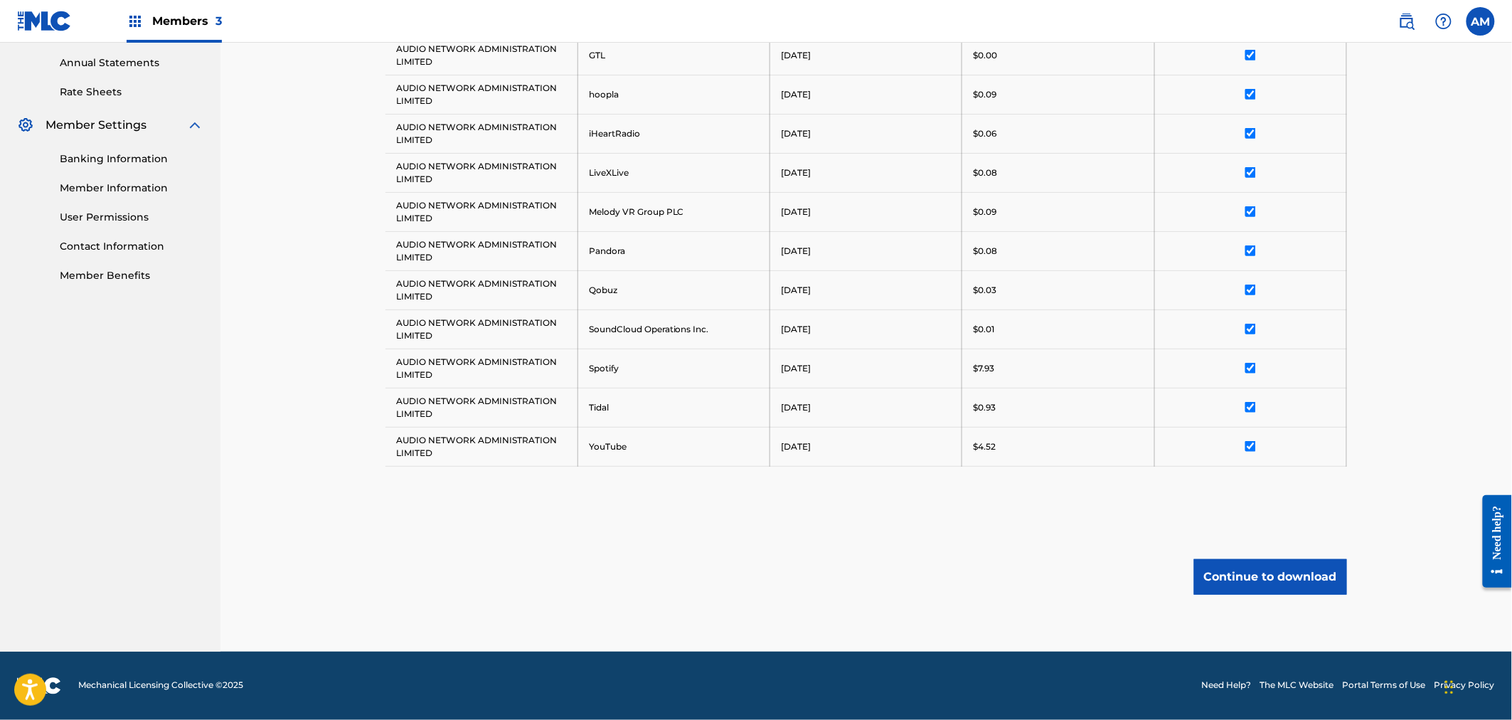
click at [880, 578] on div "Continue to download" at bounding box center [865, 577] width 961 height 36
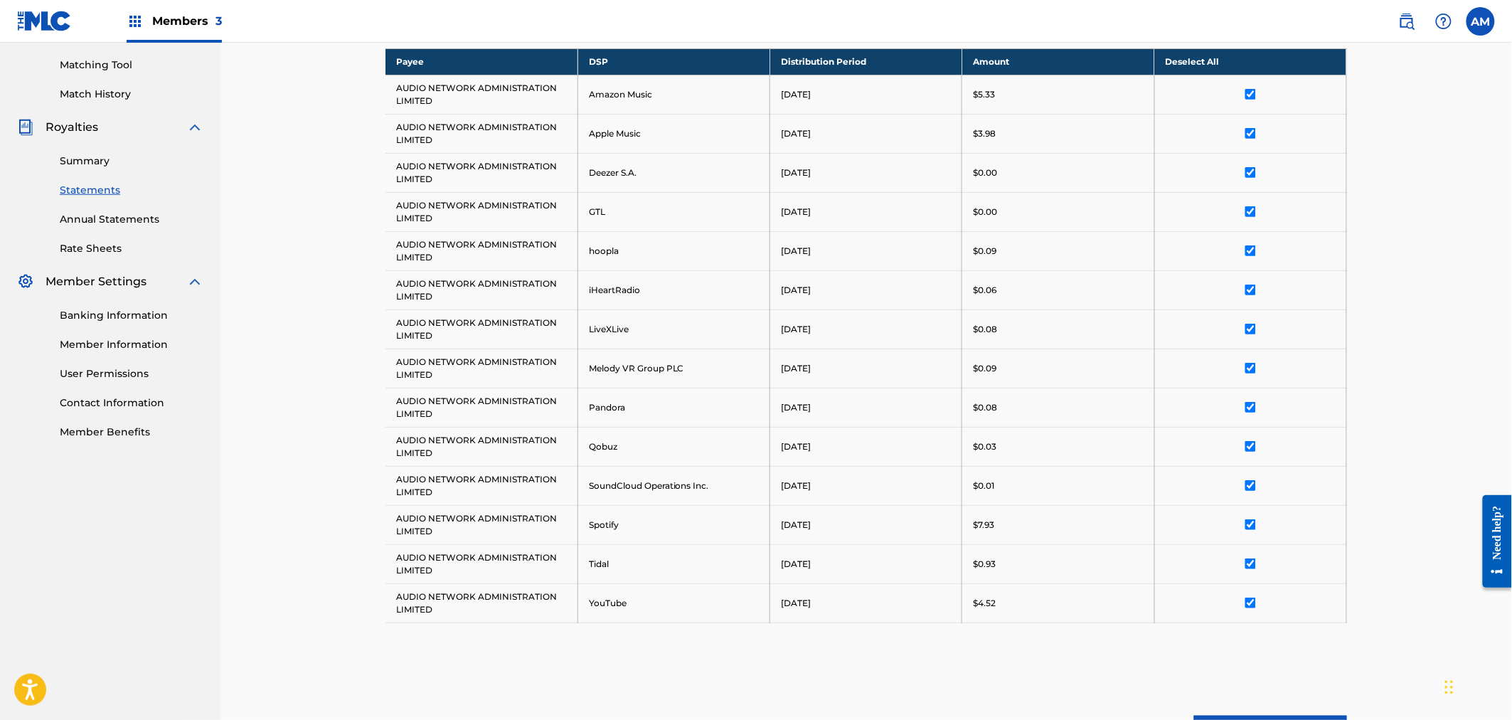
scroll to position [119, 0]
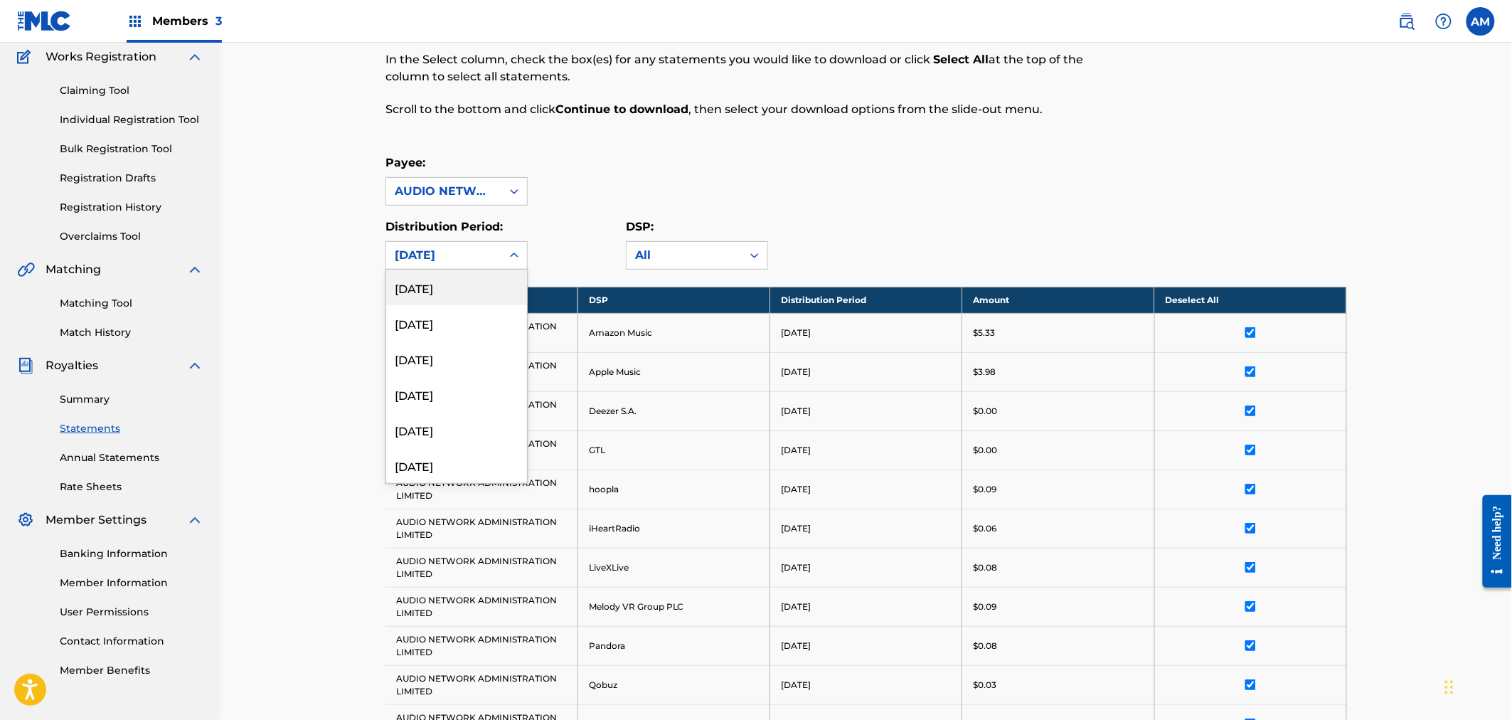
click at [495, 254] on div "[DATE]" at bounding box center [443, 255] width 115 height 27
click at [461, 454] on div "[DATE]" at bounding box center [456, 457] width 141 height 36
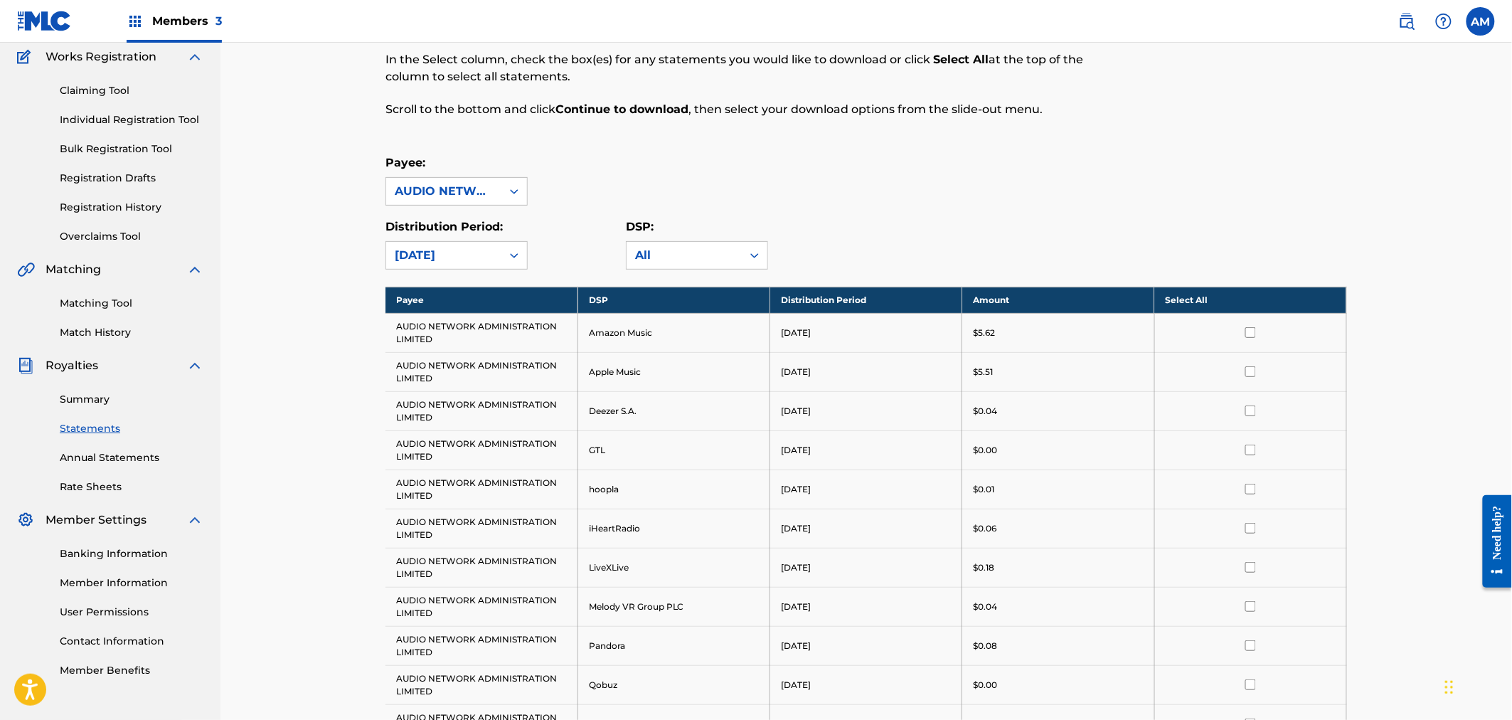
click at [1192, 297] on th "Select All" at bounding box center [1250, 300] width 192 height 26
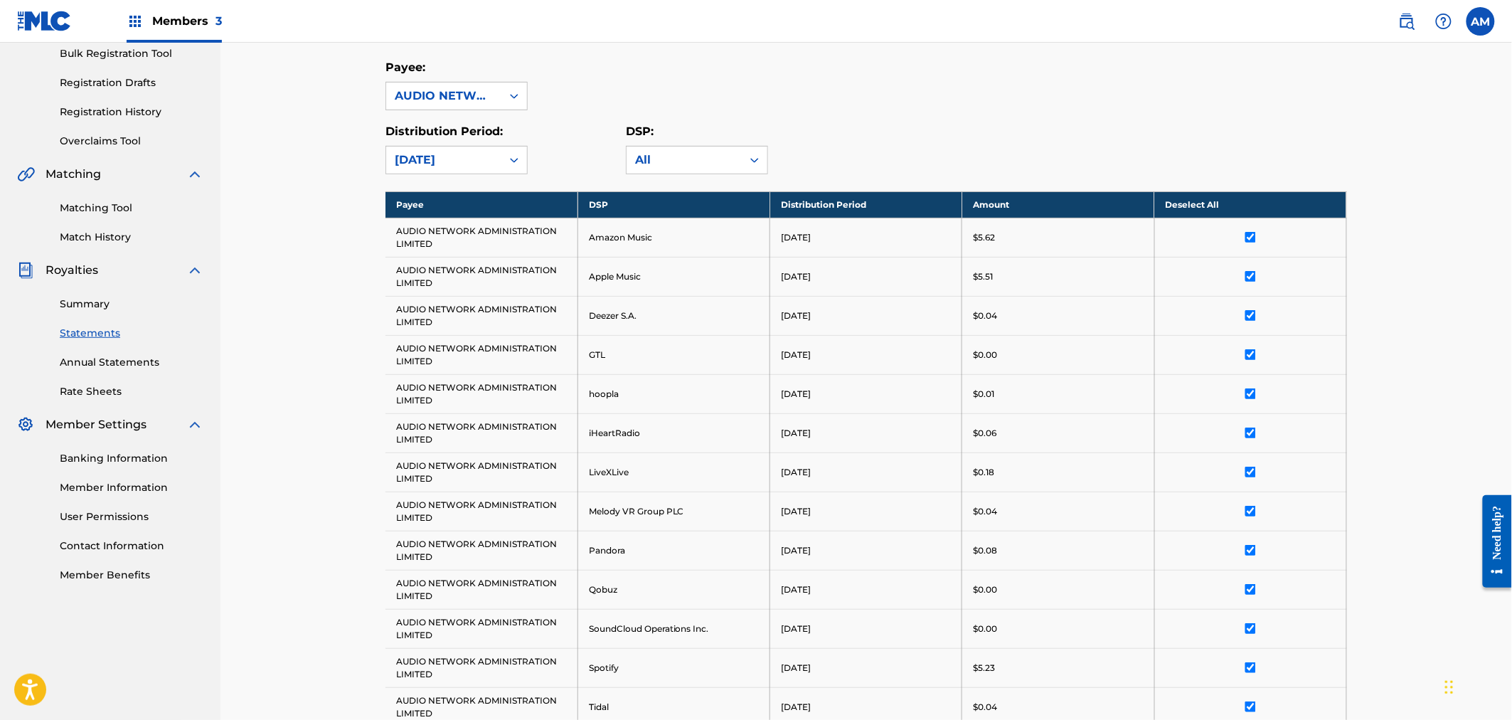
scroll to position [514, 0]
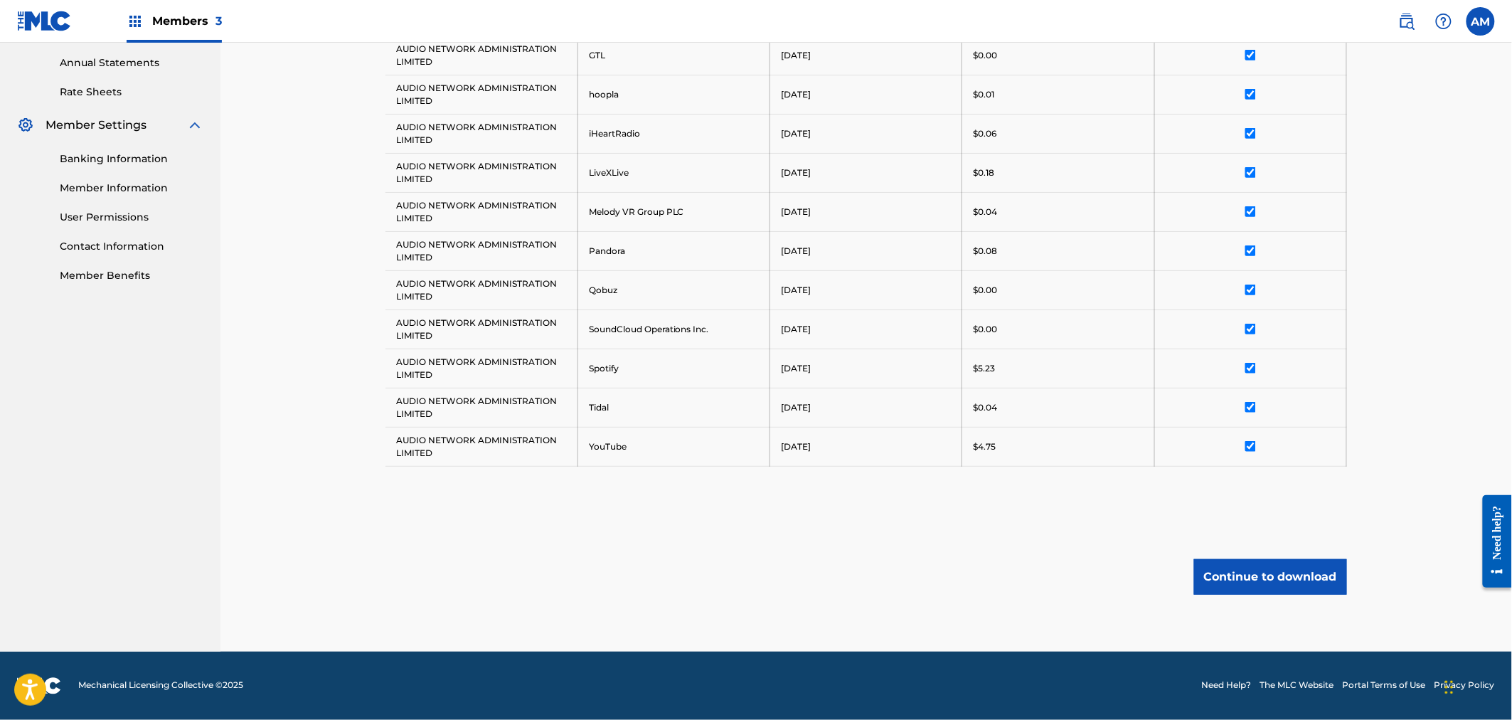
click at [1272, 576] on button "Continue to download" at bounding box center [1270, 577] width 153 height 36
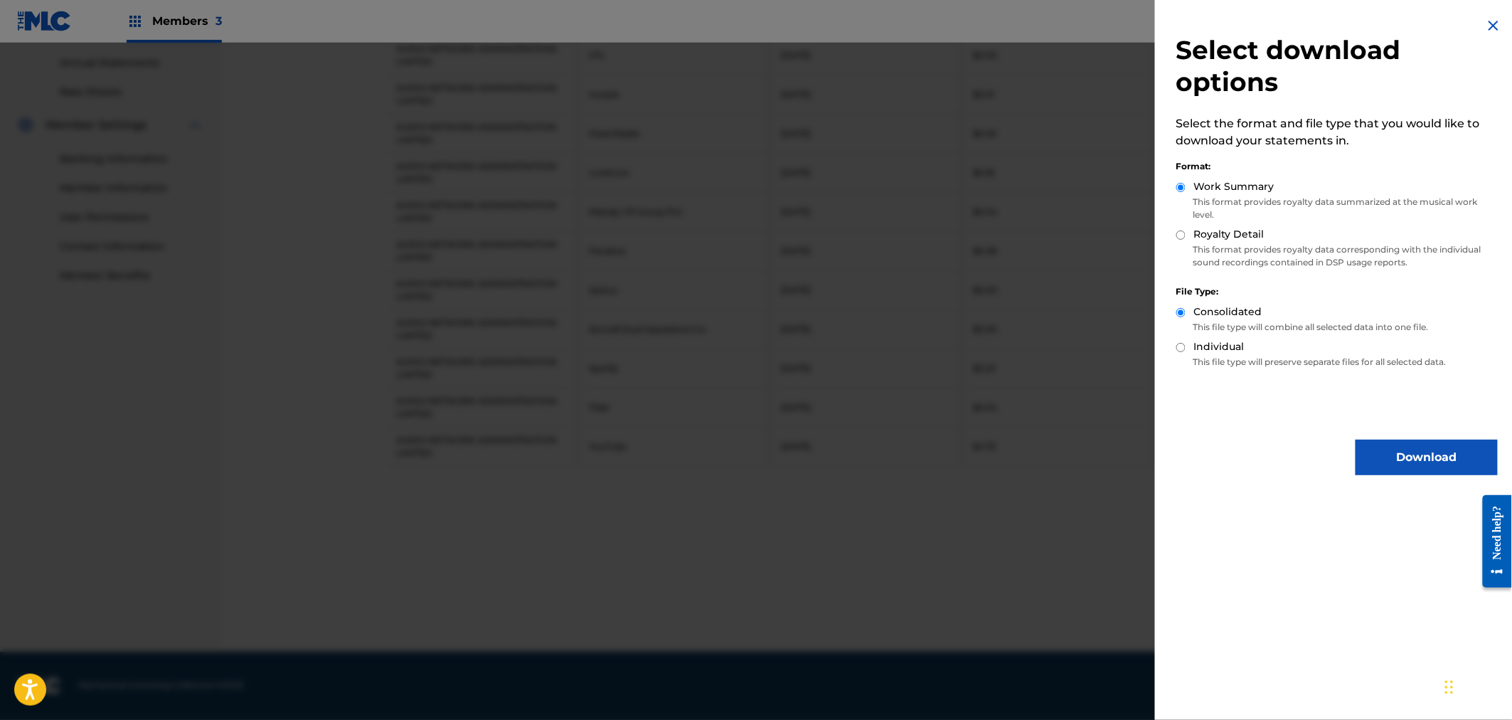
click at [1208, 240] on label "Royalty Detail" at bounding box center [1229, 234] width 70 height 15
click at [1185, 240] on input "Royalty Detail" at bounding box center [1180, 234] width 9 height 9
radio input "true"
click at [1399, 455] on button "Download" at bounding box center [1426, 457] width 142 height 36
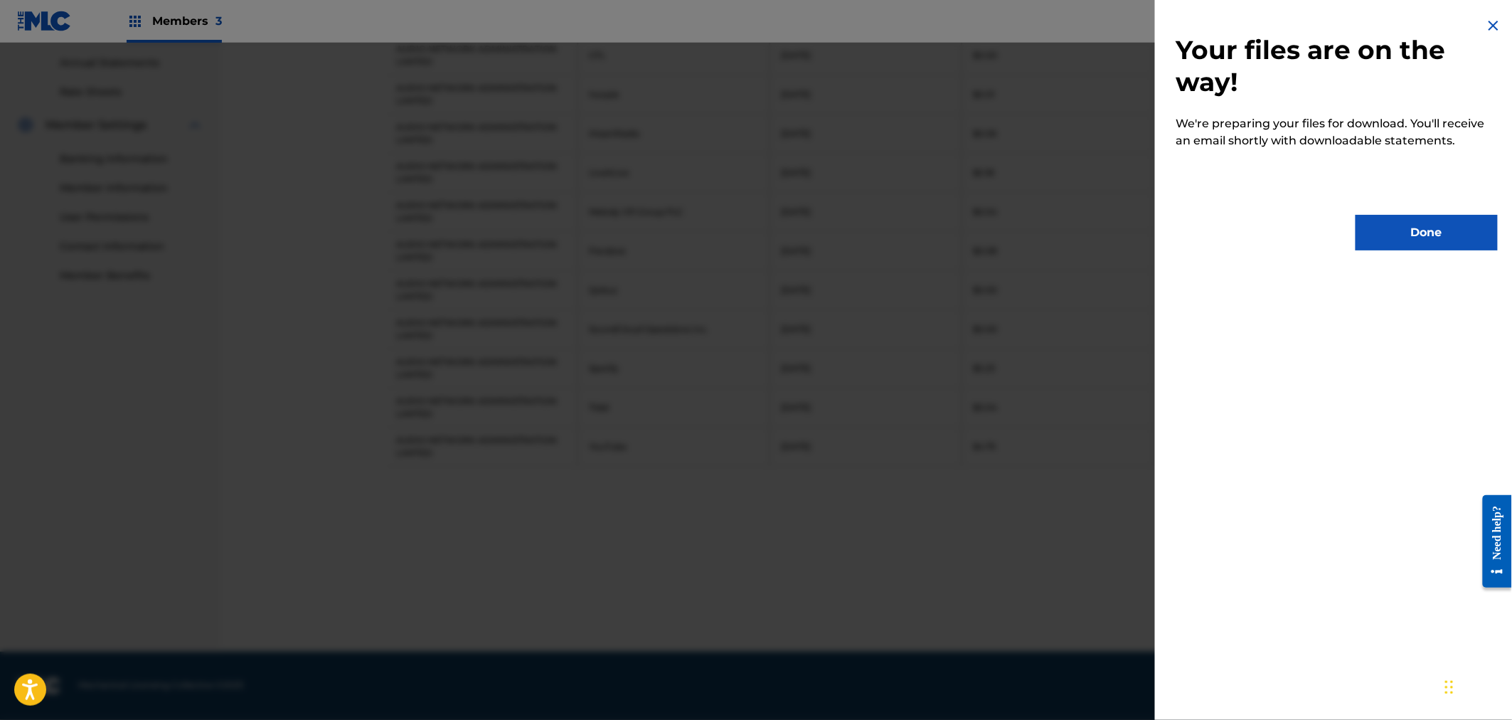
click at [1449, 224] on button "Done" at bounding box center [1426, 233] width 142 height 36
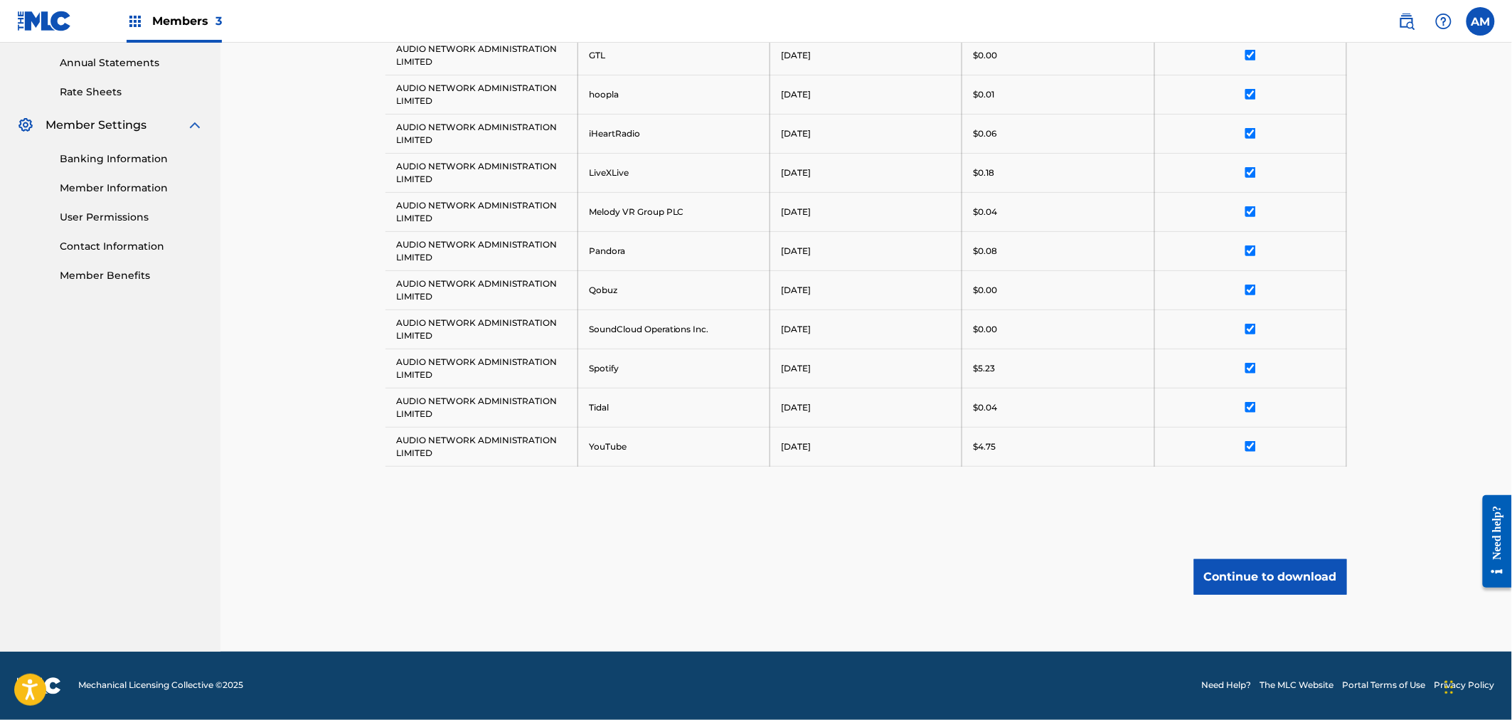
drag, startPoint x: 922, startPoint y: 631, endPoint x: 892, endPoint y: 627, distance: 30.3
click at [922, 631] on div "Royalty Statements Select your desired payee from the Payee drop-down menu. The…" at bounding box center [865, 108] width 961 height 1087
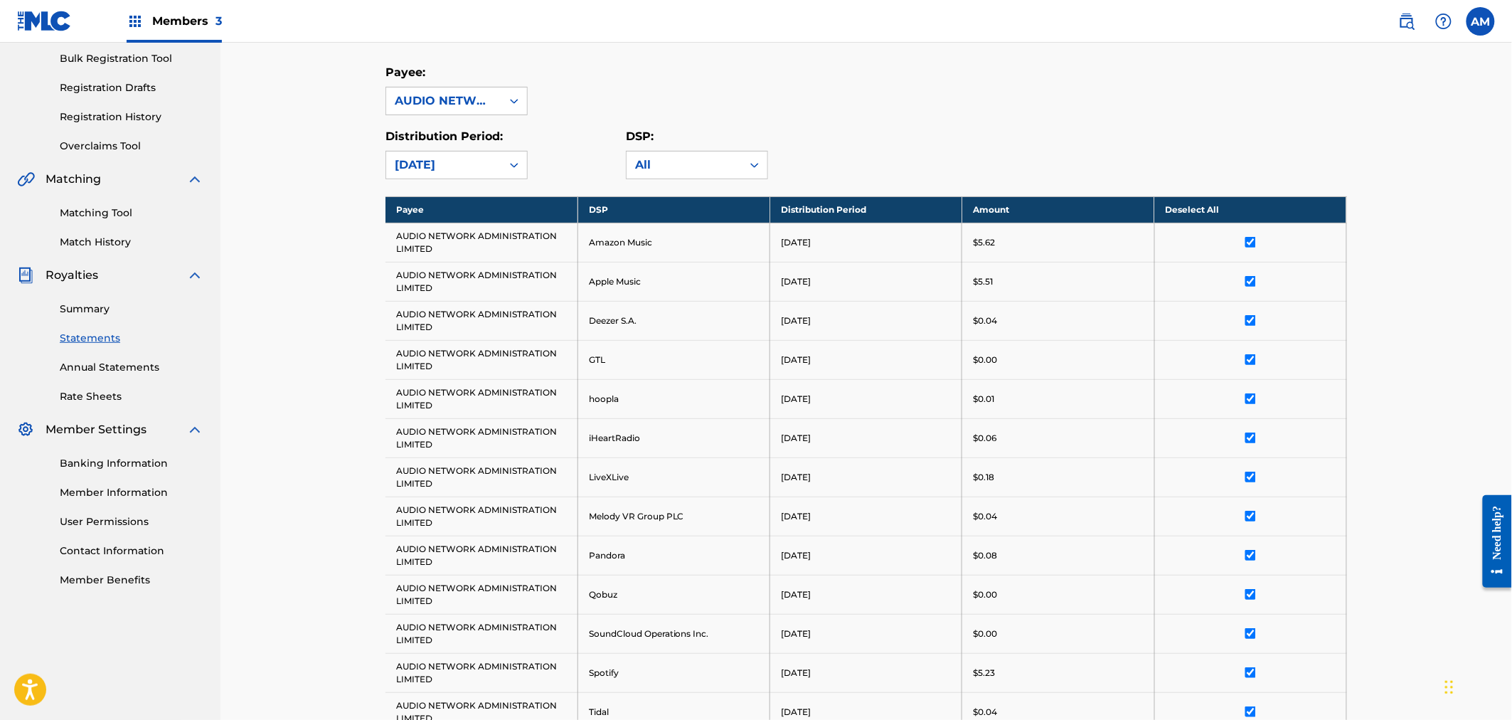
scroll to position [40, 0]
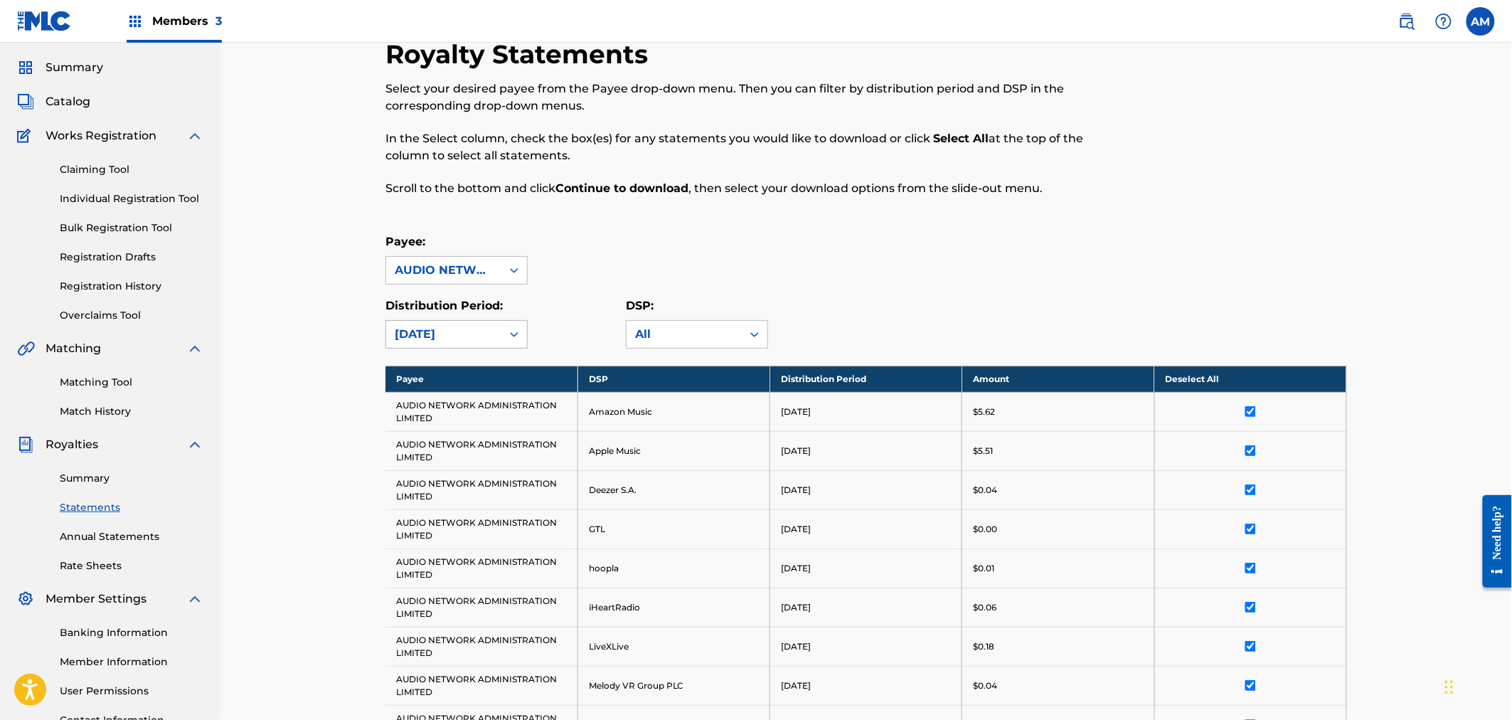
click at [484, 326] on div "[DATE]" at bounding box center [444, 334] width 98 height 17
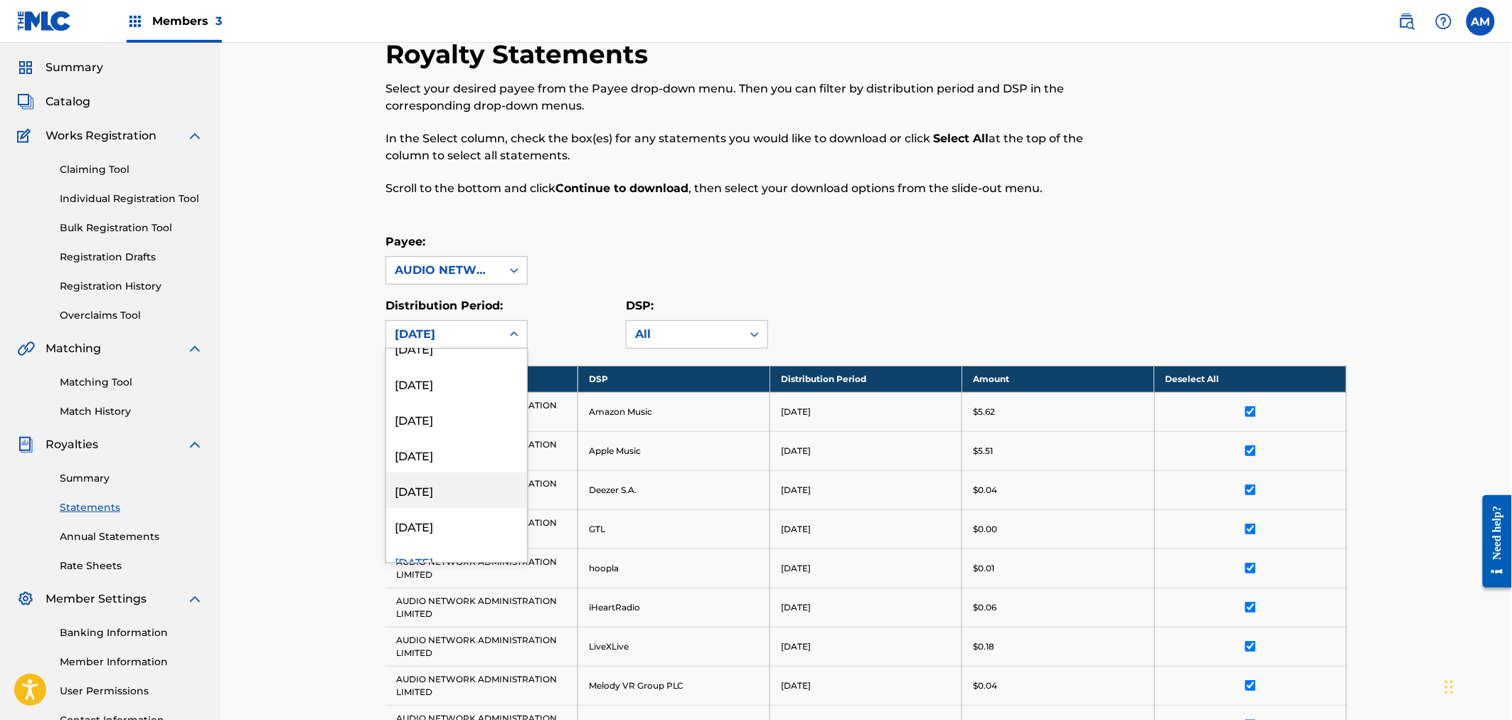
scroll to position [79, 0]
click at [463, 502] on div "[DATE]" at bounding box center [456, 501] width 141 height 36
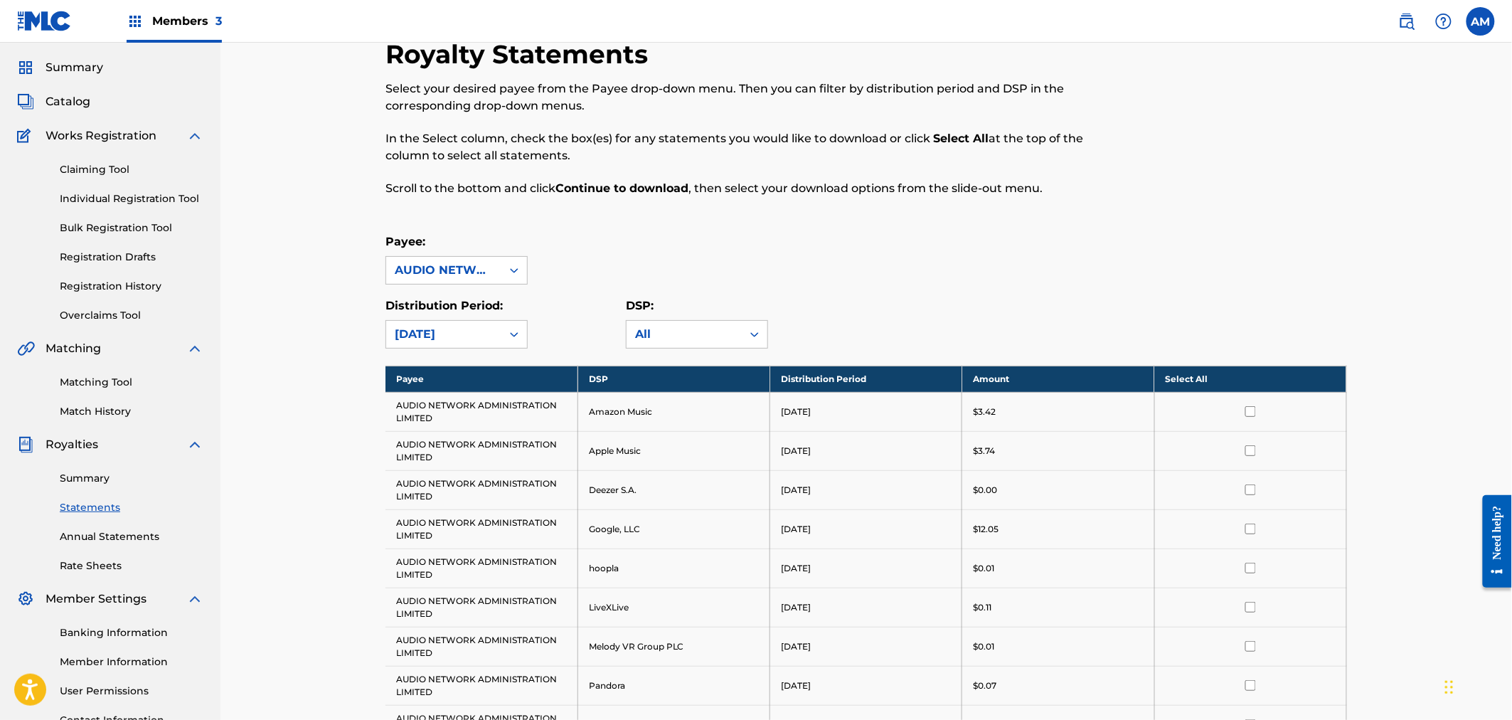
click at [1188, 368] on th "Select All" at bounding box center [1250, 379] width 192 height 26
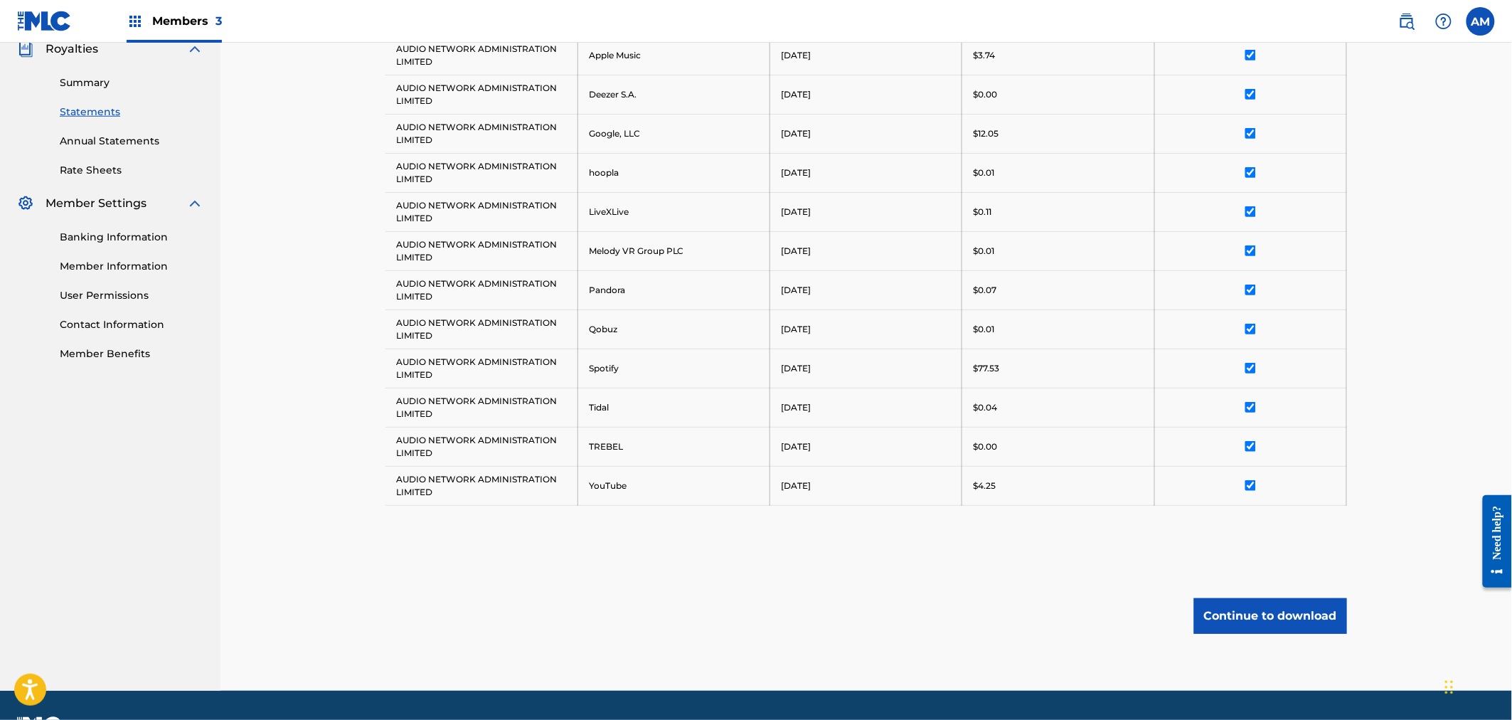
click at [1239, 622] on button "Continue to download" at bounding box center [1270, 616] width 153 height 36
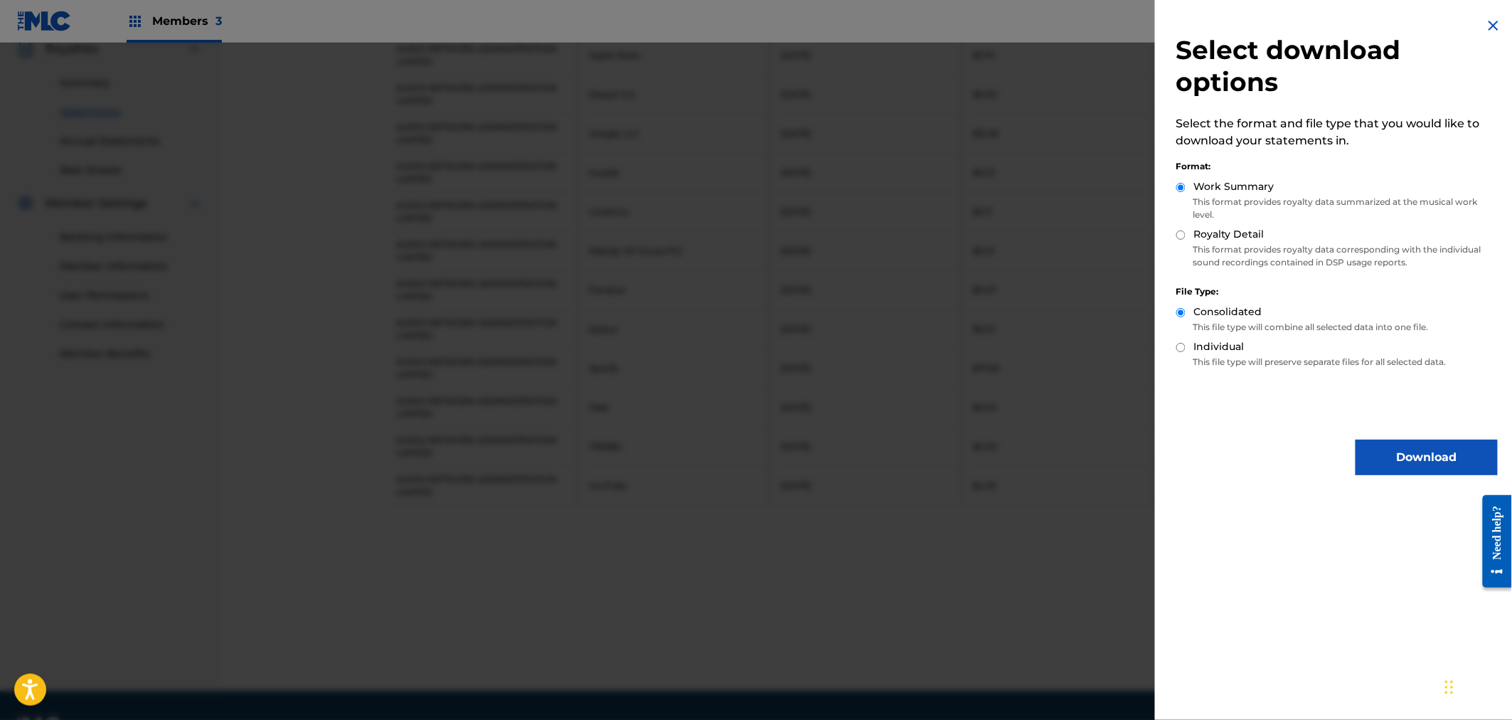
click at [1223, 238] on label "Royalty Detail" at bounding box center [1229, 234] width 70 height 15
click at [1185, 238] on input "Royalty Detail" at bounding box center [1180, 234] width 9 height 9
radio input "true"
click at [1413, 466] on button "Download" at bounding box center [1426, 457] width 142 height 36
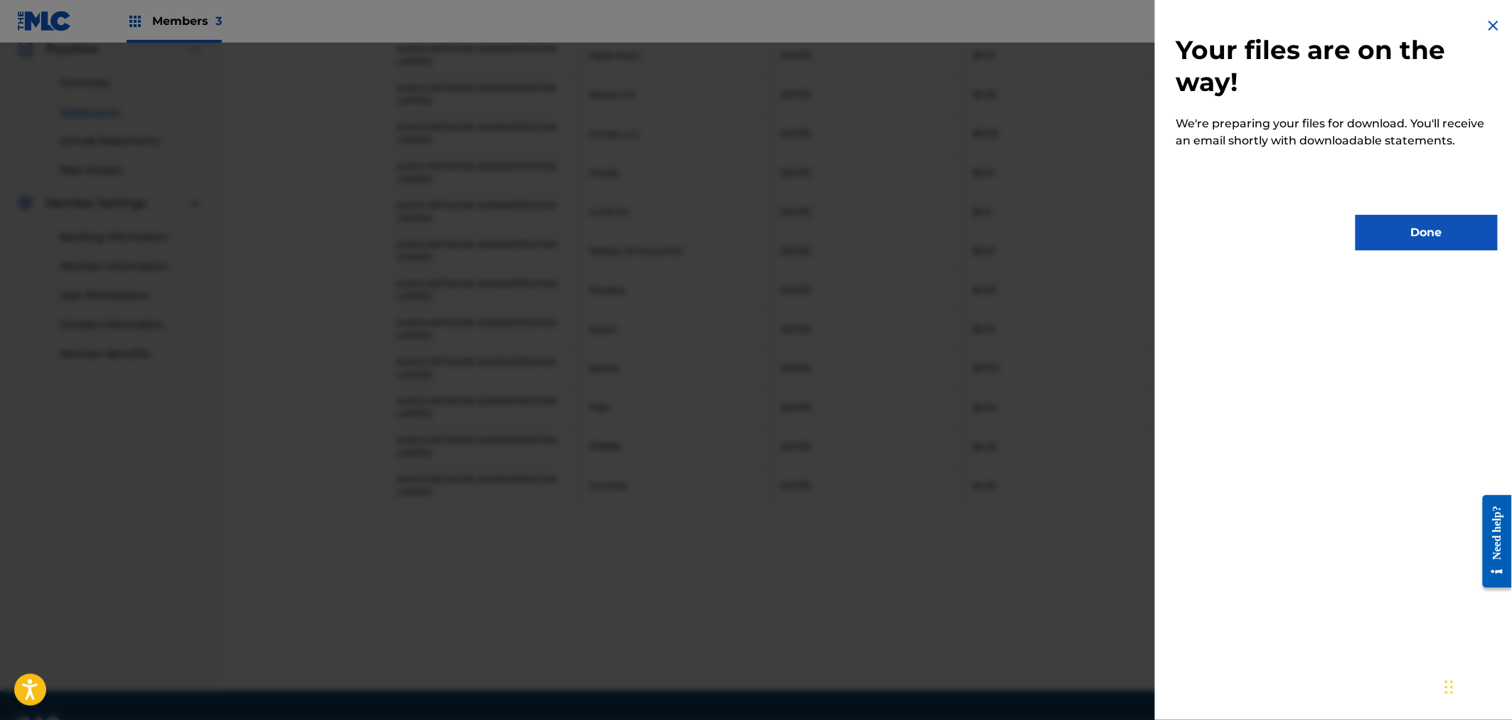
click at [1409, 237] on button "Done" at bounding box center [1426, 233] width 142 height 36
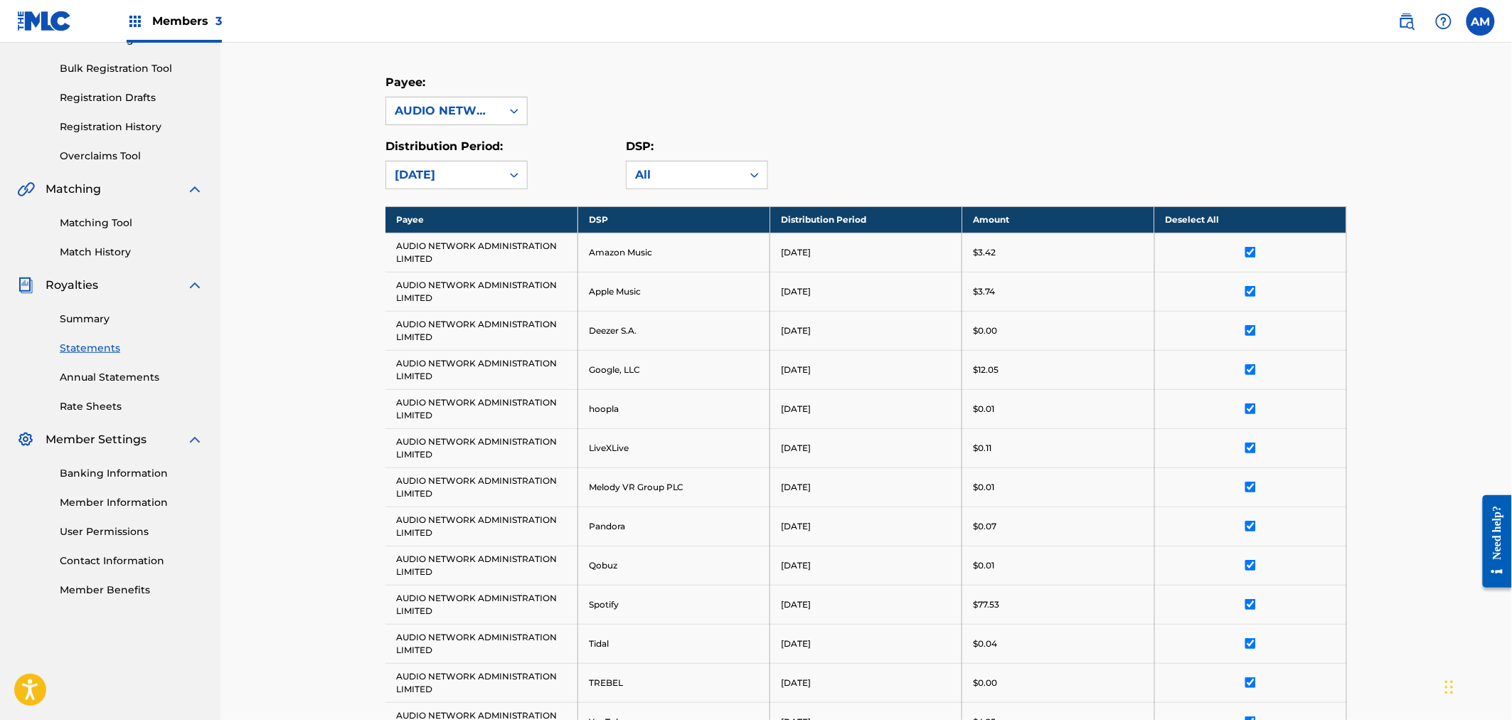
scroll to position [198, 0]
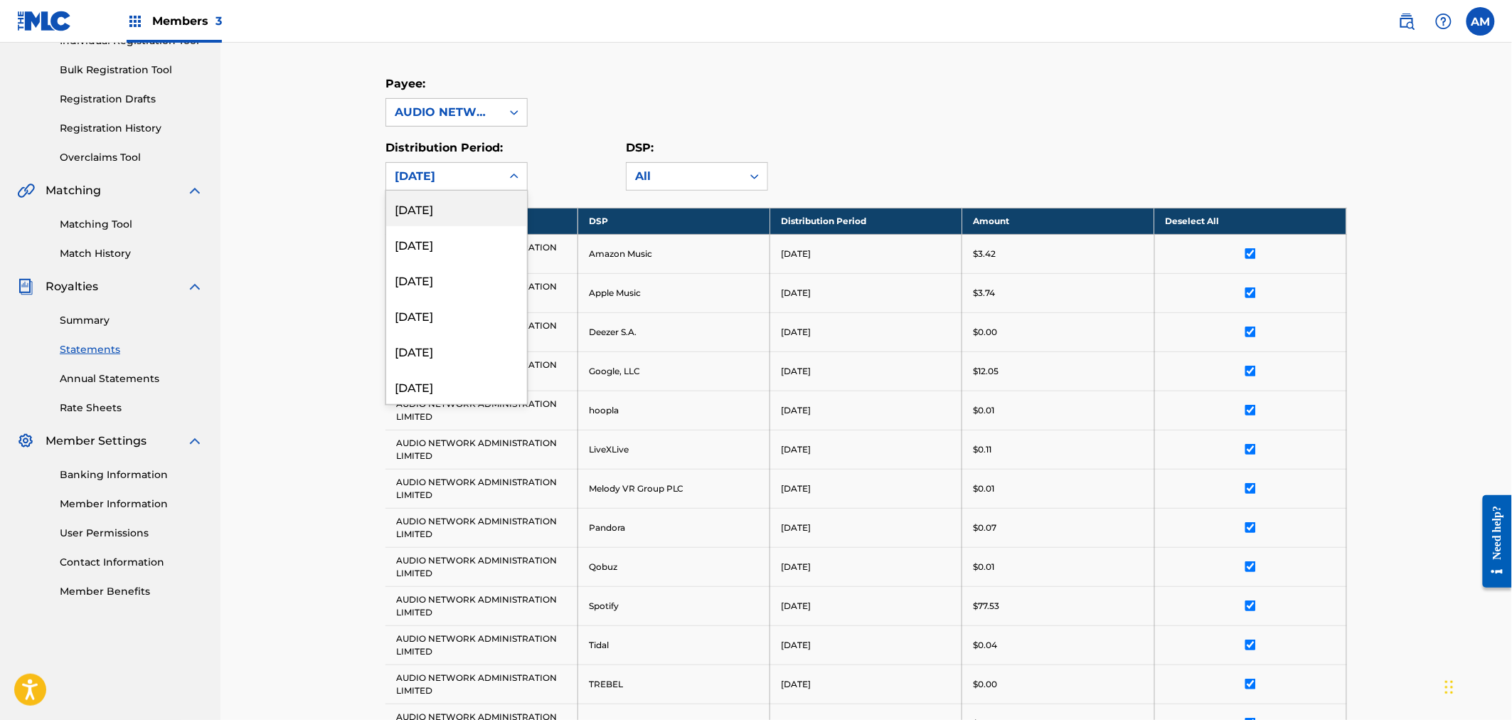
click at [454, 165] on div "[DATE]" at bounding box center [443, 176] width 115 height 27
click at [443, 375] on div "[DATE]" at bounding box center [456, 386] width 141 height 36
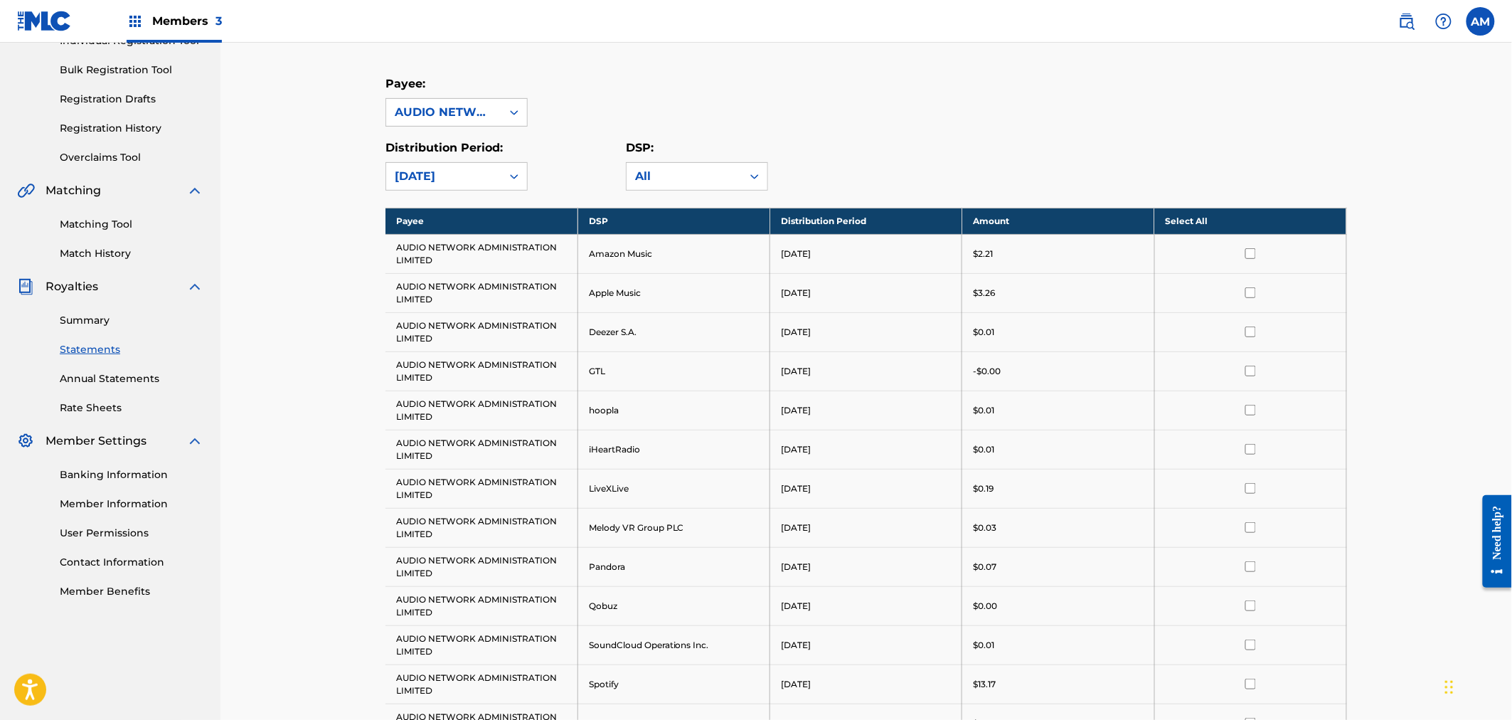
click at [1206, 221] on th "Select All" at bounding box center [1250, 221] width 192 height 26
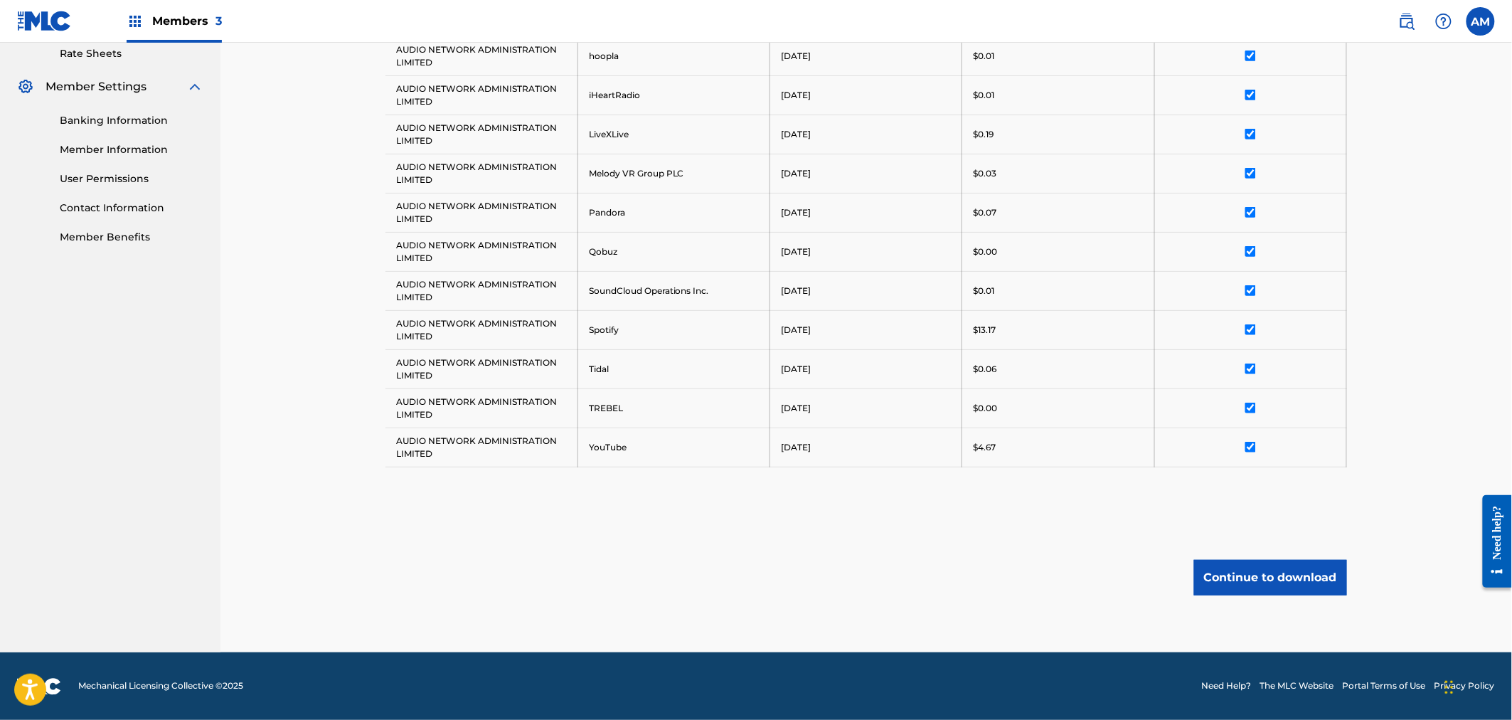
scroll to position [553, 0]
click at [1269, 572] on button "Continue to download" at bounding box center [1270, 577] width 153 height 36
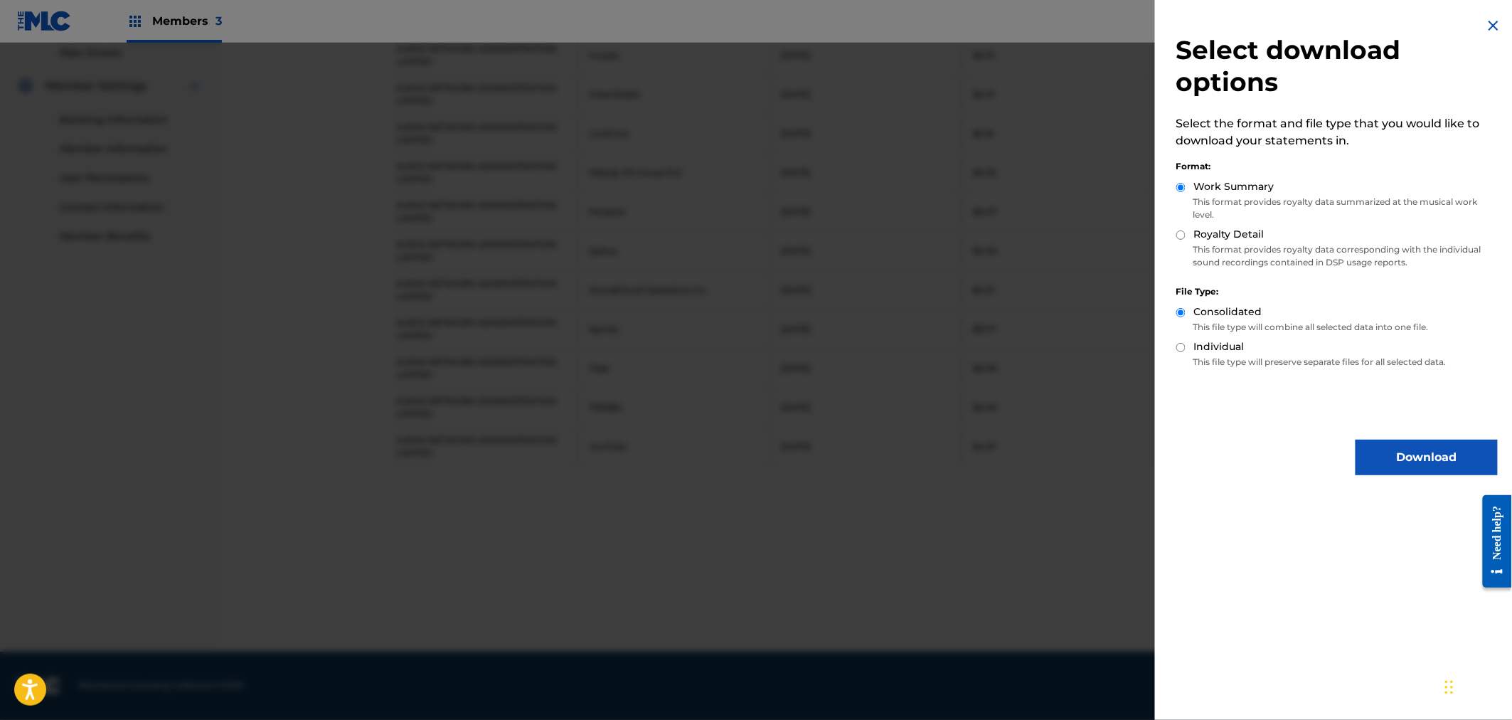
click at [1224, 238] on label "Royalty Detail" at bounding box center [1229, 234] width 70 height 15
click at [1185, 238] on input "Royalty Detail" at bounding box center [1180, 234] width 9 height 9
radio input "true"
click at [1389, 447] on button "Download" at bounding box center [1426, 457] width 142 height 36
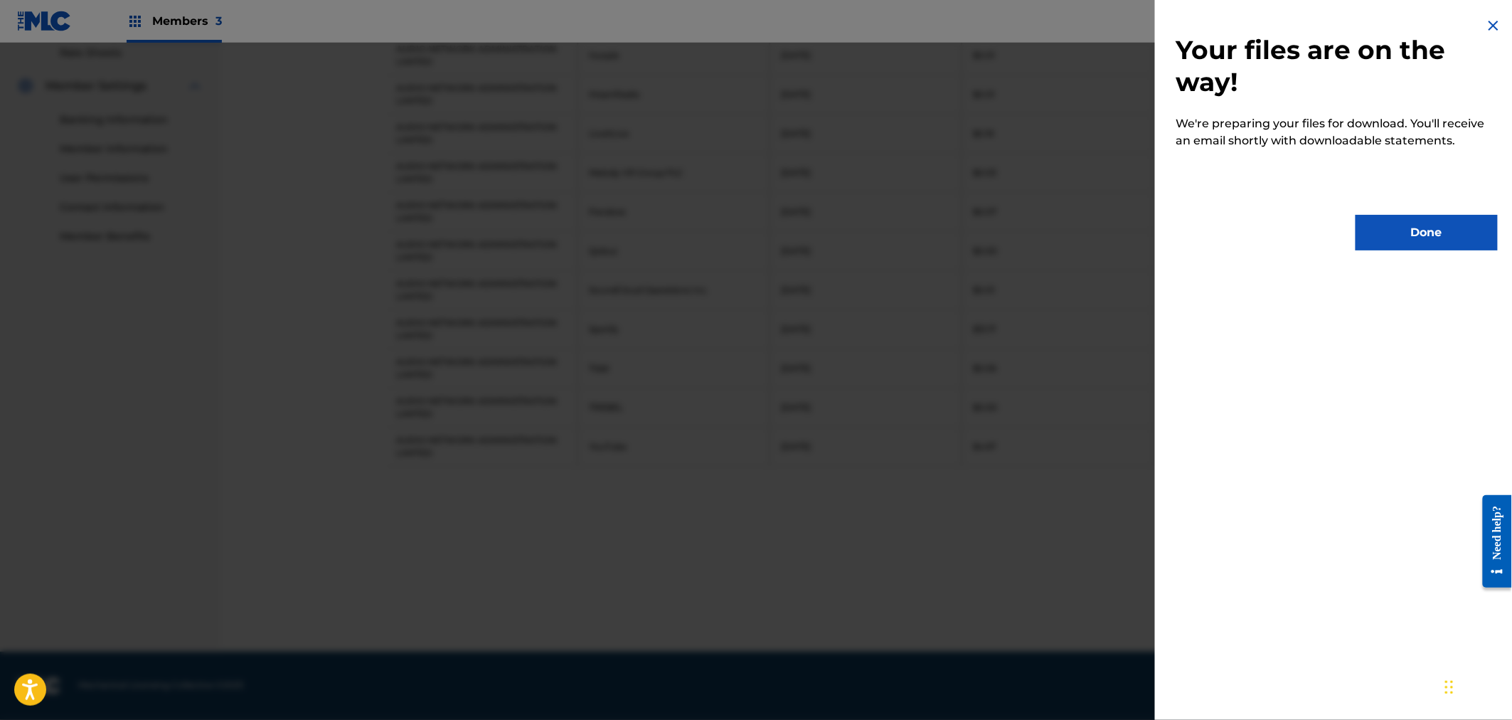
click at [1389, 220] on button "Done" at bounding box center [1426, 233] width 142 height 36
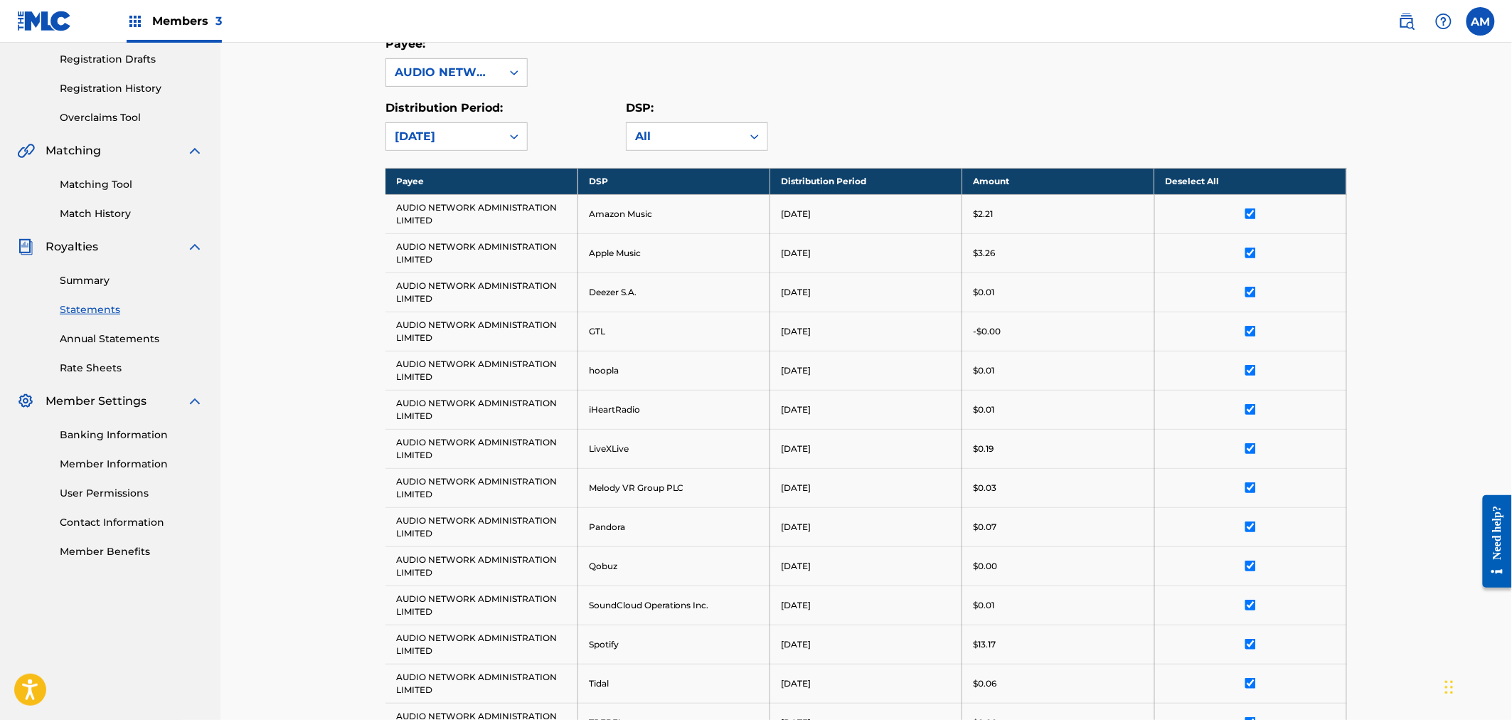
scroll to position [237, 0]
click at [474, 138] on div "[DATE]" at bounding box center [444, 137] width 98 height 17
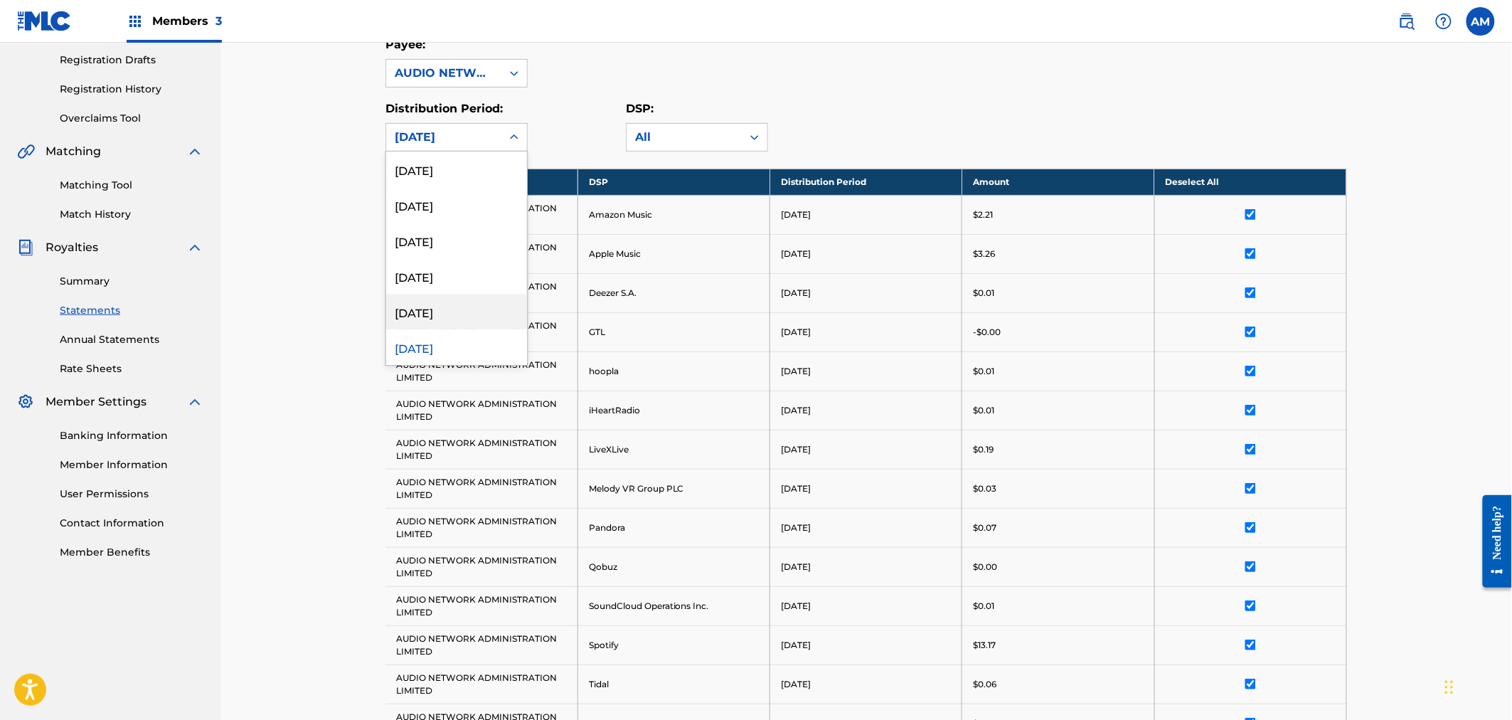
click at [439, 308] on div "[DATE]" at bounding box center [456, 312] width 141 height 36
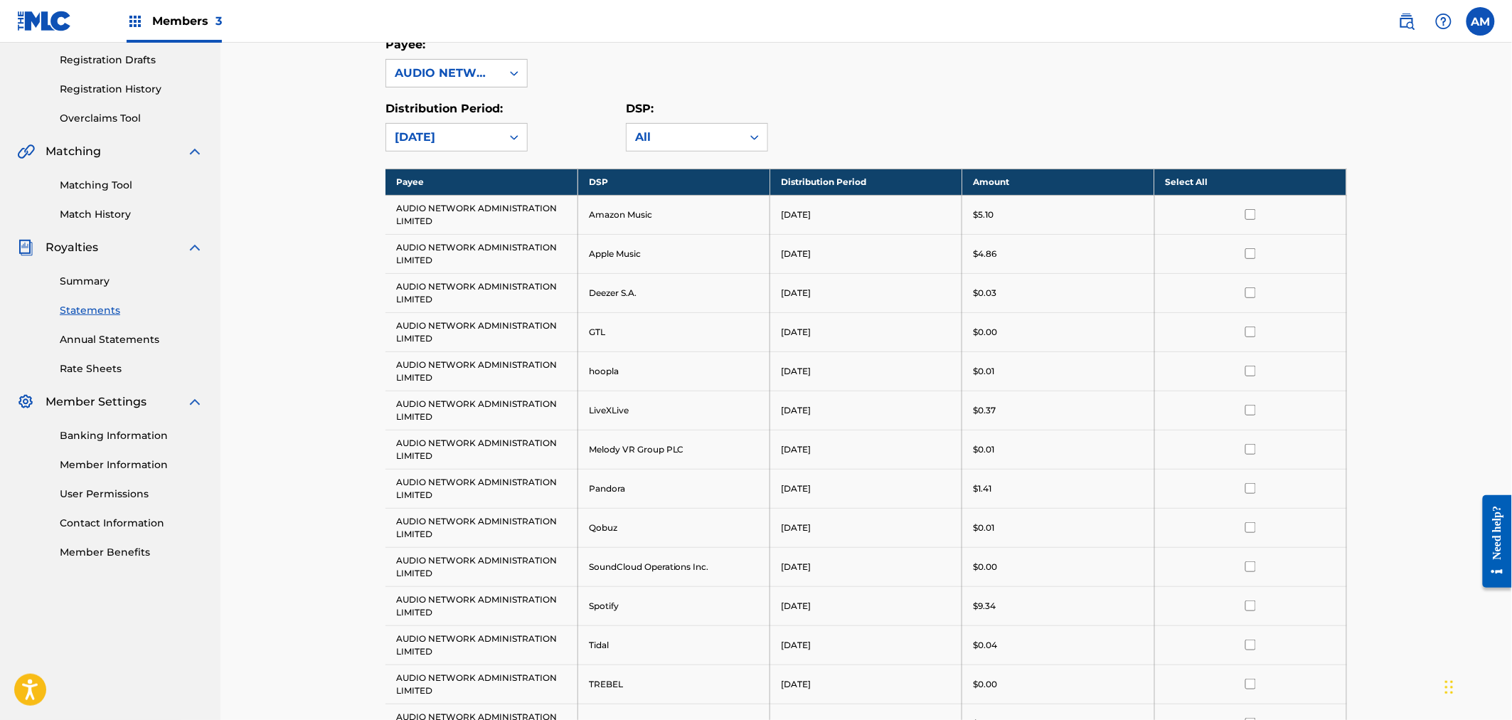
click at [1199, 175] on th "Select All" at bounding box center [1250, 182] width 192 height 26
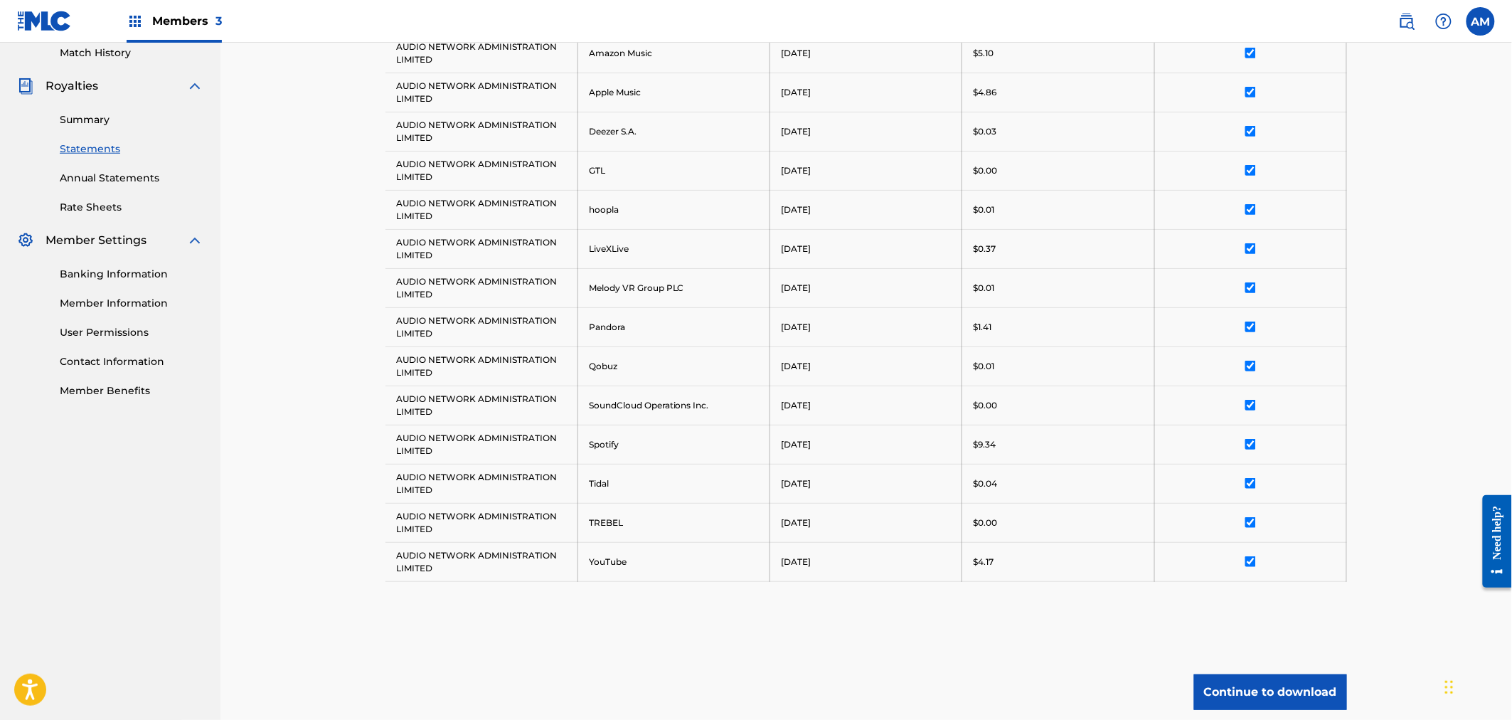
scroll to position [514, 0]
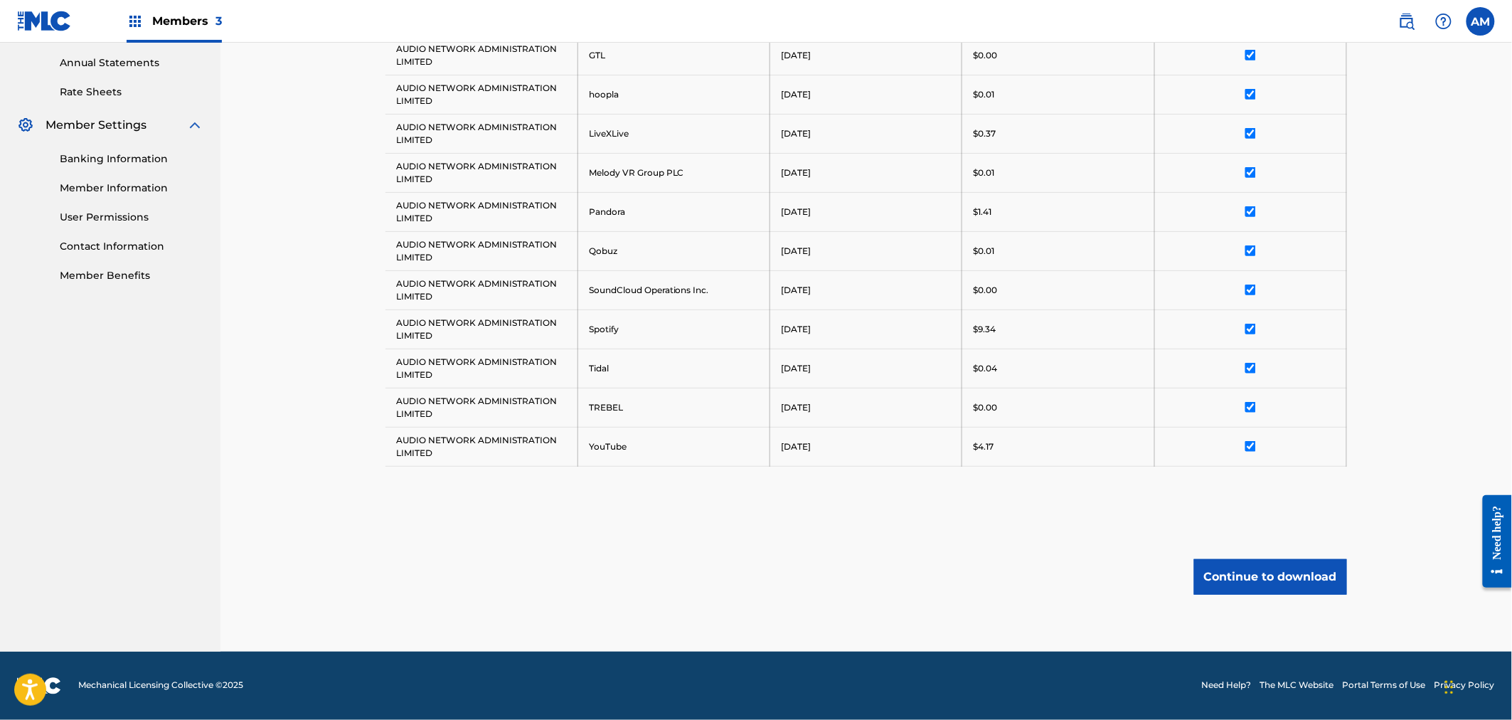
click at [1271, 570] on button "Continue to download" at bounding box center [1270, 577] width 153 height 36
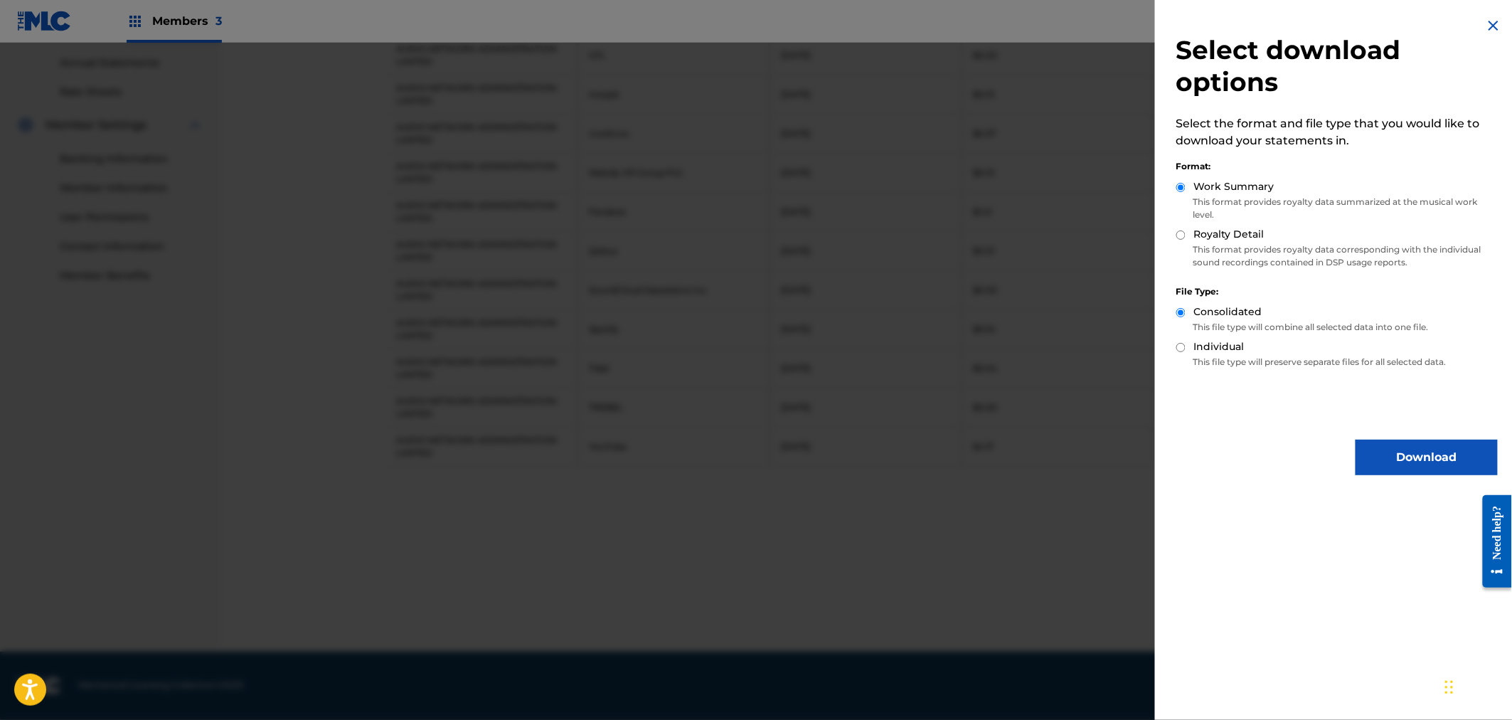
click at [1206, 235] on label "Royalty Detail" at bounding box center [1229, 234] width 70 height 15
click at [1185, 235] on input "Royalty Detail" at bounding box center [1180, 234] width 9 height 9
radio input "true"
click at [1383, 453] on button "Download" at bounding box center [1426, 457] width 142 height 36
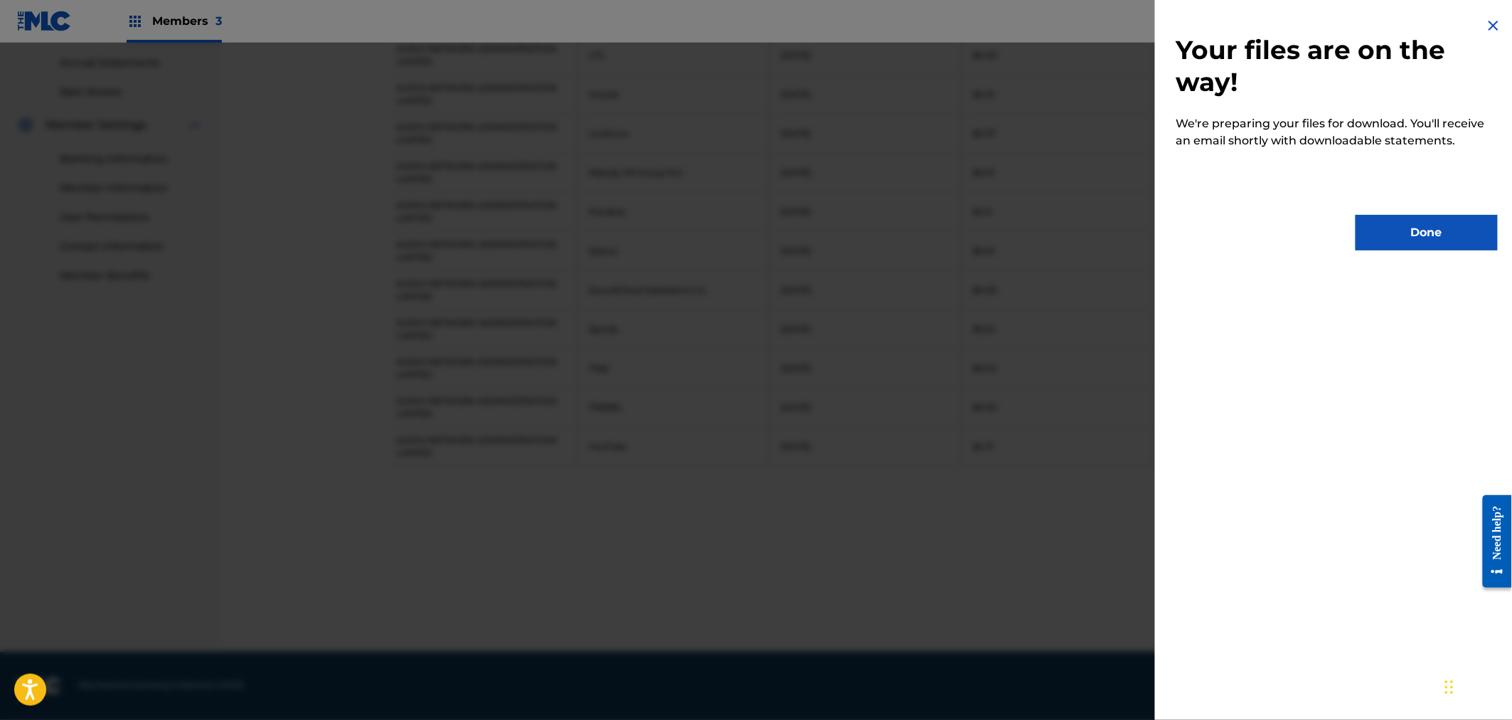
click at [1392, 218] on button "Done" at bounding box center [1426, 233] width 142 height 36
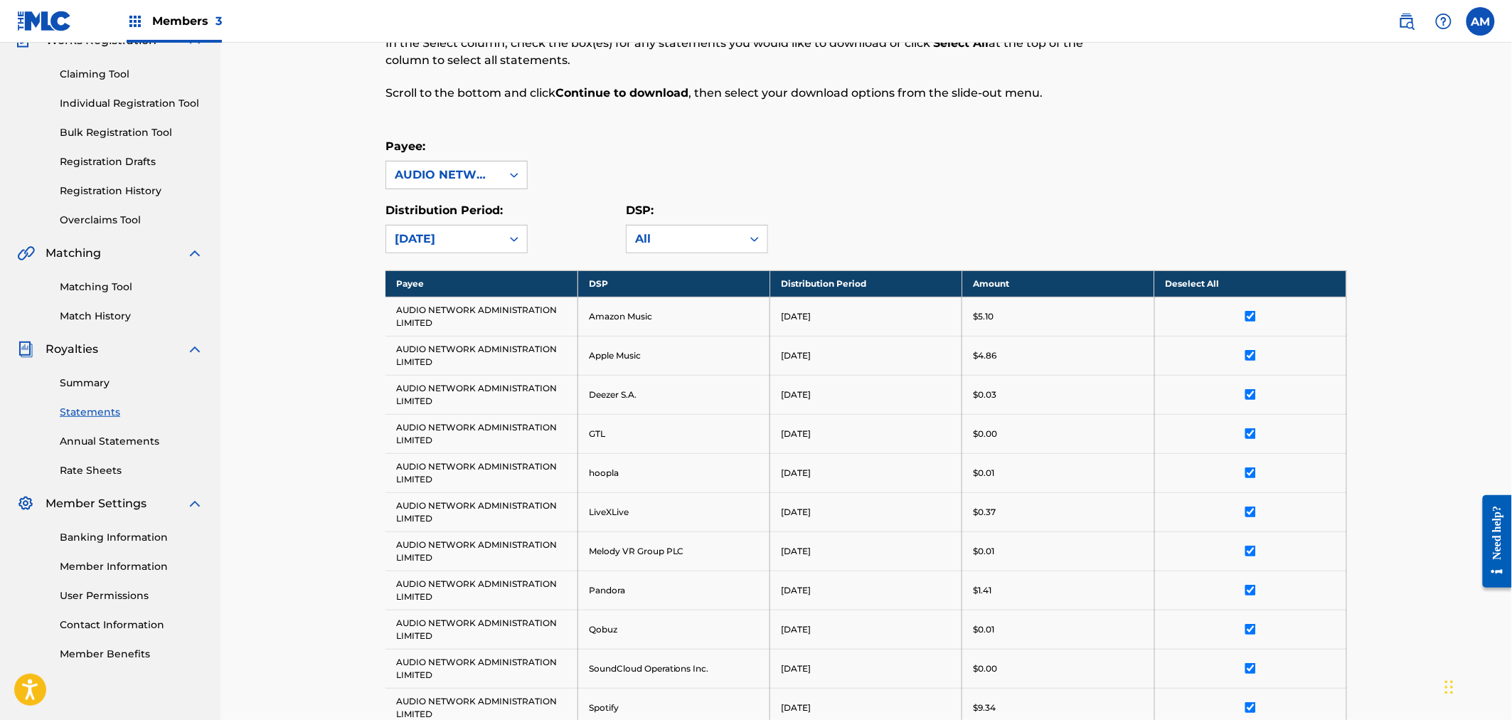
scroll to position [119, 0]
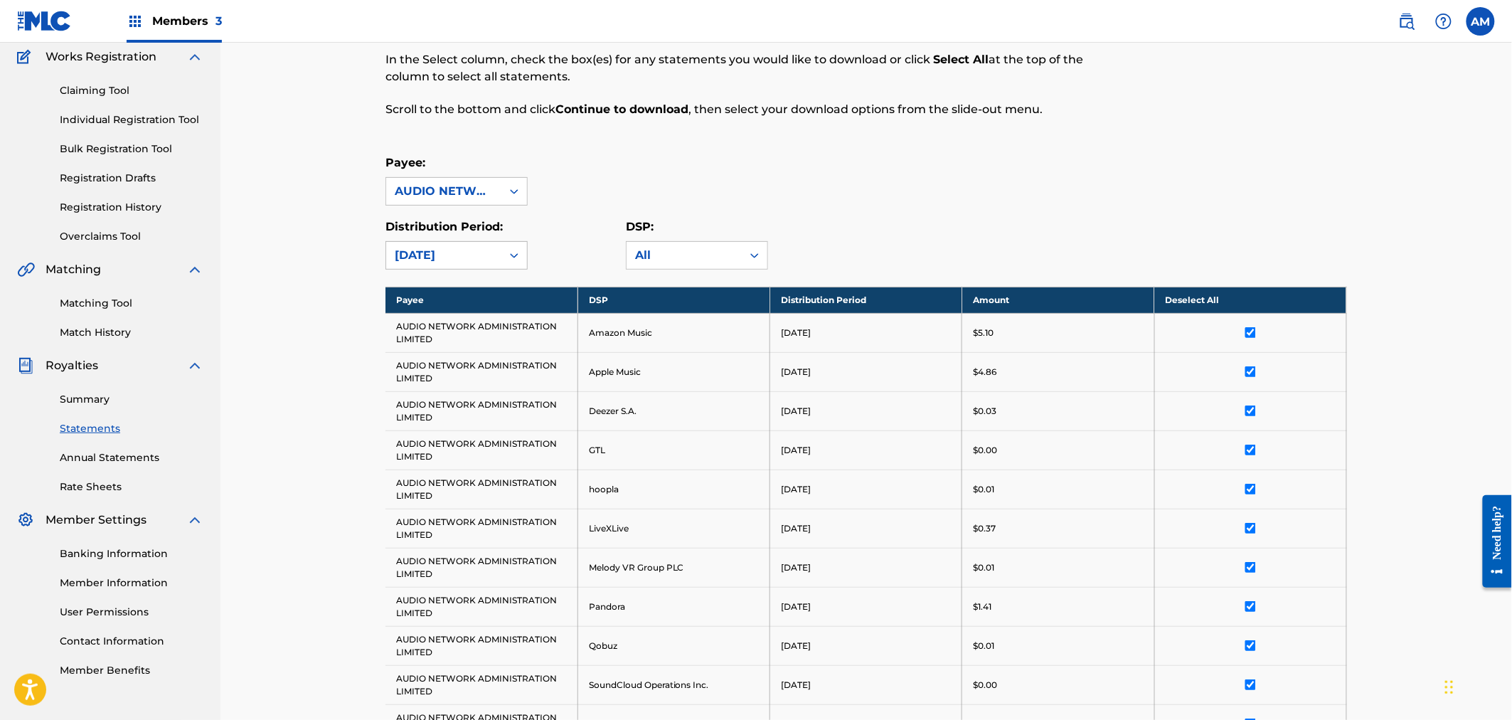
click at [457, 251] on div "[DATE]" at bounding box center [444, 255] width 98 height 17
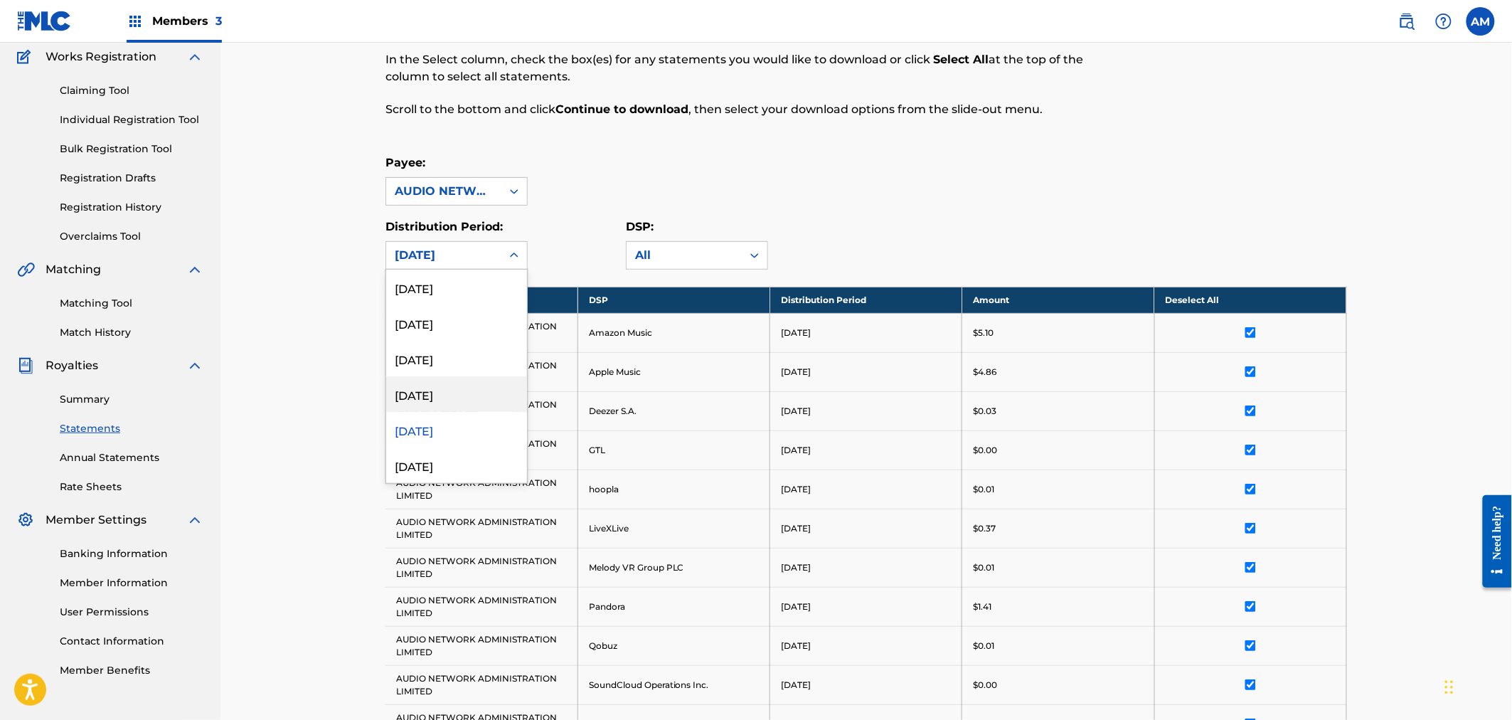
click at [469, 401] on div "[DATE]" at bounding box center [456, 394] width 141 height 36
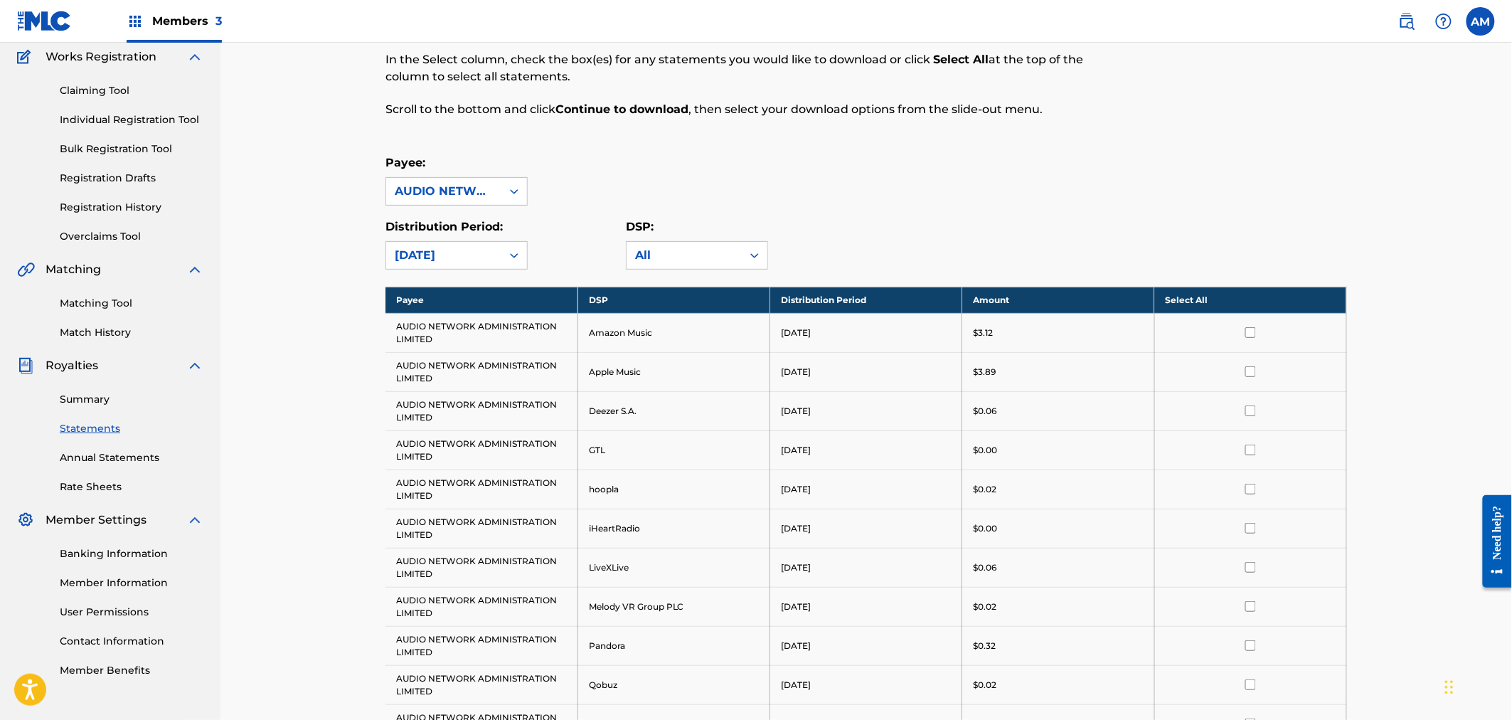
click at [1195, 294] on th "Select All" at bounding box center [1250, 300] width 192 height 26
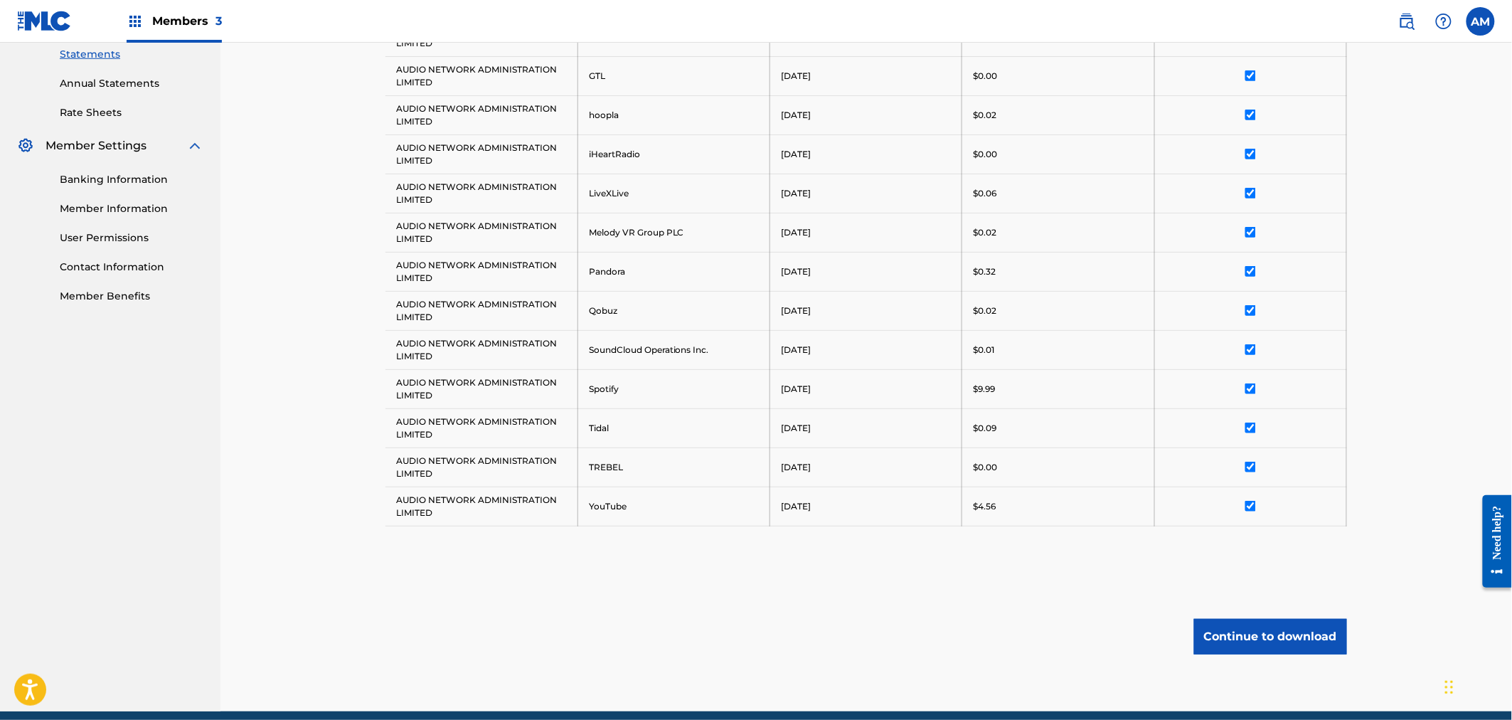
scroll to position [514, 0]
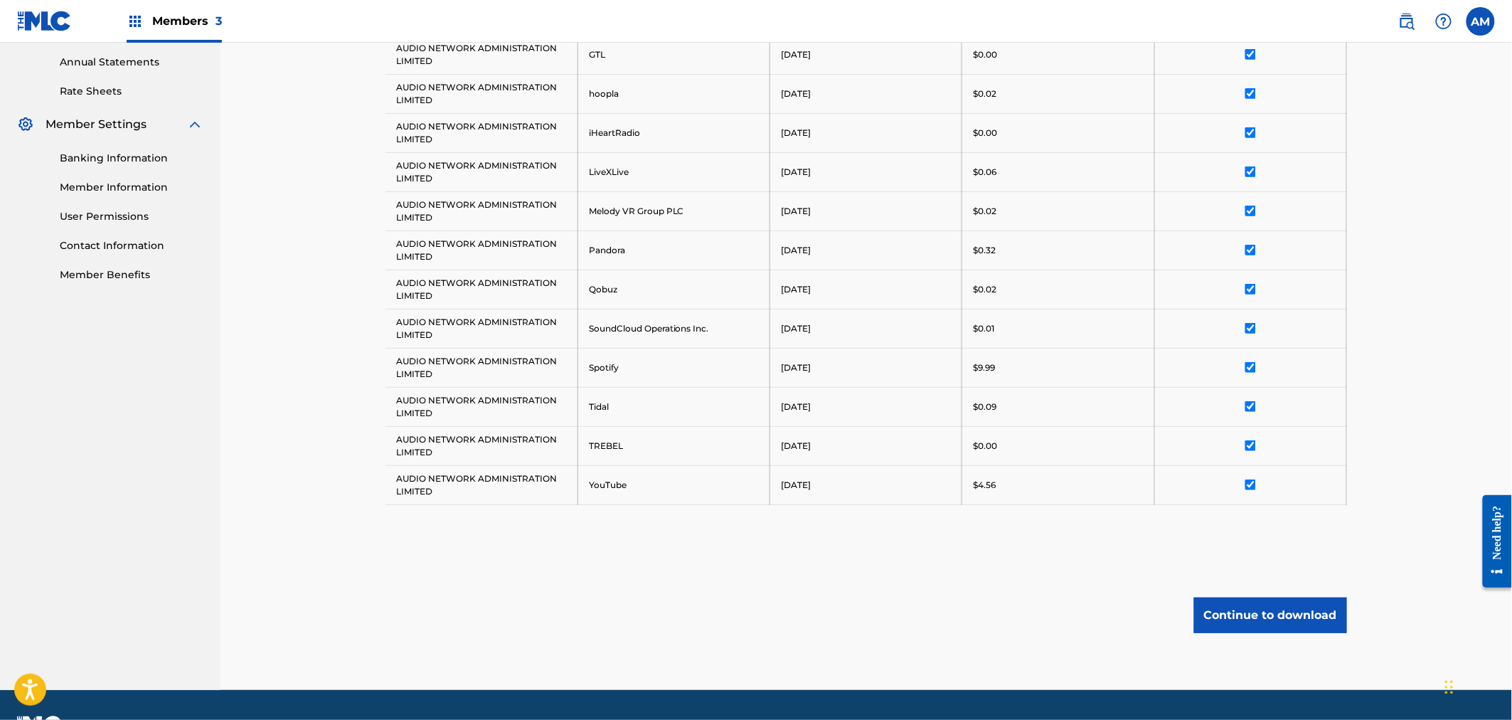
click at [1284, 608] on button "Continue to download" at bounding box center [1270, 615] width 153 height 36
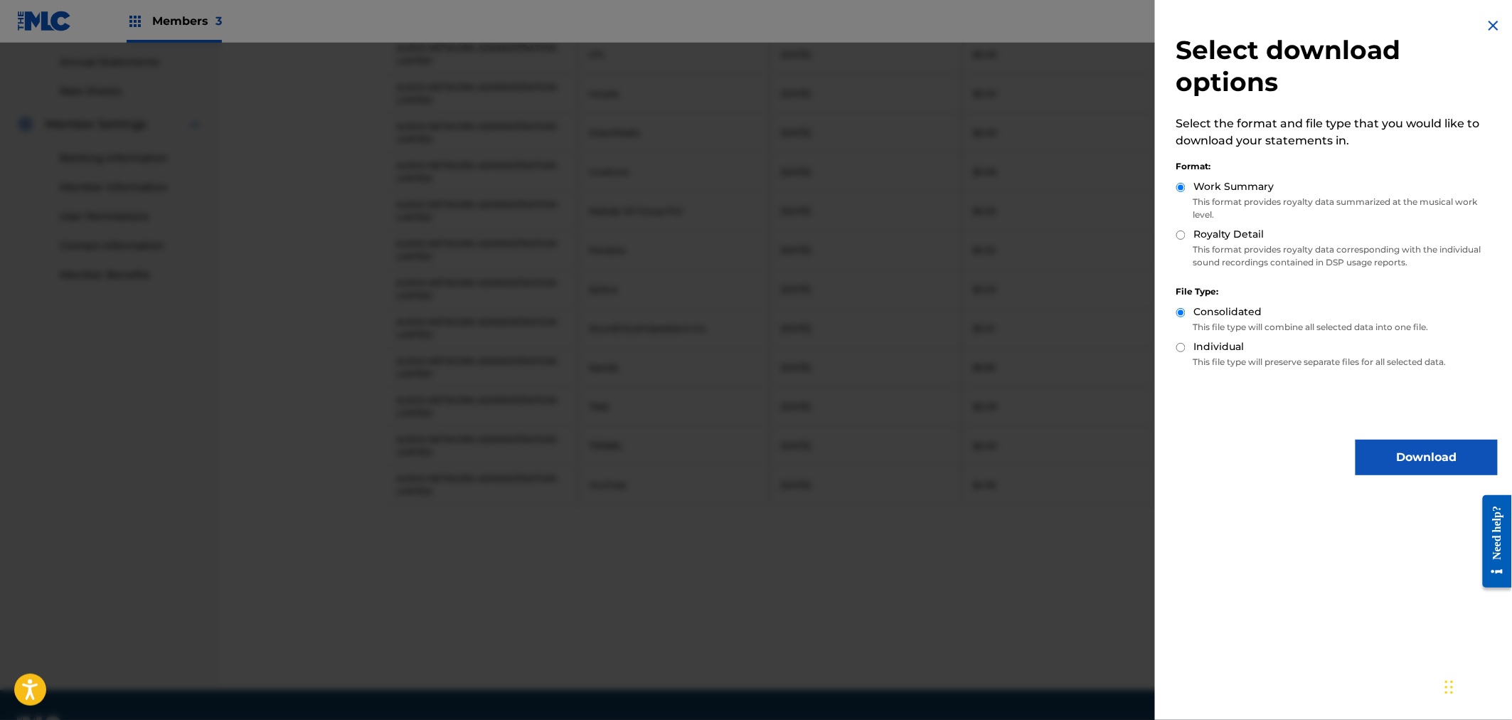
click at [1213, 238] on label "Royalty Detail" at bounding box center [1229, 234] width 70 height 15
click at [1185, 238] on input "Royalty Detail" at bounding box center [1180, 234] width 9 height 9
radio input "true"
click at [1380, 452] on button "Download" at bounding box center [1426, 457] width 142 height 36
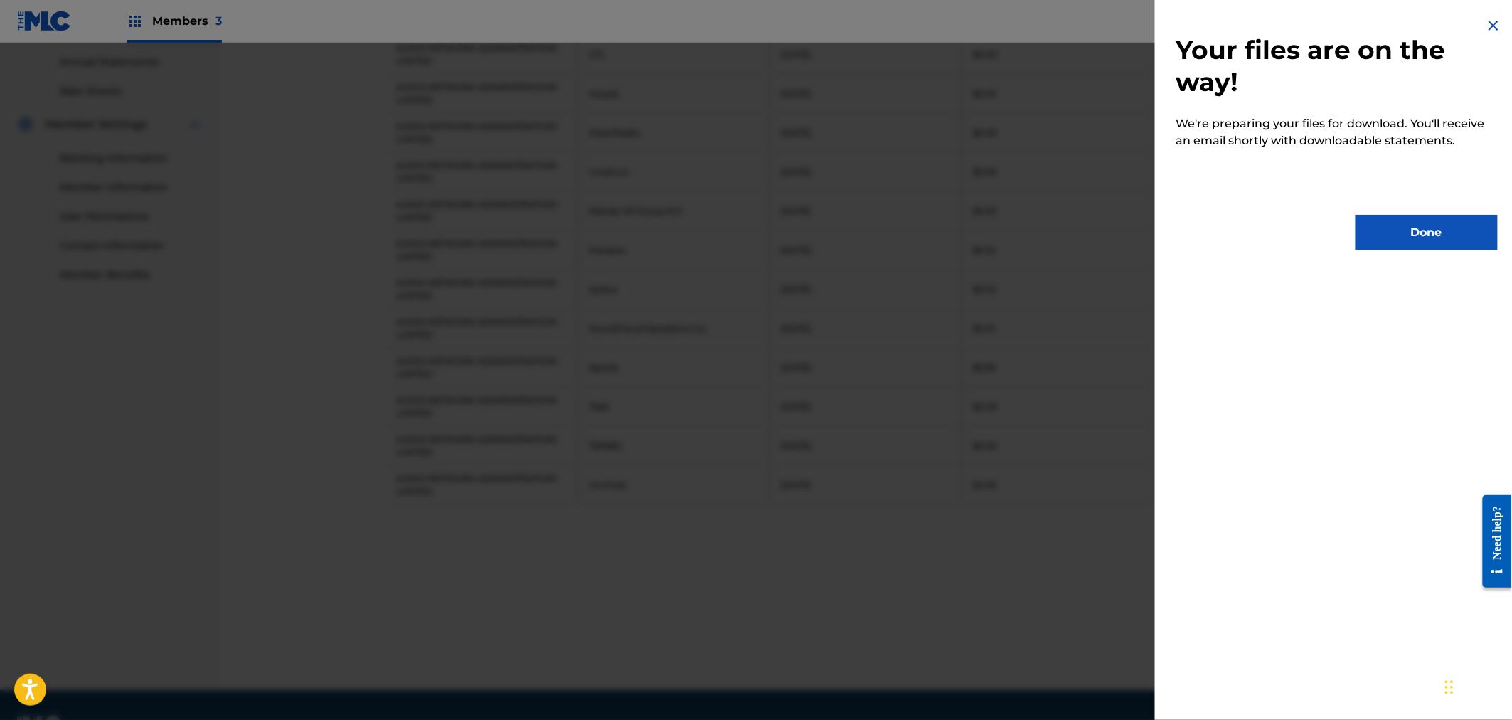
click at [1402, 232] on button "Done" at bounding box center [1426, 233] width 142 height 36
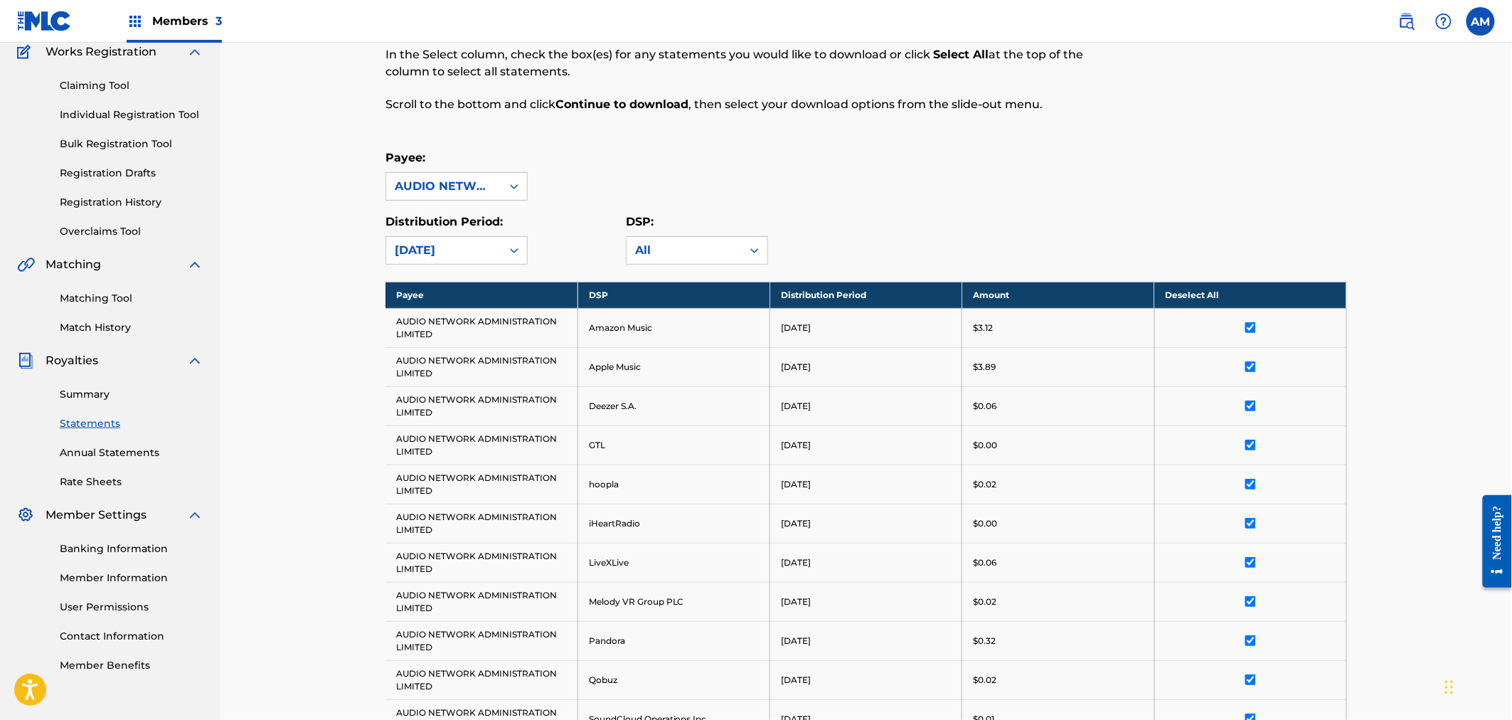
scroll to position [119, 0]
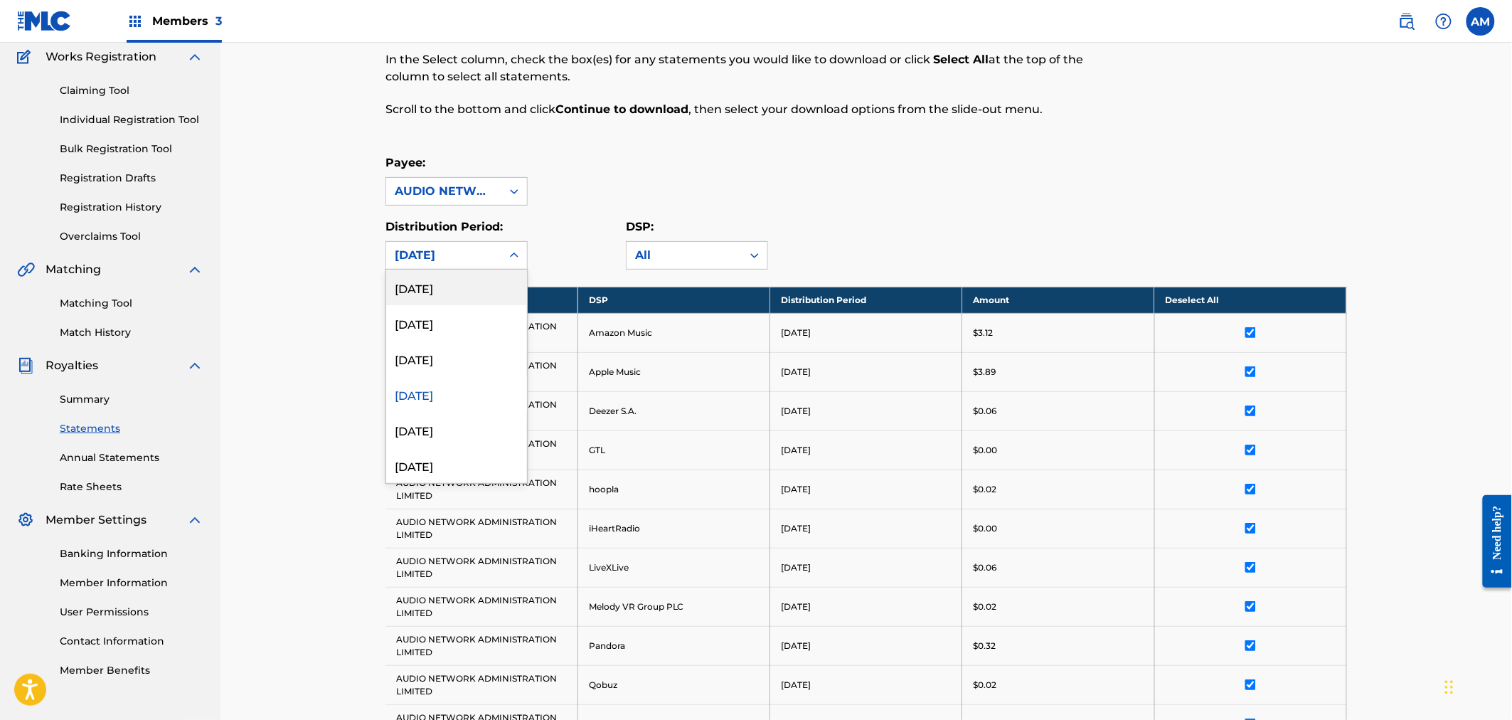
click at [464, 257] on div "[DATE]" at bounding box center [444, 255] width 98 height 17
click at [434, 356] on div "[DATE]" at bounding box center [456, 359] width 141 height 36
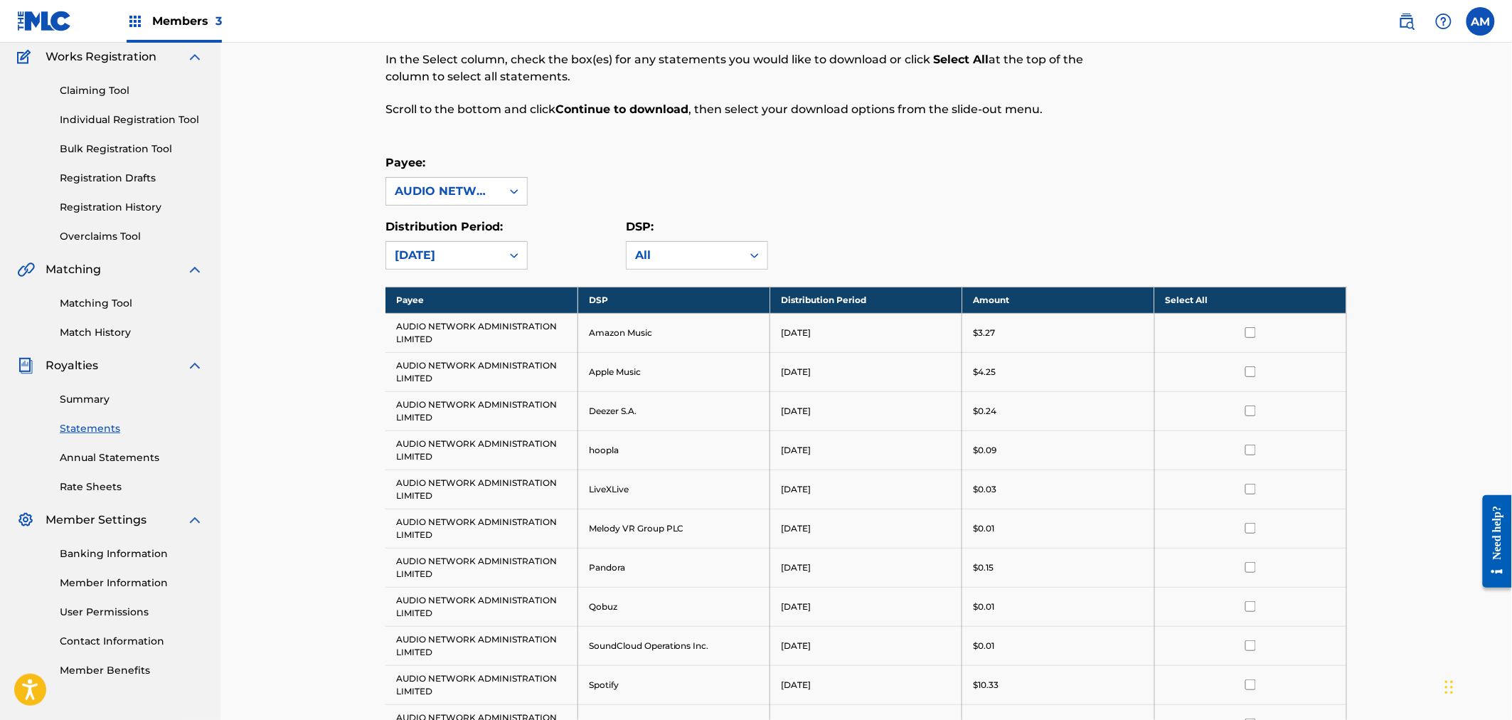
click at [1210, 293] on th "Select All" at bounding box center [1250, 300] width 192 height 26
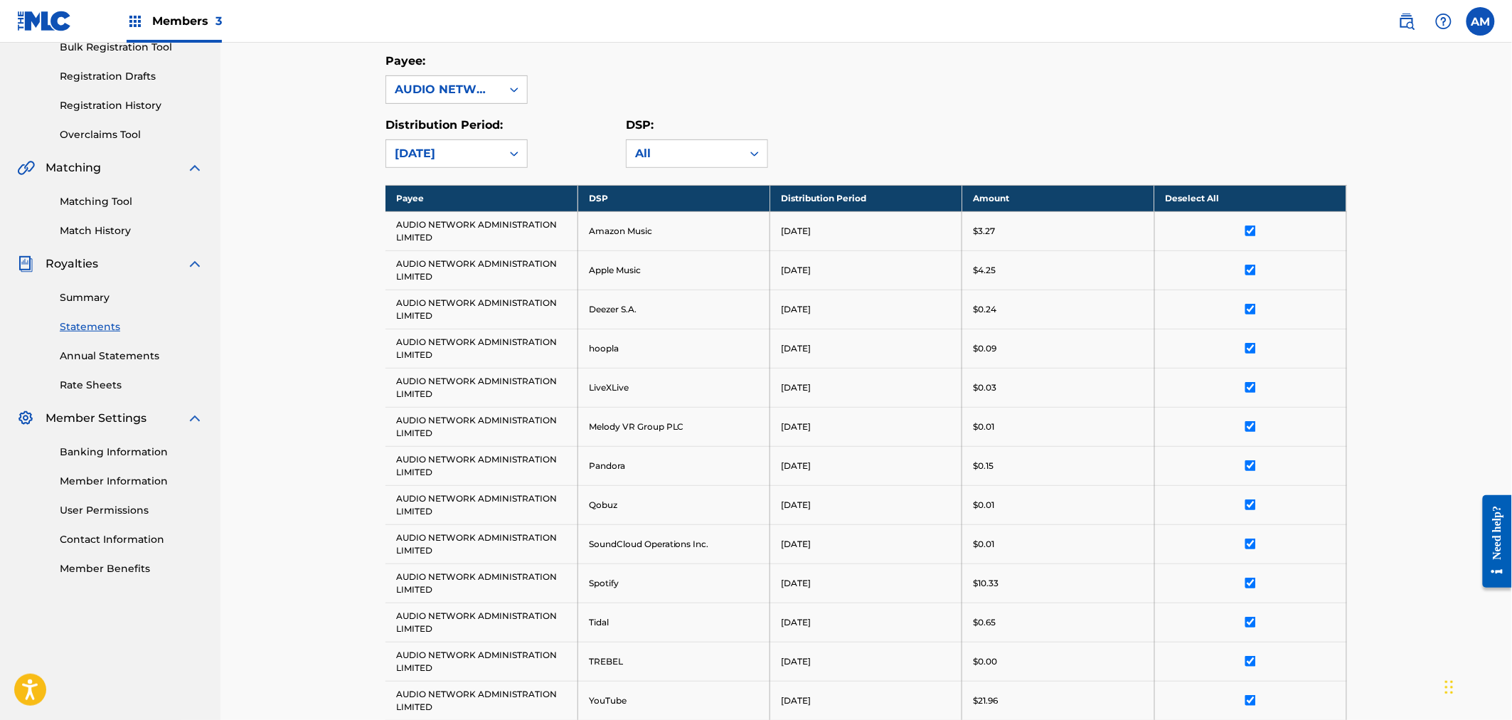
scroll to position [435, 0]
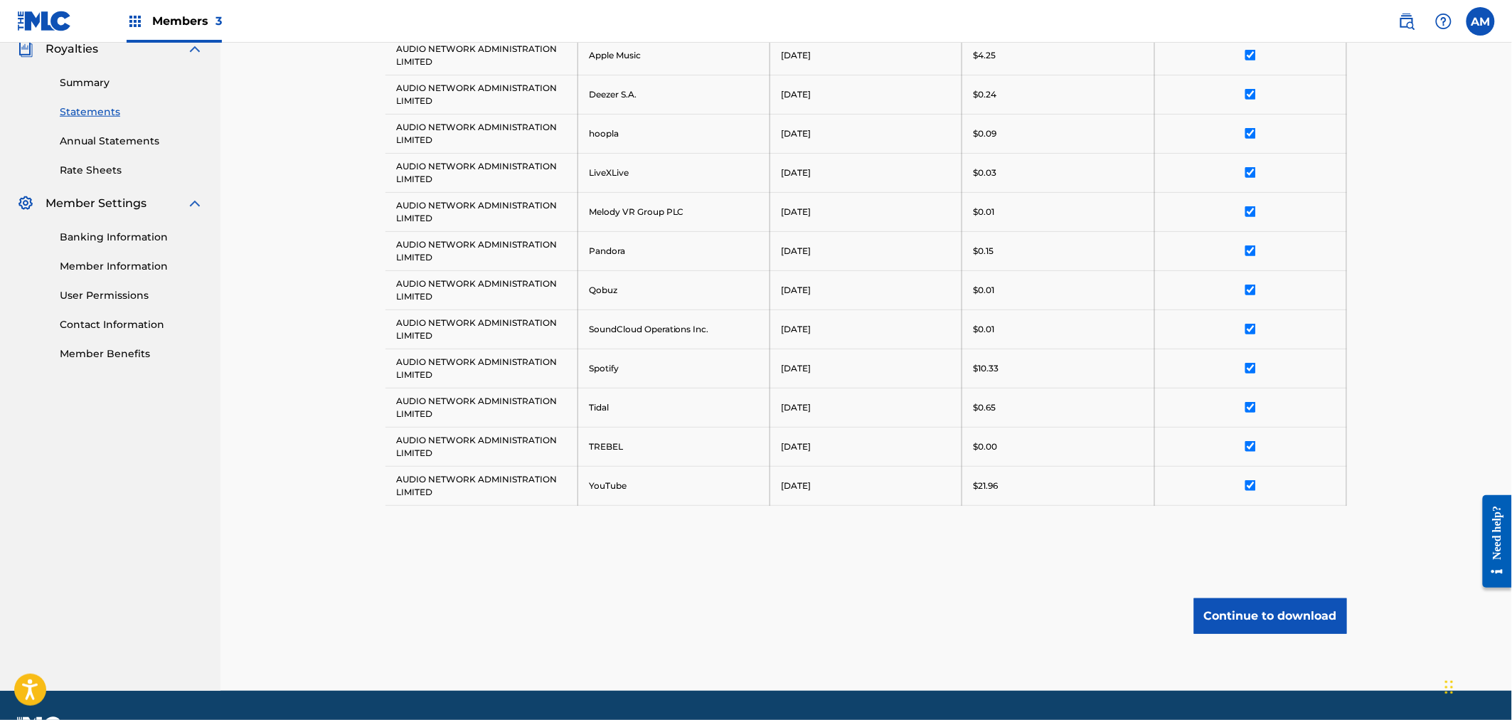
click at [1289, 609] on button "Continue to download" at bounding box center [1270, 616] width 153 height 36
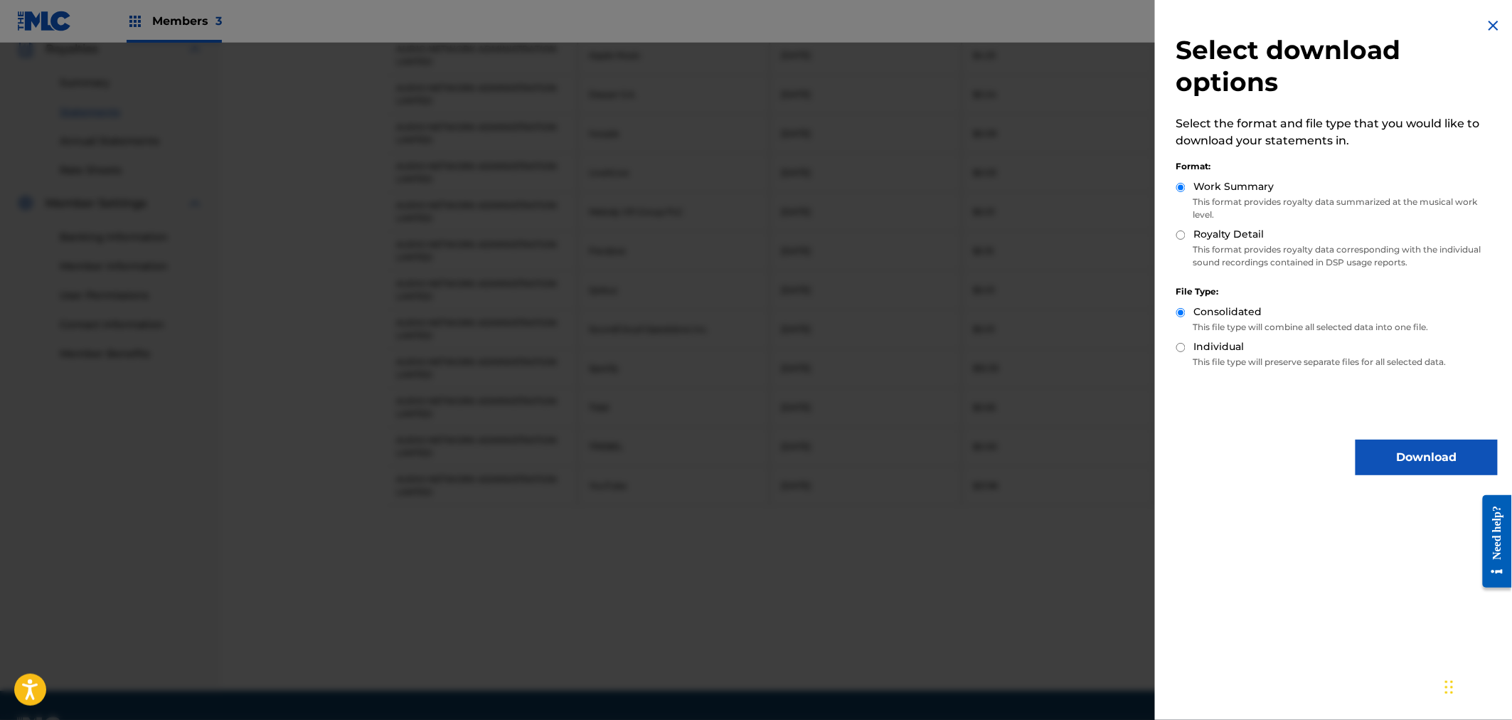
click at [1220, 238] on label "Royalty Detail" at bounding box center [1229, 234] width 70 height 15
click at [1185, 238] on input "Royalty Detail" at bounding box center [1180, 234] width 9 height 9
radio input "true"
click at [1385, 468] on button "Download" at bounding box center [1426, 457] width 142 height 36
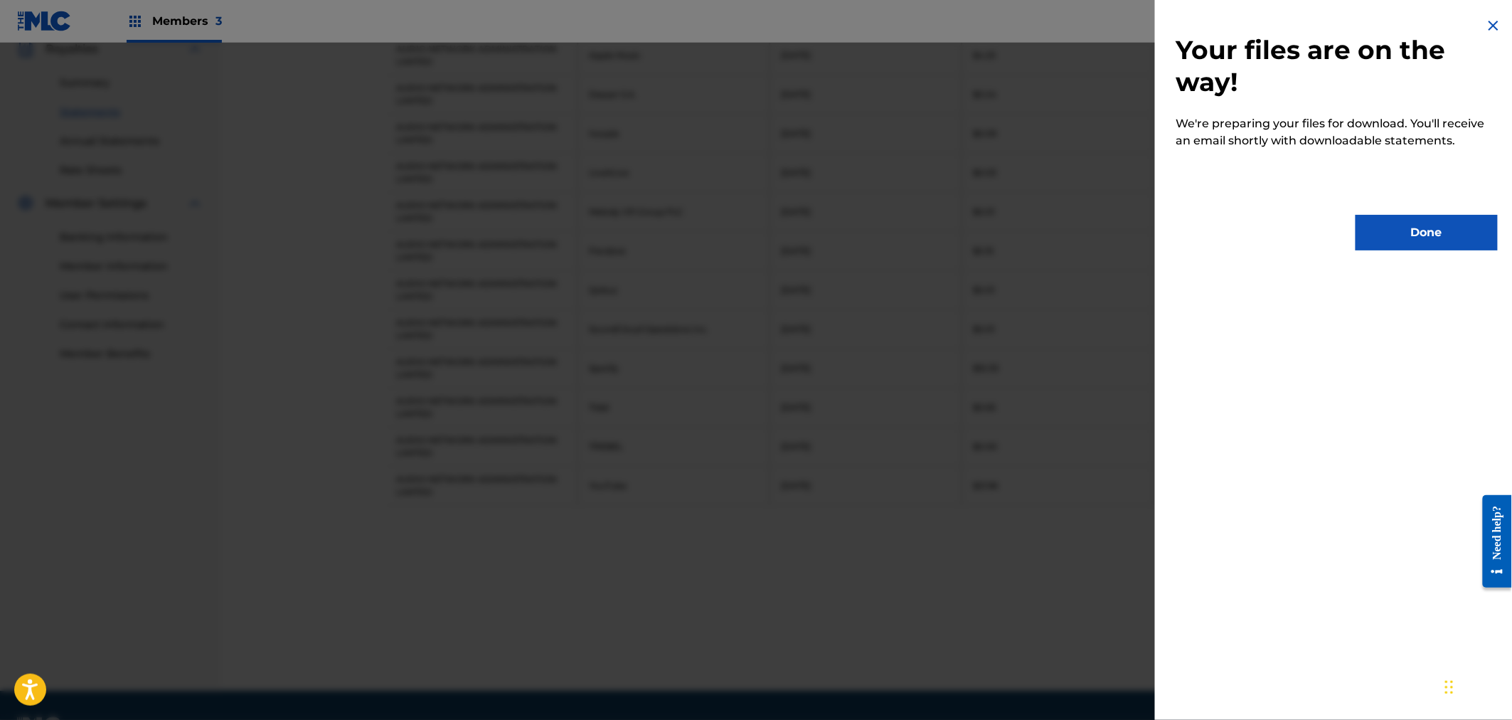
click at [247, 444] on div at bounding box center [756, 403] width 1512 height 720
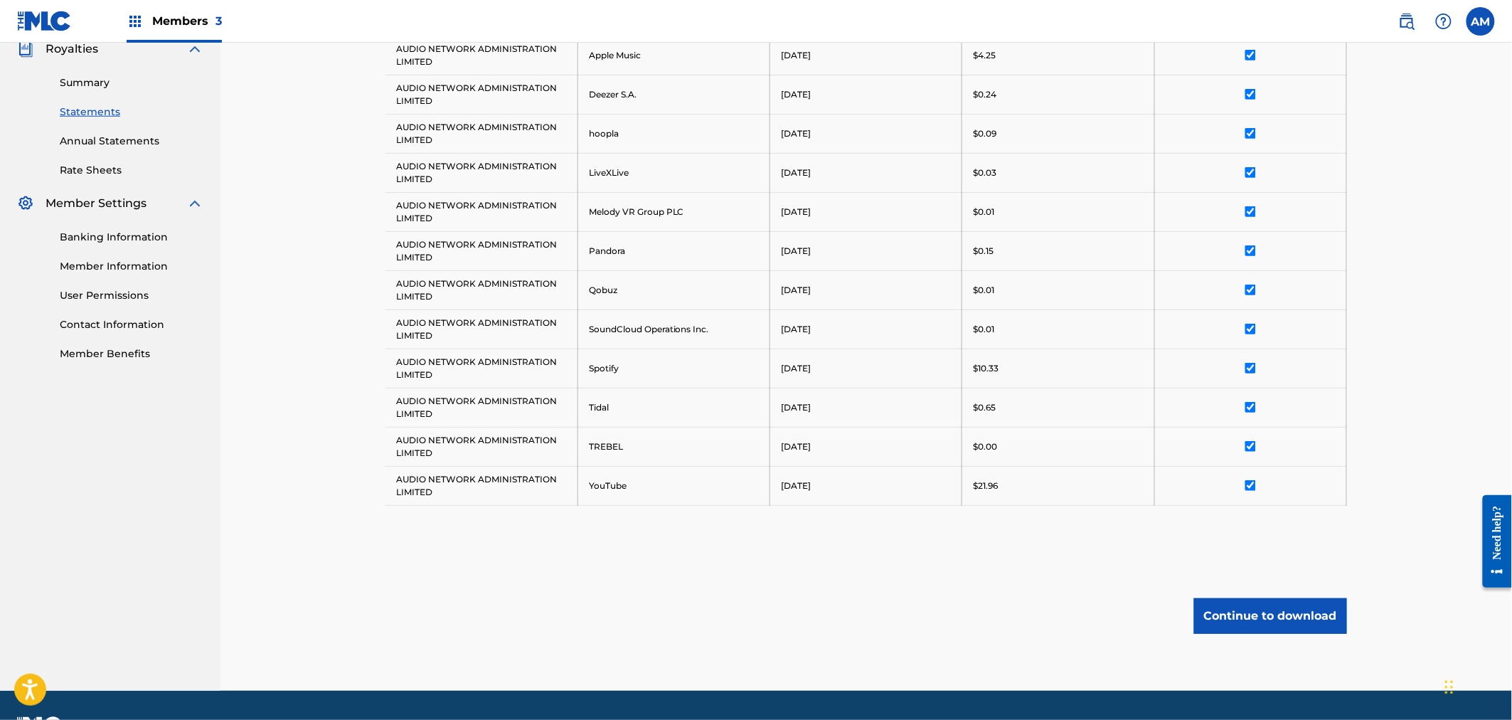
click at [1387, 454] on div "Royalty Statements Select your desired payee from the Payee drop-down menu. The…" at bounding box center [865, 148] width 1291 height 1083
click at [1419, 207] on div "Royalty Statements Select your desired payee from the Payee drop-down menu. The…" at bounding box center [865, 148] width 1291 height 1083
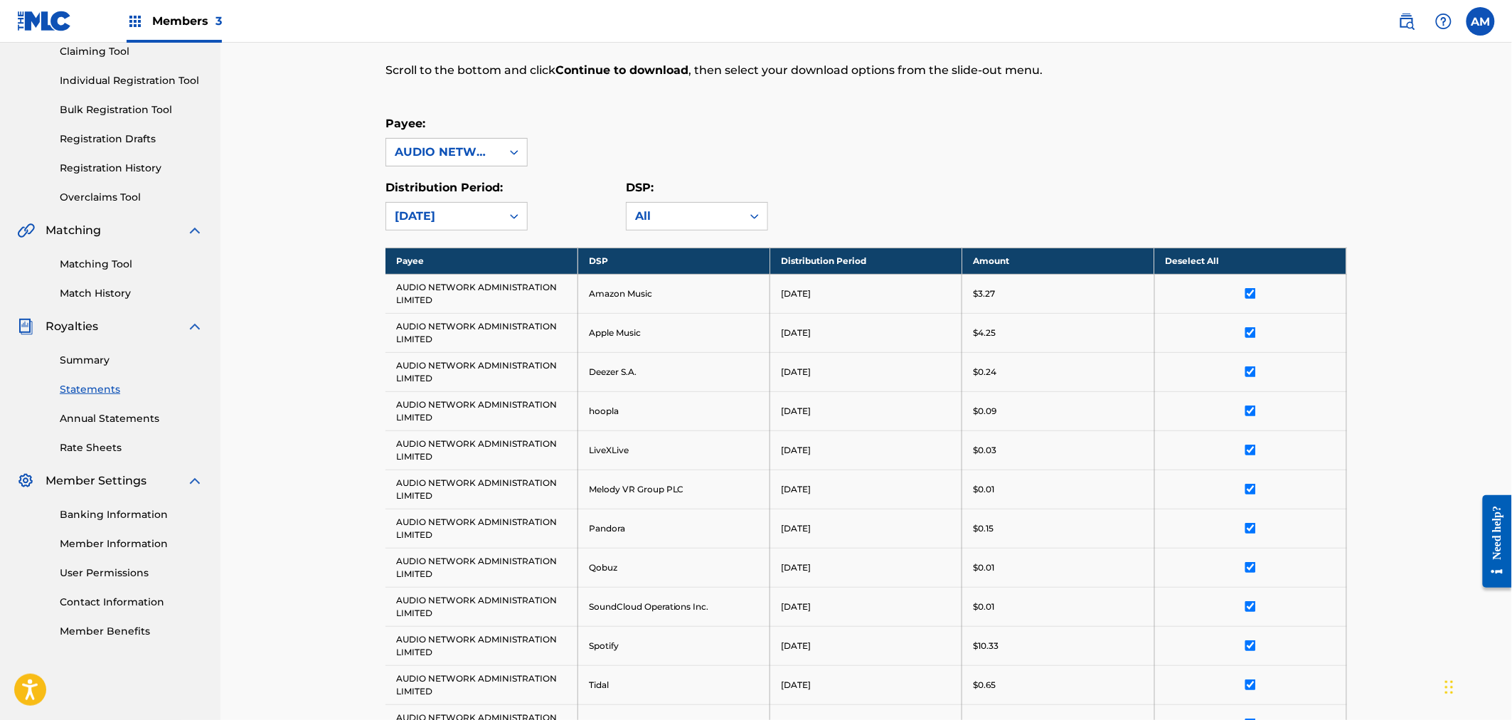
scroll to position [79, 0]
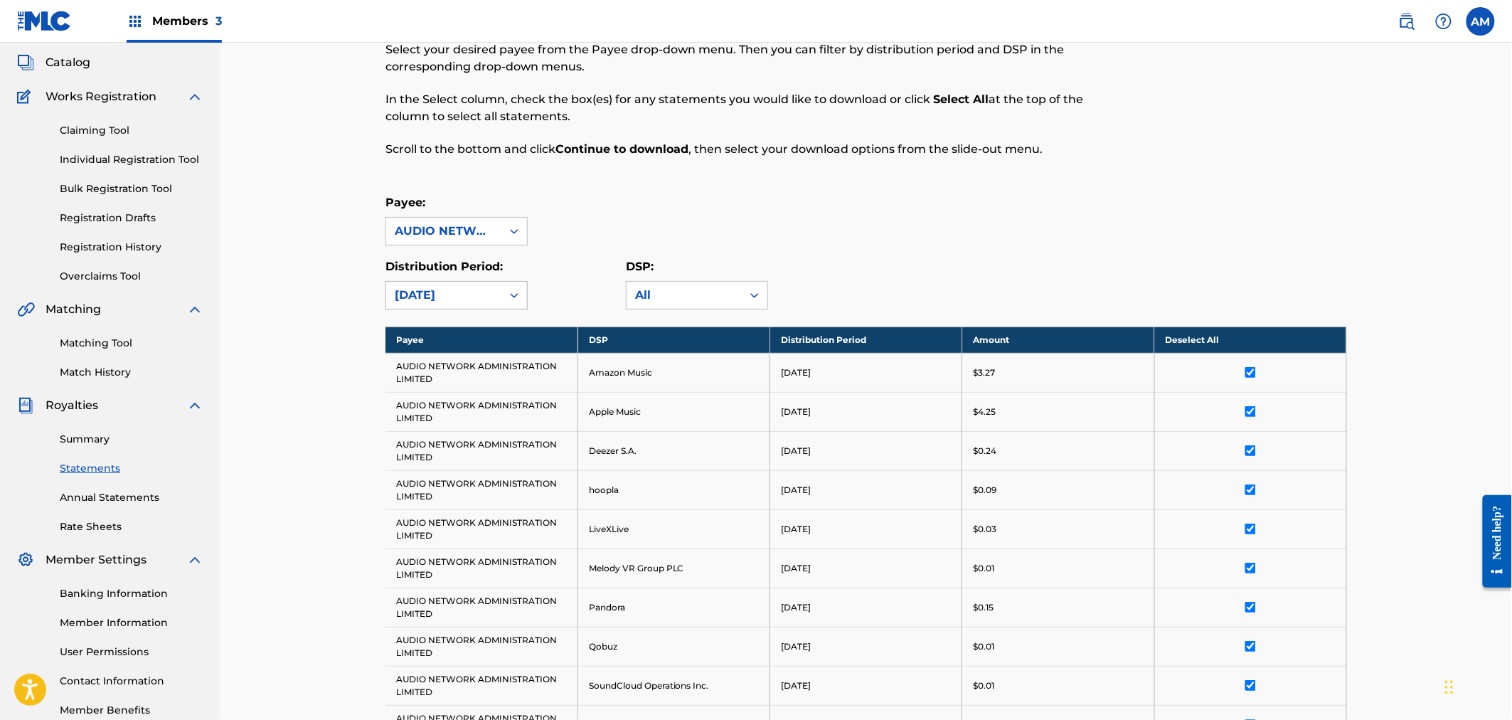
click at [425, 304] on div "[DATE]" at bounding box center [443, 295] width 115 height 27
